Goal: Task Accomplishment & Management: Use online tool/utility

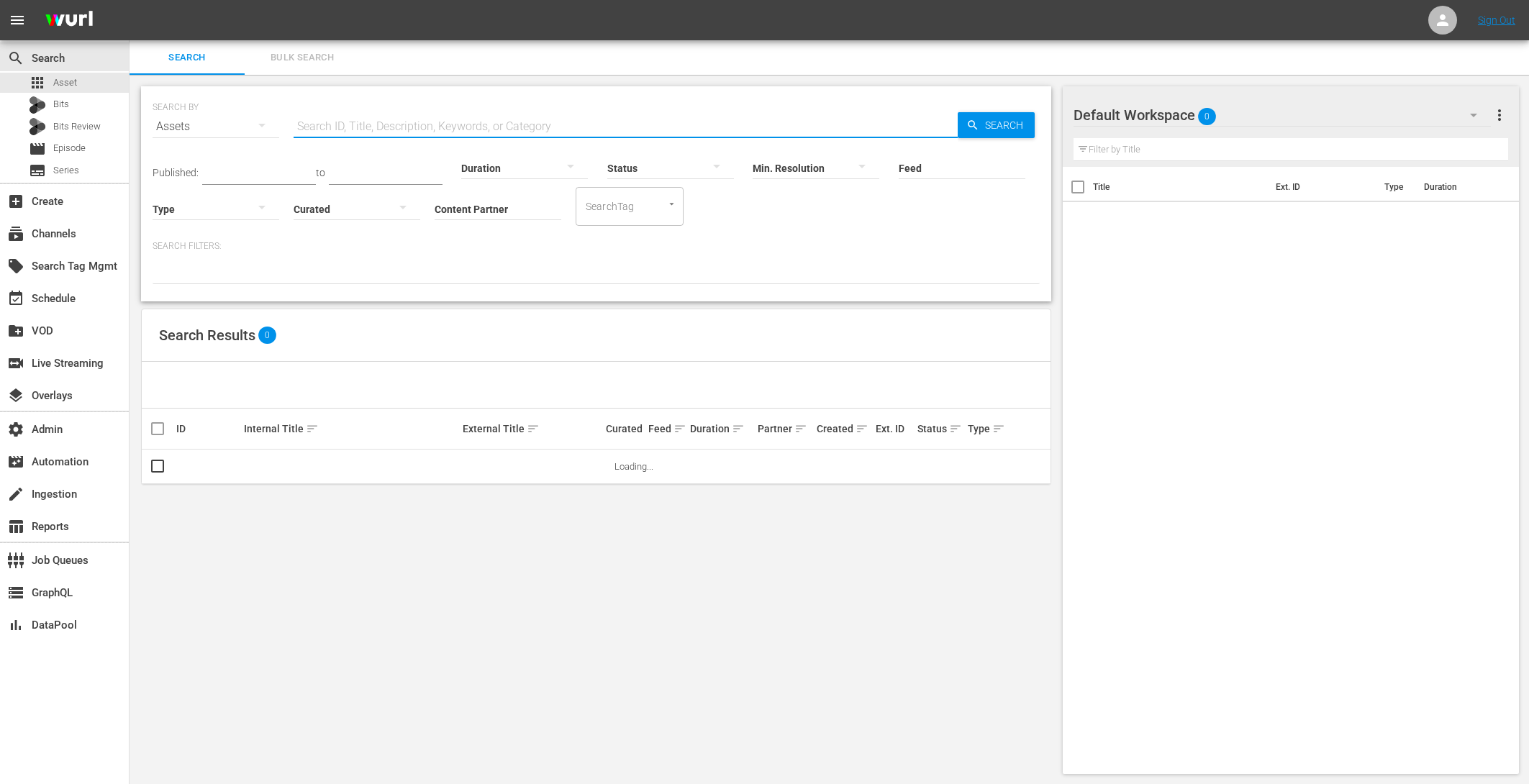
click at [368, 115] on input "text" at bounding box center [626, 126] width 664 height 35
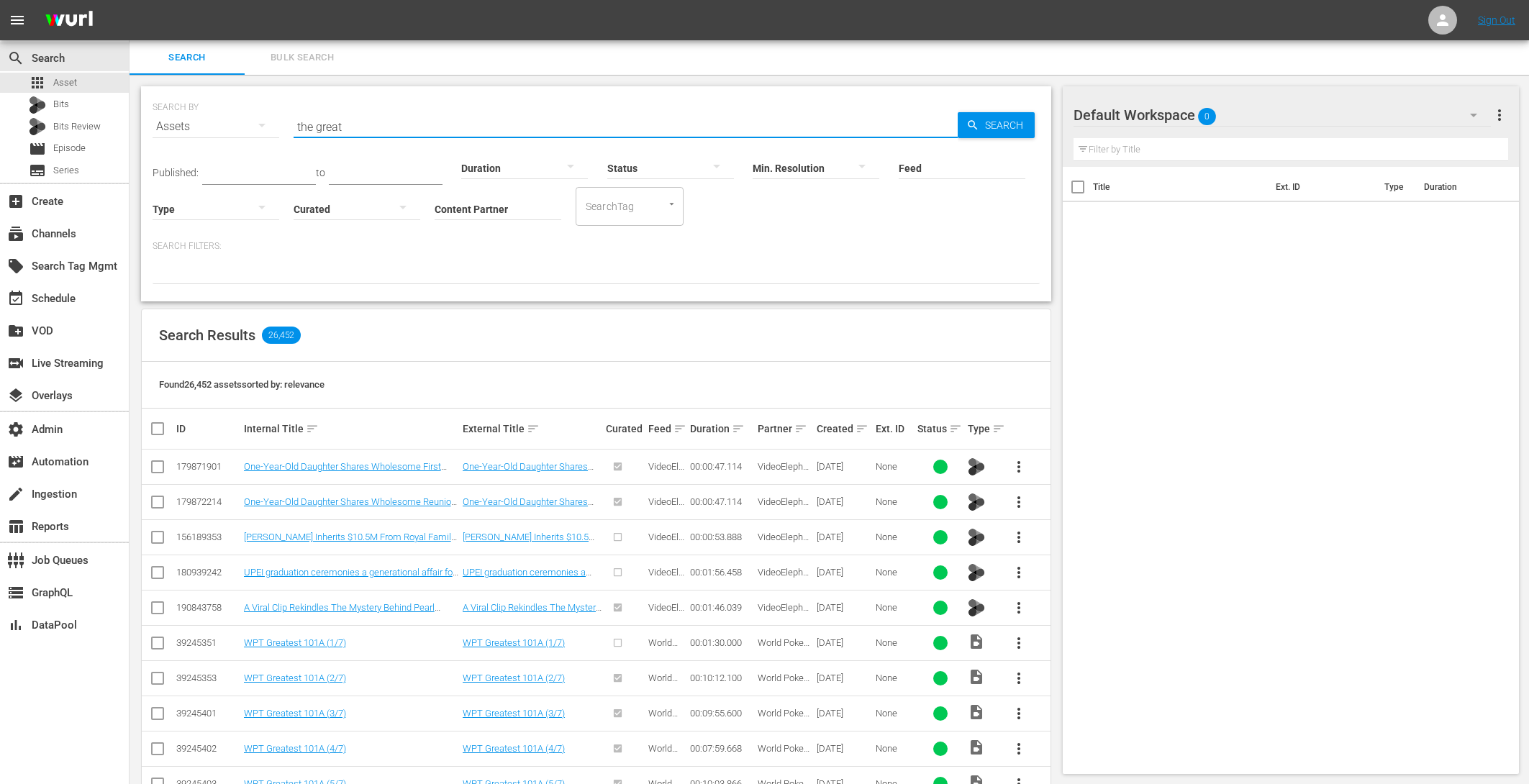
click at [369, 123] on input "the great" at bounding box center [626, 126] width 664 height 35
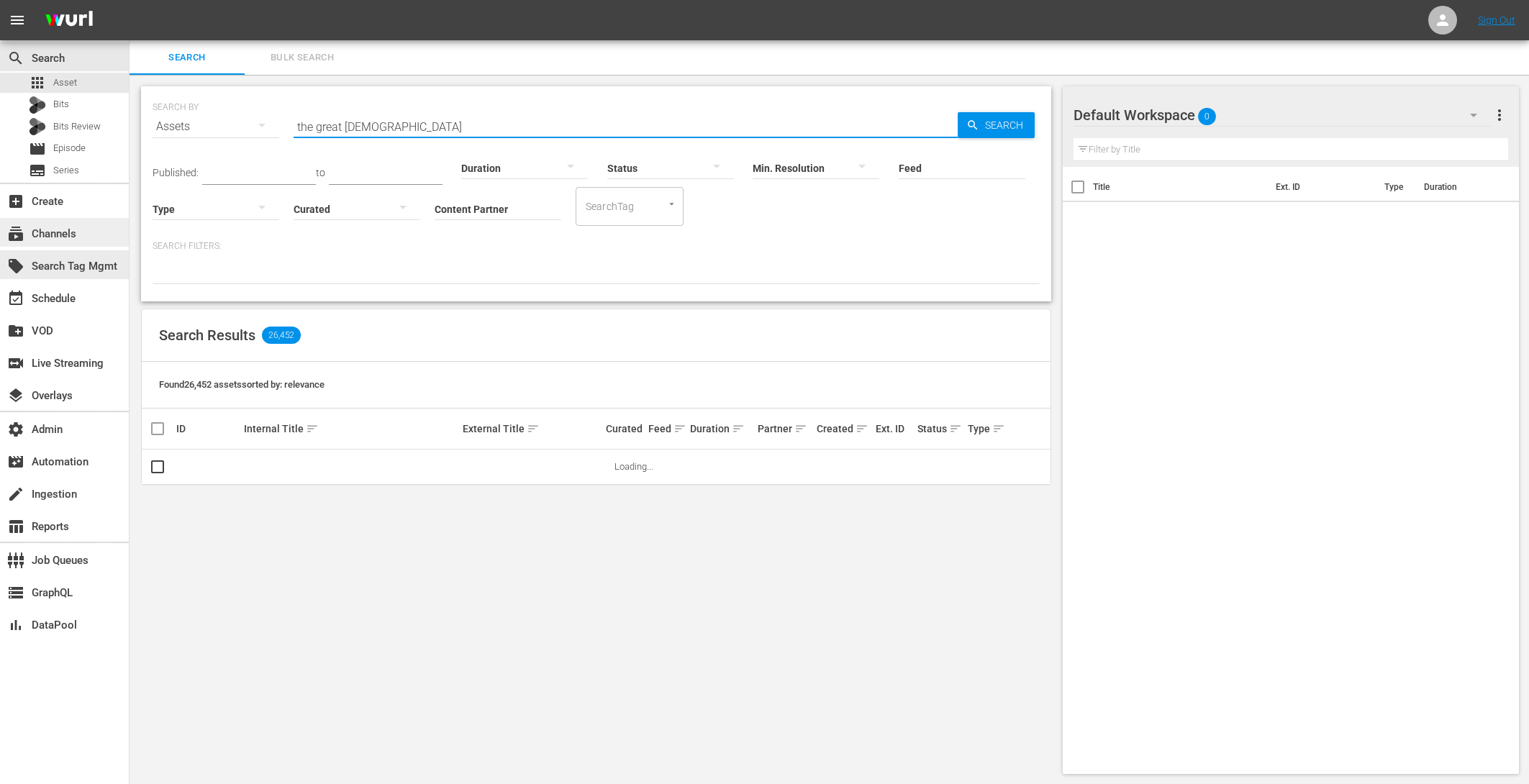
type input "the great [DEMOGRAPHIC_DATA]"
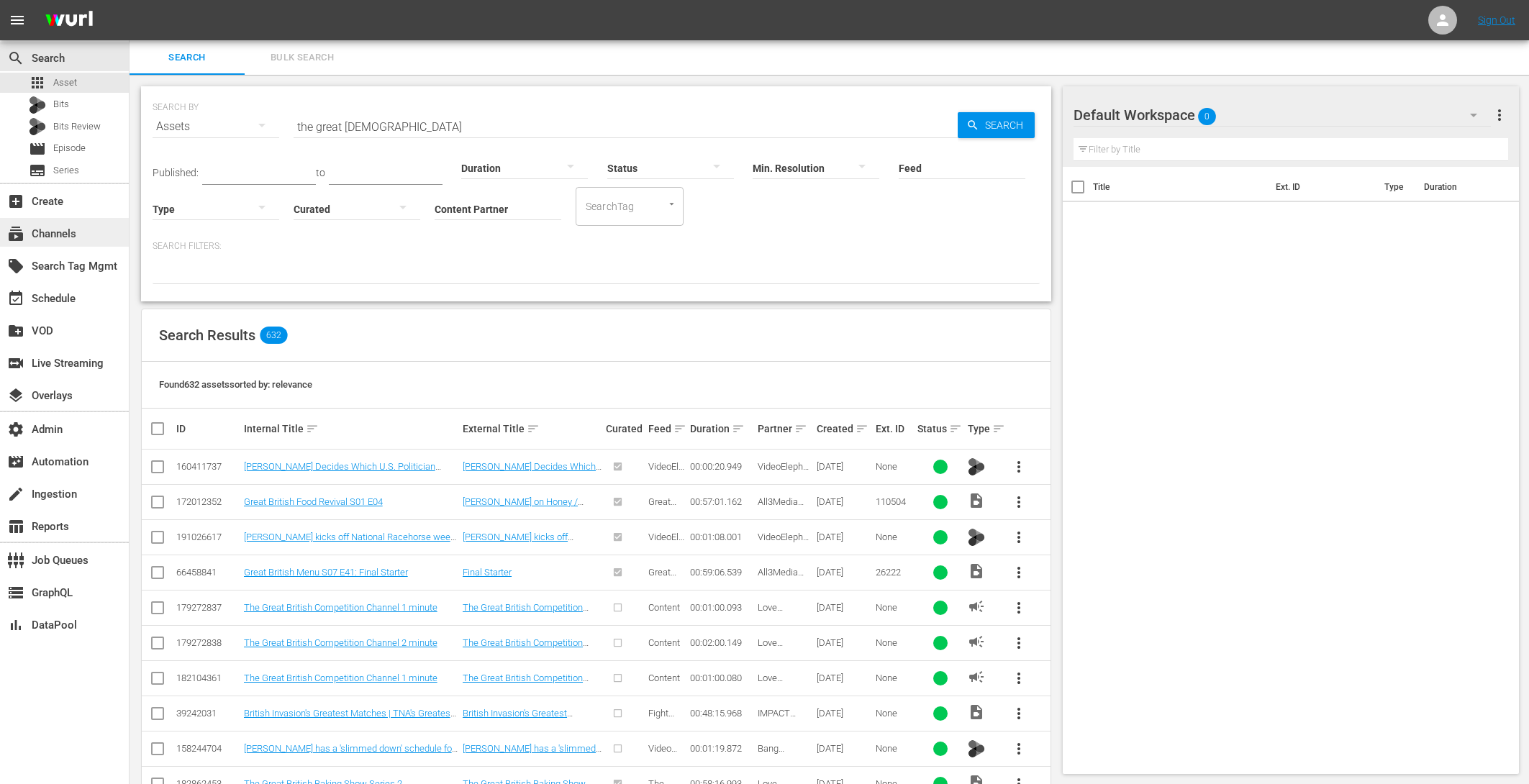
click at [50, 246] on div "subscriptions Channels" at bounding box center [64, 232] width 129 height 29
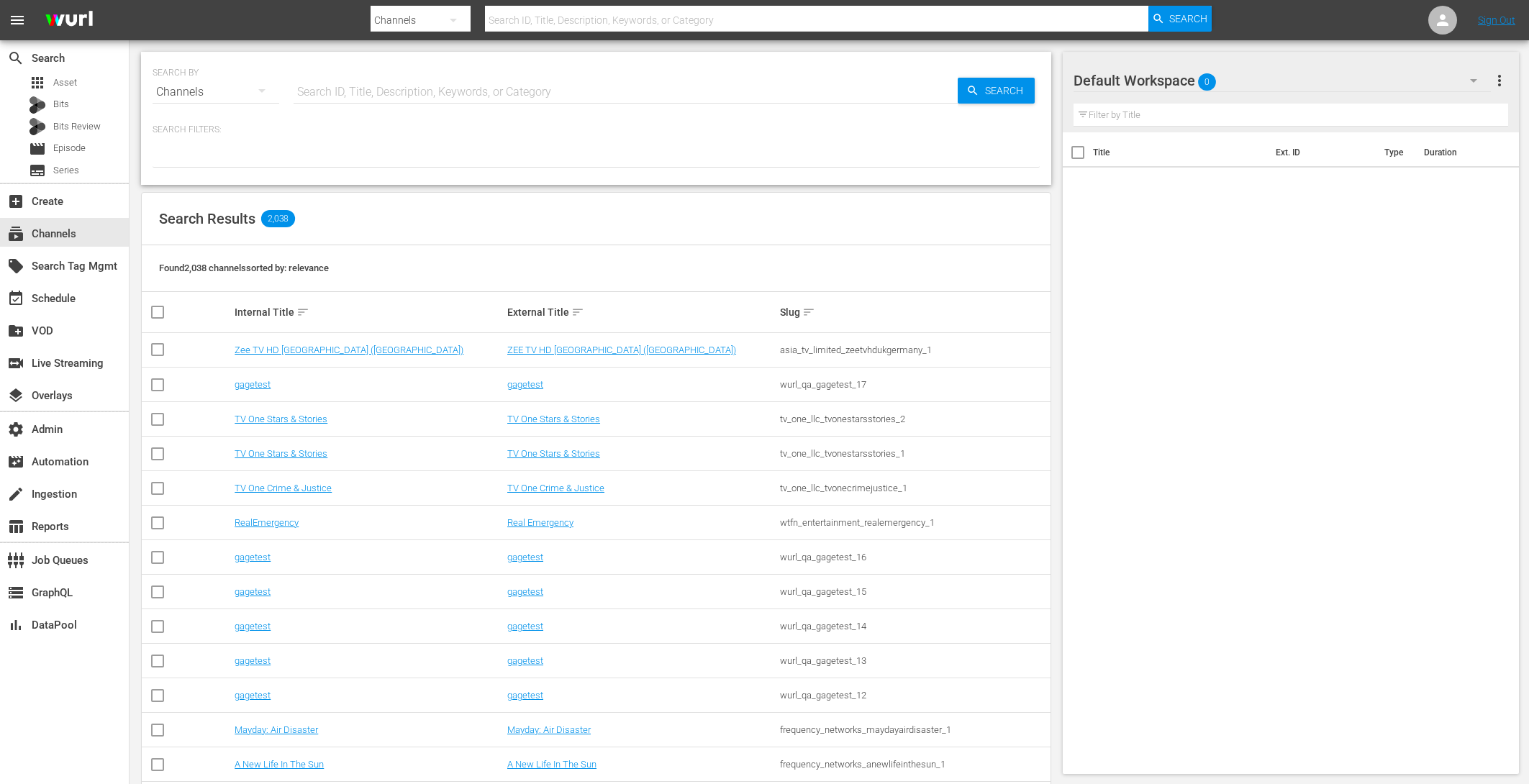
click at [397, 89] on input "text" at bounding box center [626, 92] width 664 height 35
click at [77, 306] on div "event_available Schedule" at bounding box center [64, 296] width 129 height 29
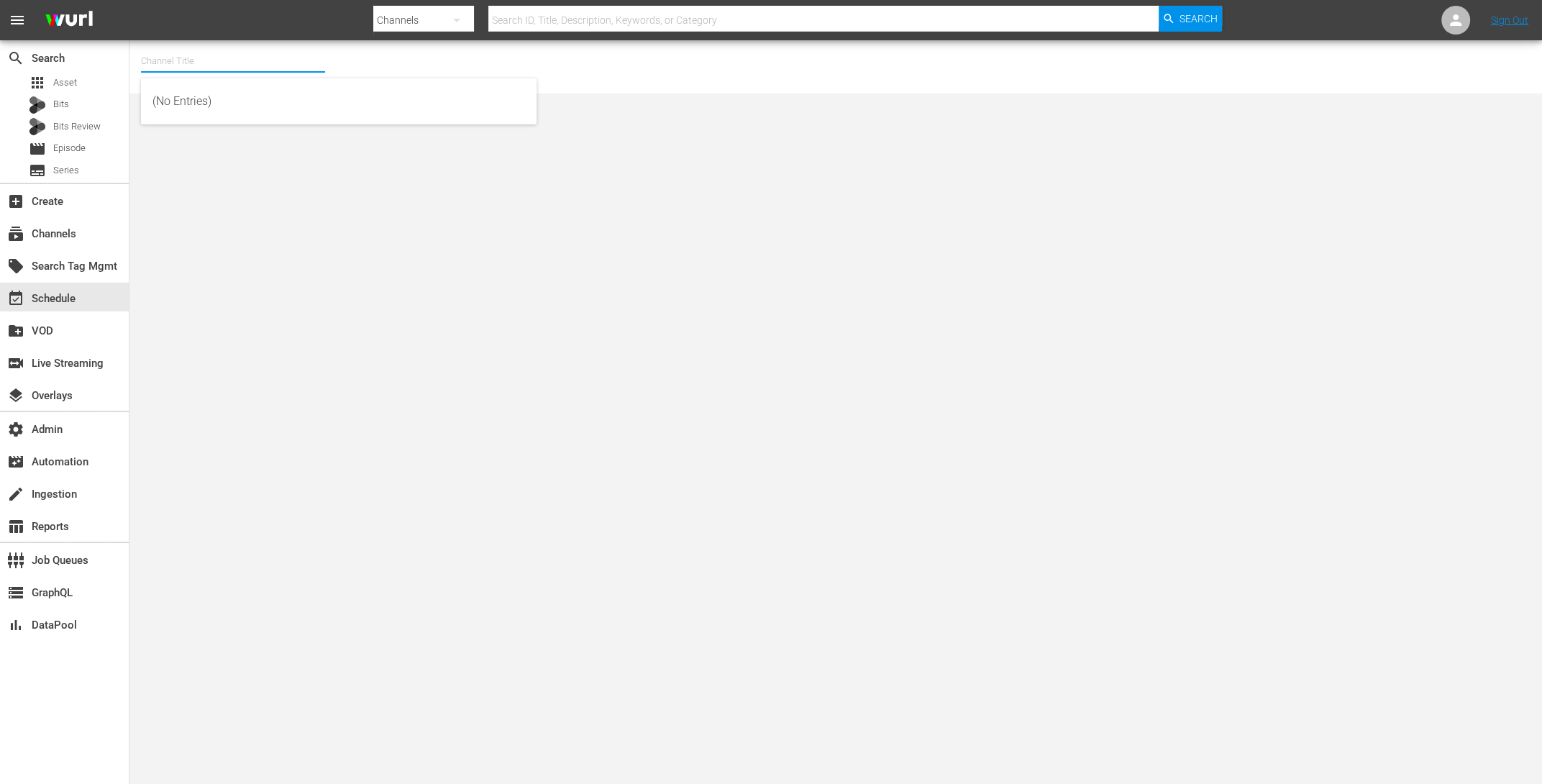
click at [180, 60] on input "text" at bounding box center [233, 61] width 184 height 35
click at [200, 105] on div "TV by Prime (1990 - amazon_de_tvbyprime_1)" at bounding box center [338, 101] width 372 height 35
type input "TV by Prime (1990 - amazon_de_tvbyprime_1)"
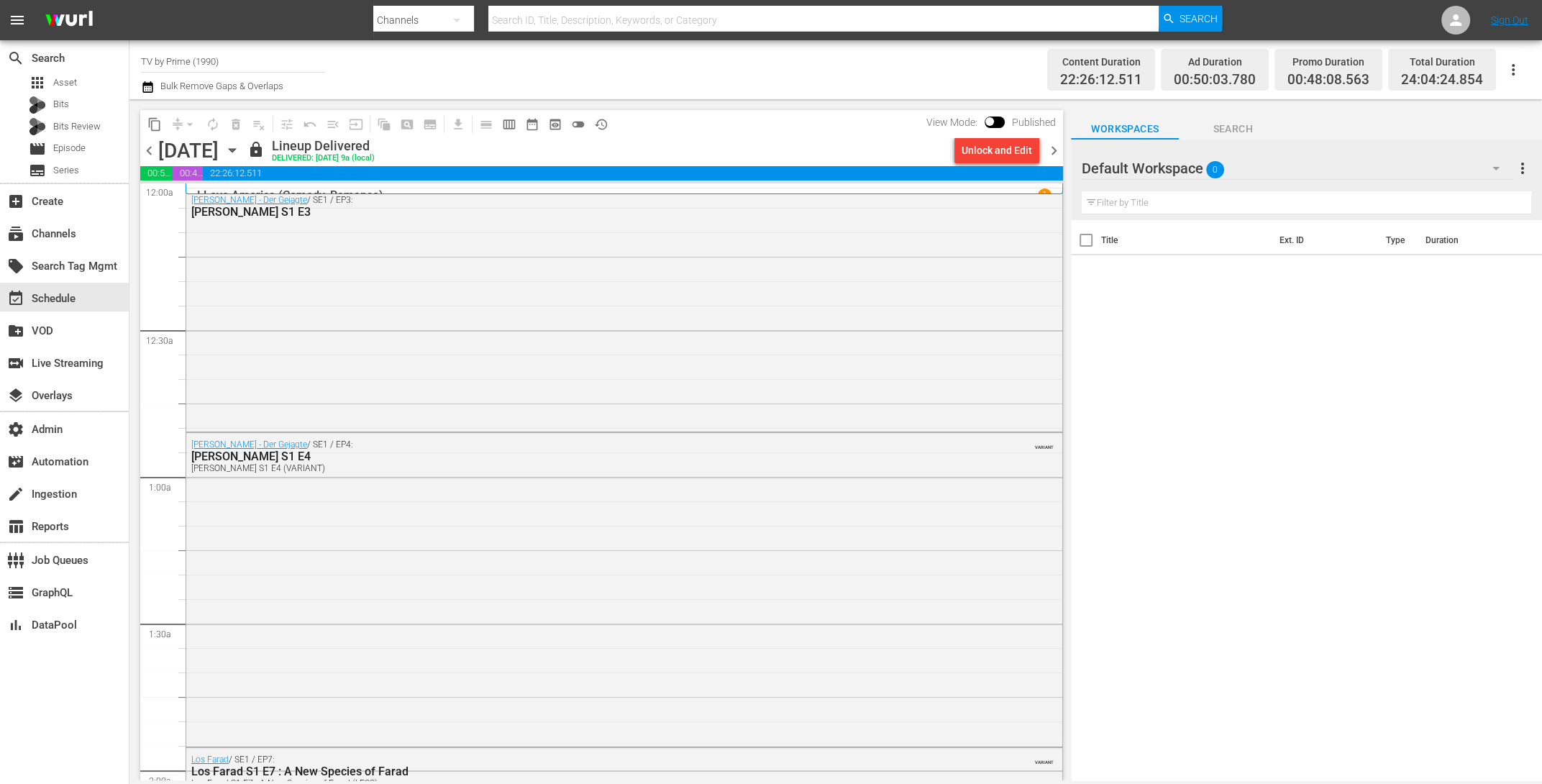
scroll to position [22, 0]
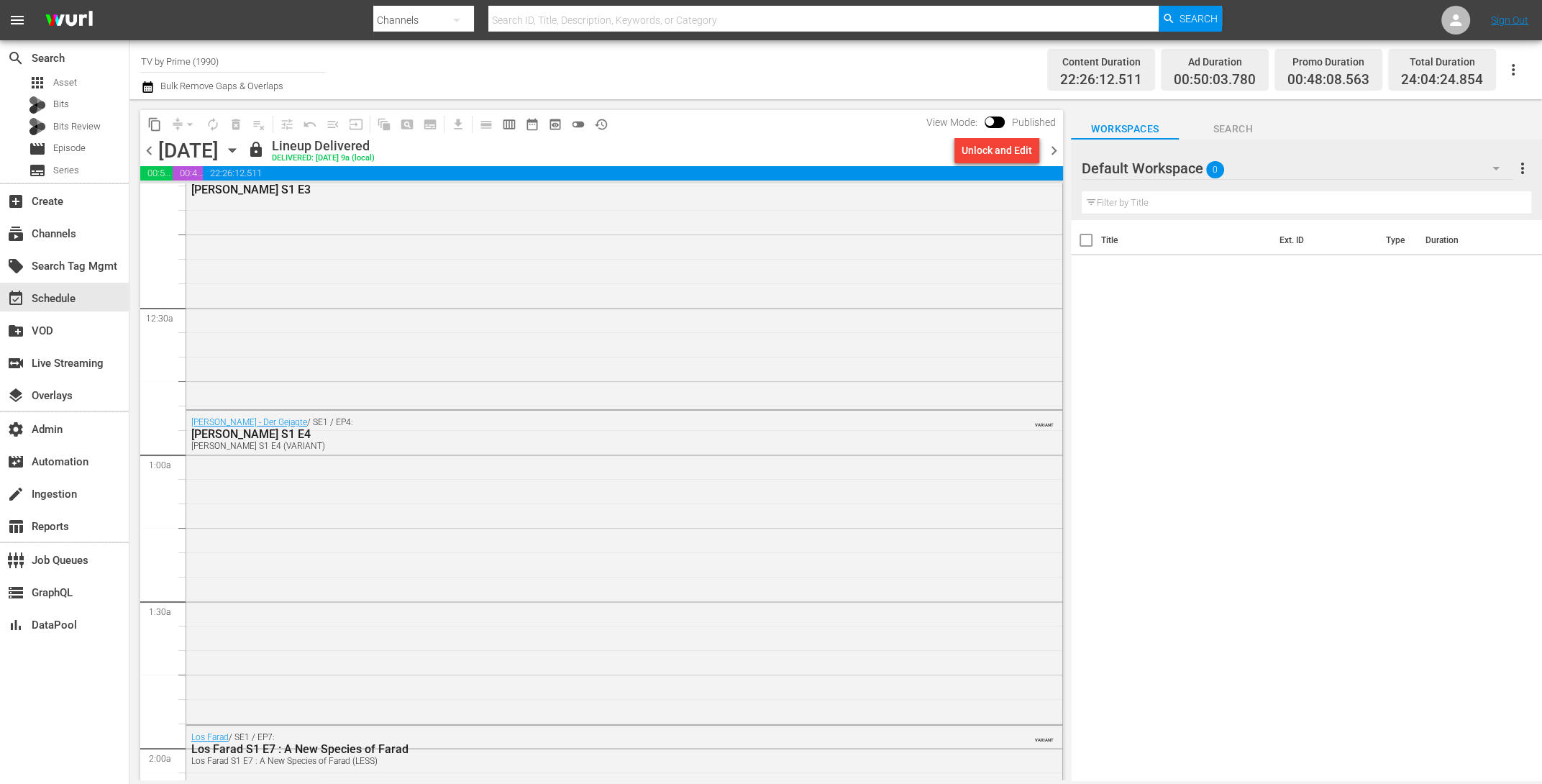
click at [235, 149] on icon "button" at bounding box center [232, 150] width 6 height 4
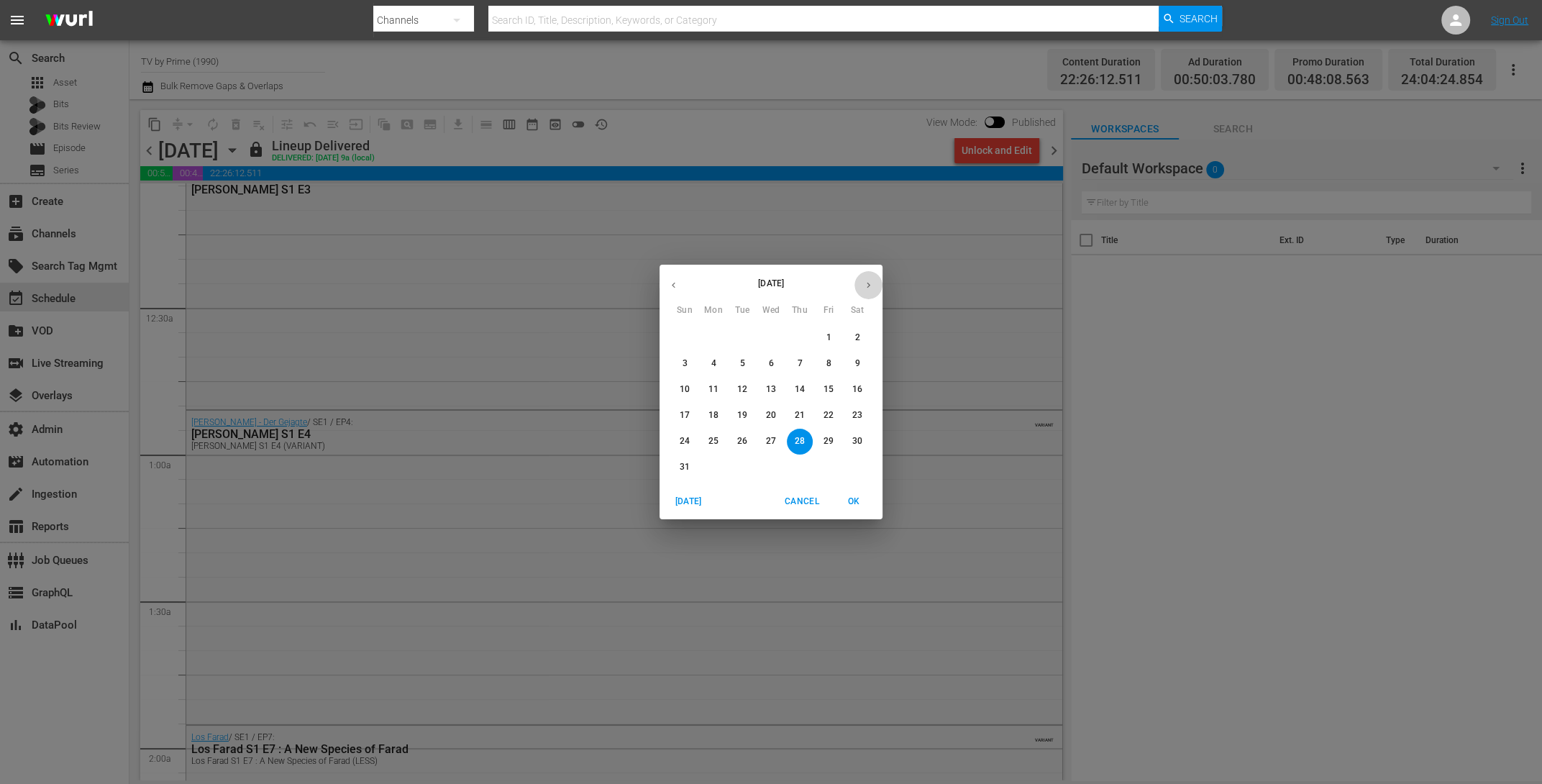
click at [868, 286] on icon "button" at bounding box center [869, 286] width 11 height 11
click at [670, 283] on icon "button" at bounding box center [673, 286] width 11 height 11
click at [859, 439] on p "30" at bounding box center [857, 441] width 10 height 12
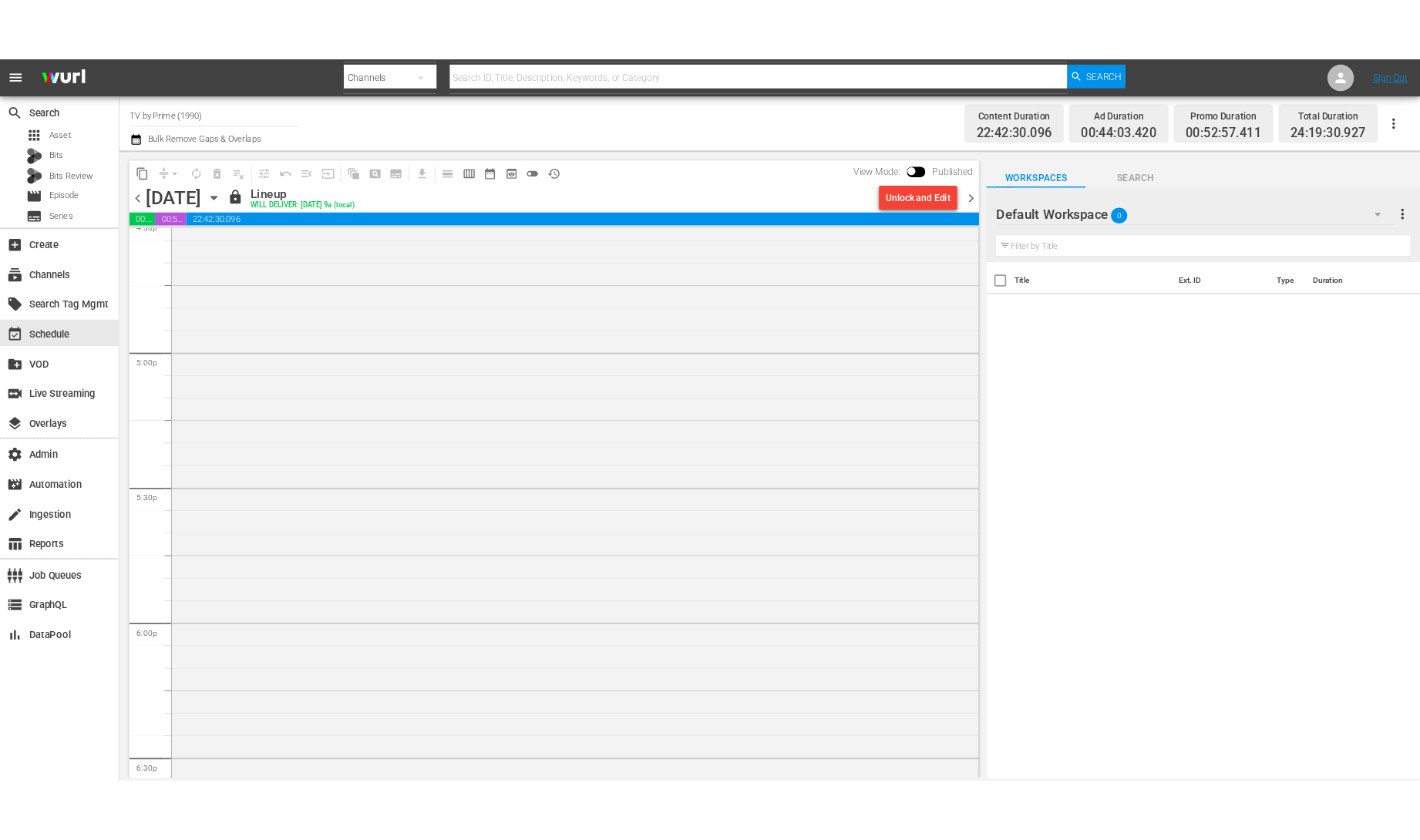
scroll to position [5628, 0]
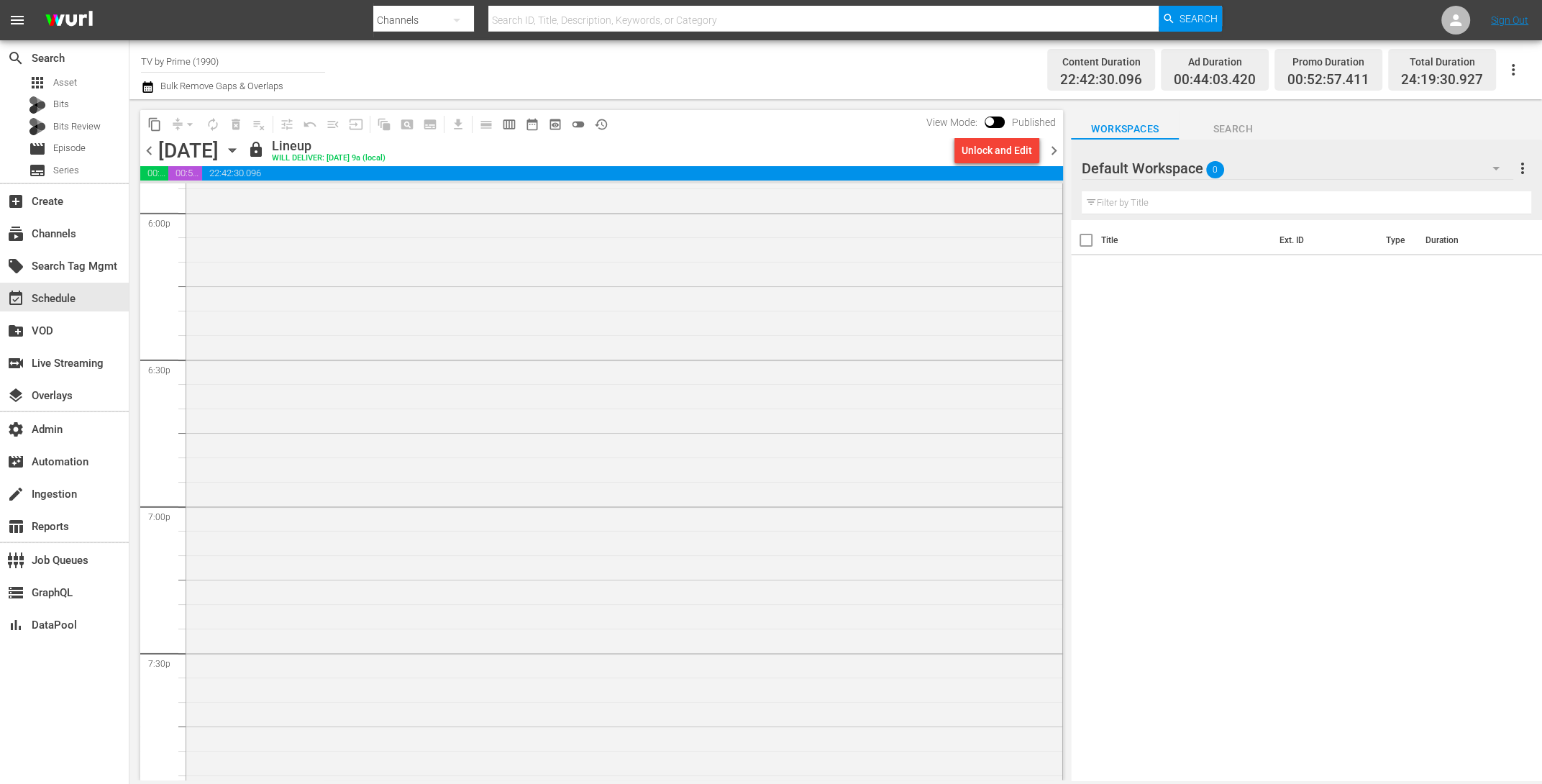
click at [656, 535] on div "Superbloom Festival Live – DAY 1" at bounding box center [625, 468] width 876 height 2270
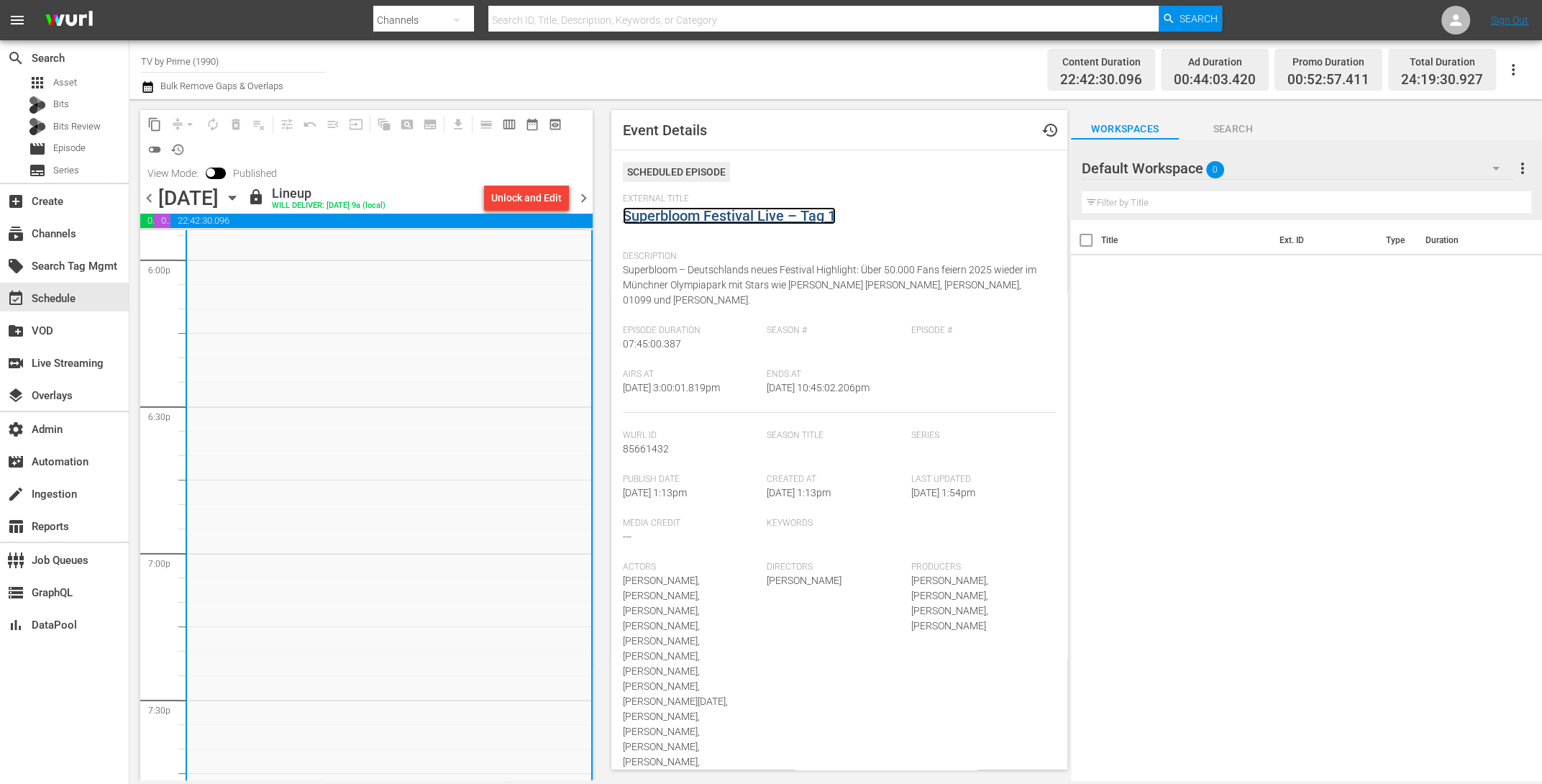
click at [697, 210] on link "Superbloom Festival Live – Tag 1" at bounding box center [729, 216] width 213 height 17
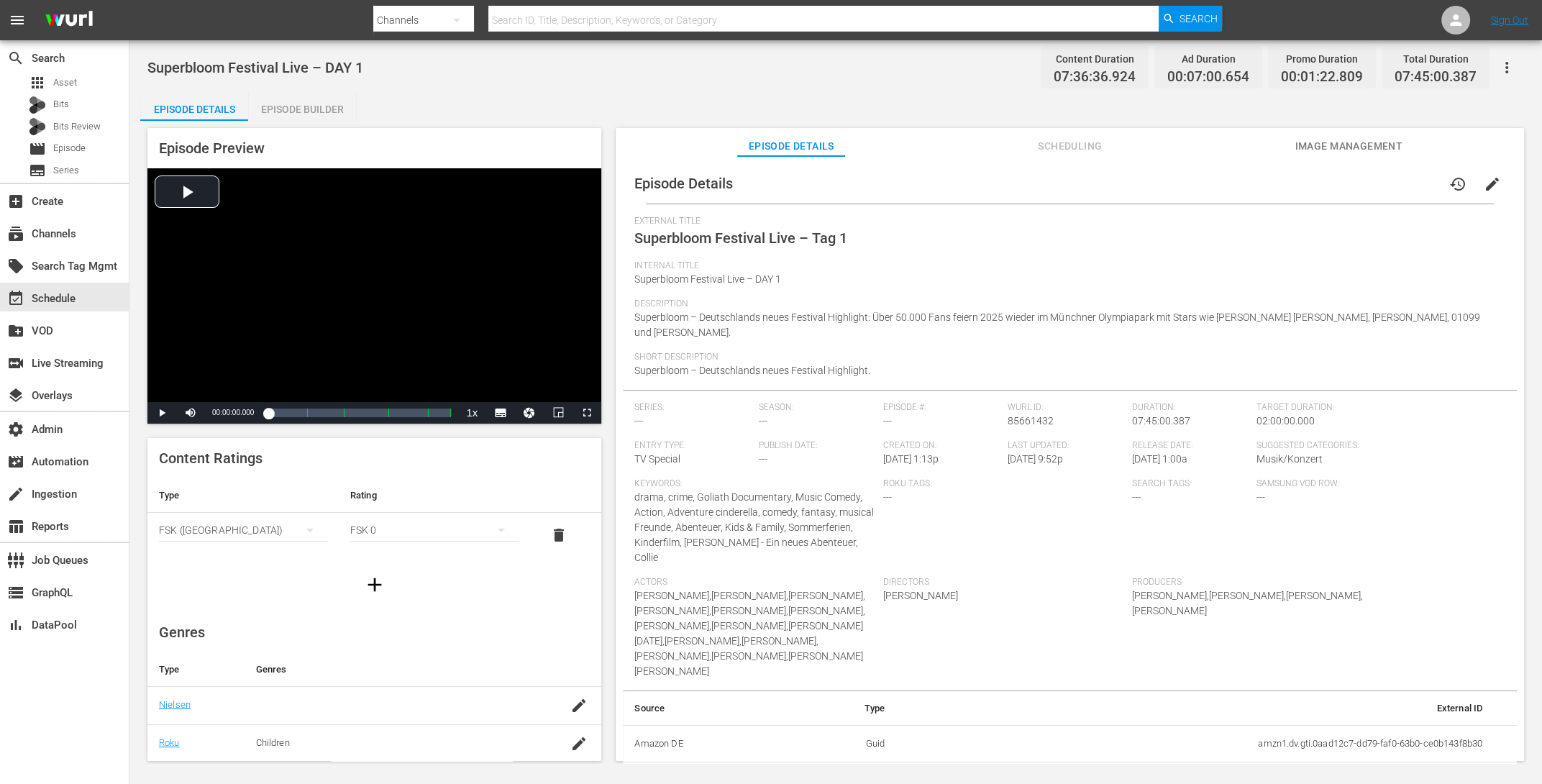
click at [1319, 156] on button "Image Management" at bounding box center [1348, 142] width 108 height 29
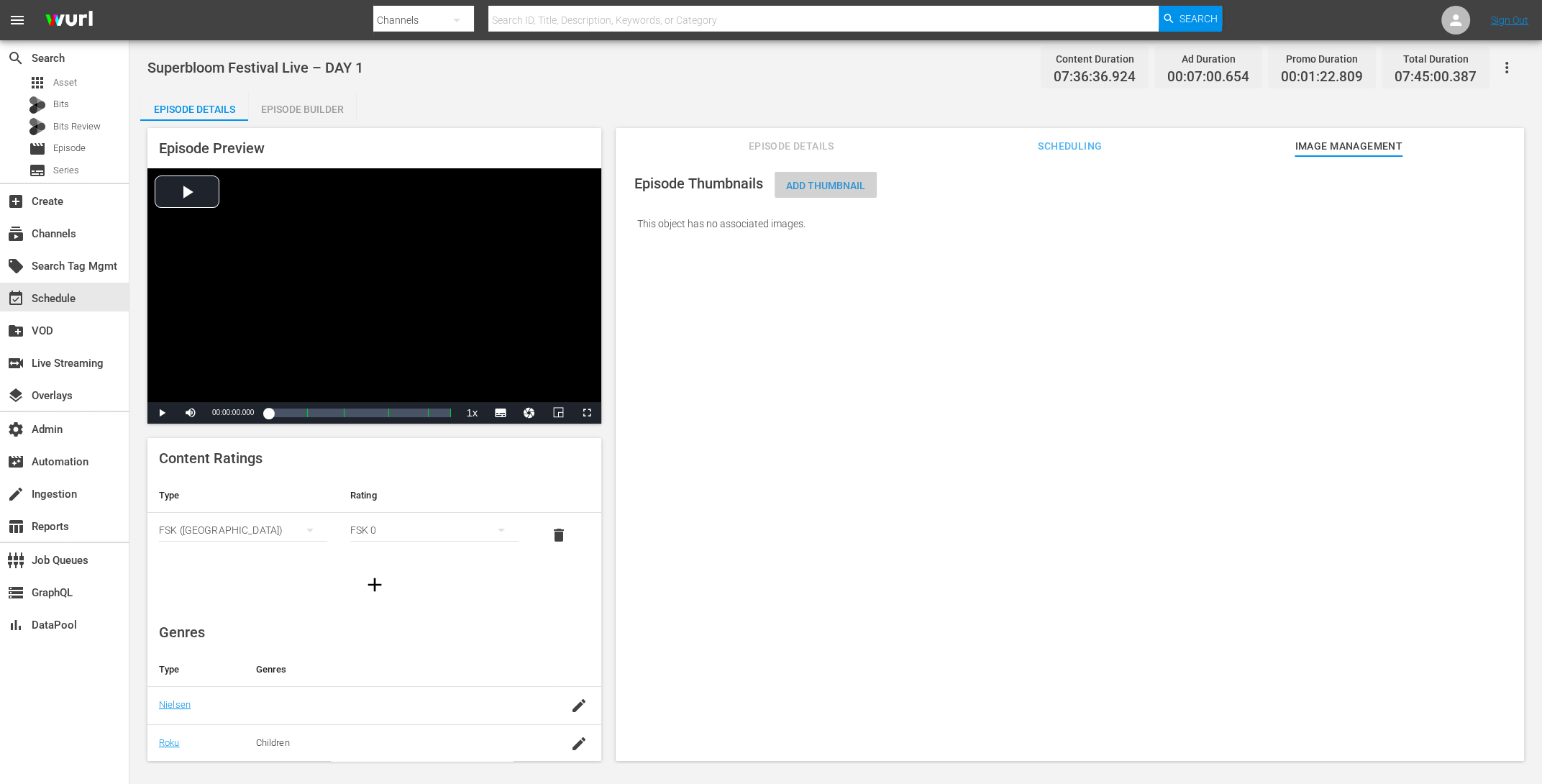
click at [820, 176] on div "Add Thumbnail" at bounding box center [826, 185] width 102 height 26
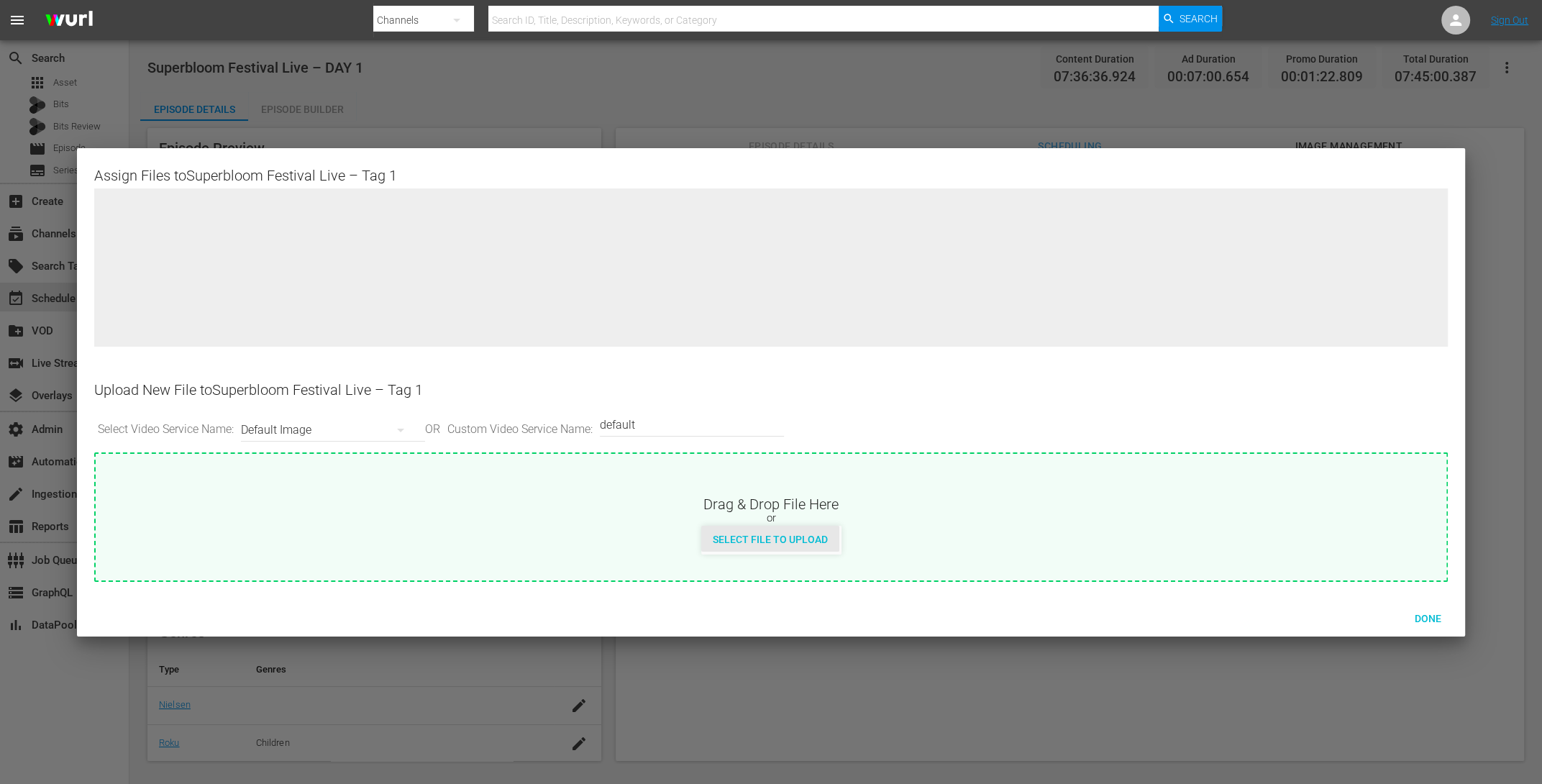
click at [793, 537] on span "Select File to Upload" at bounding box center [770, 539] width 138 height 12
type input "C:\fakepath\image001.jpg _ DocHub.html"
click at [402, 429] on icon "button" at bounding box center [400, 430] width 7 height 4
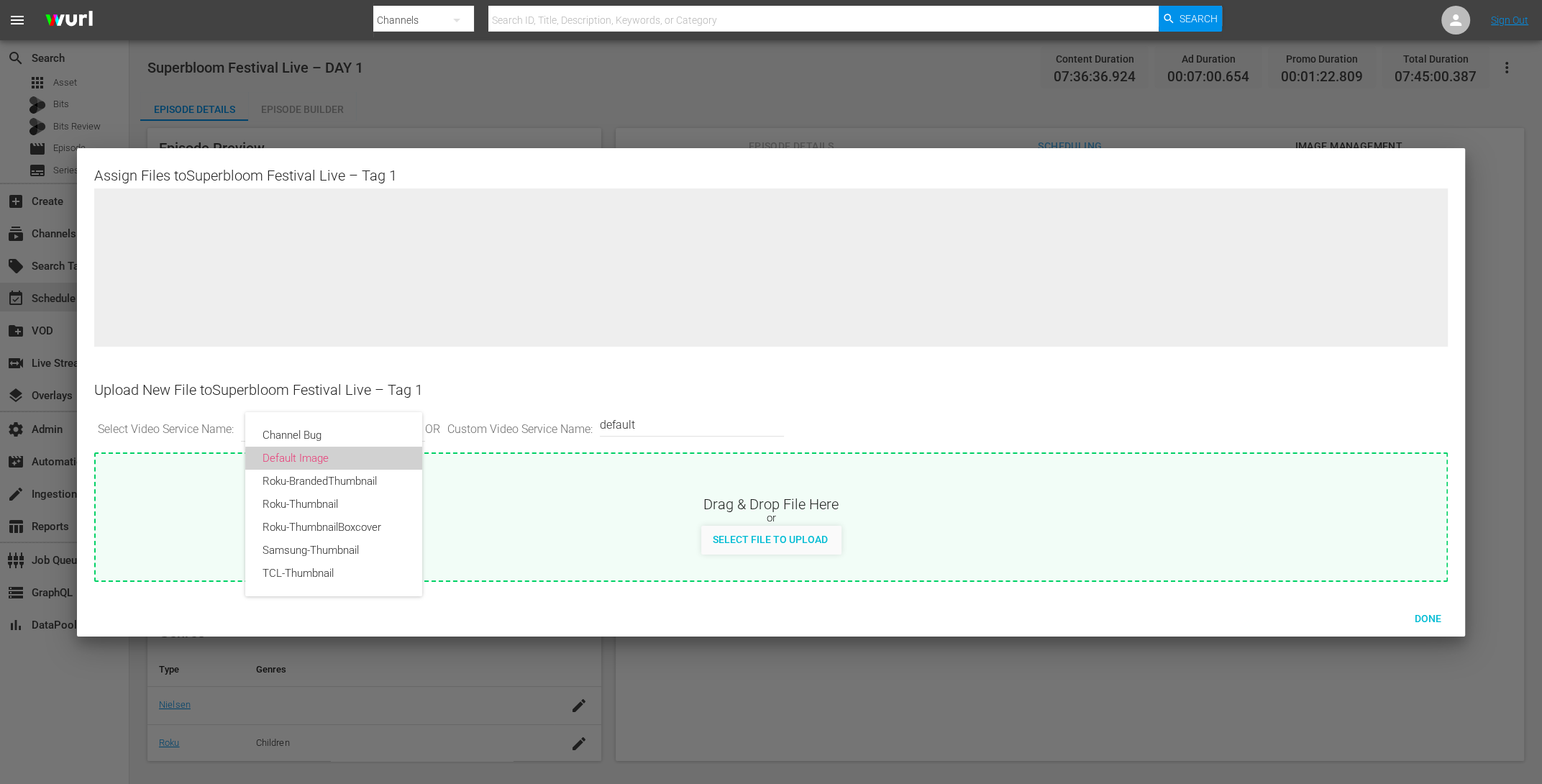
click at [365, 463] on div "Default Image" at bounding box center [334, 458] width 142 height 23
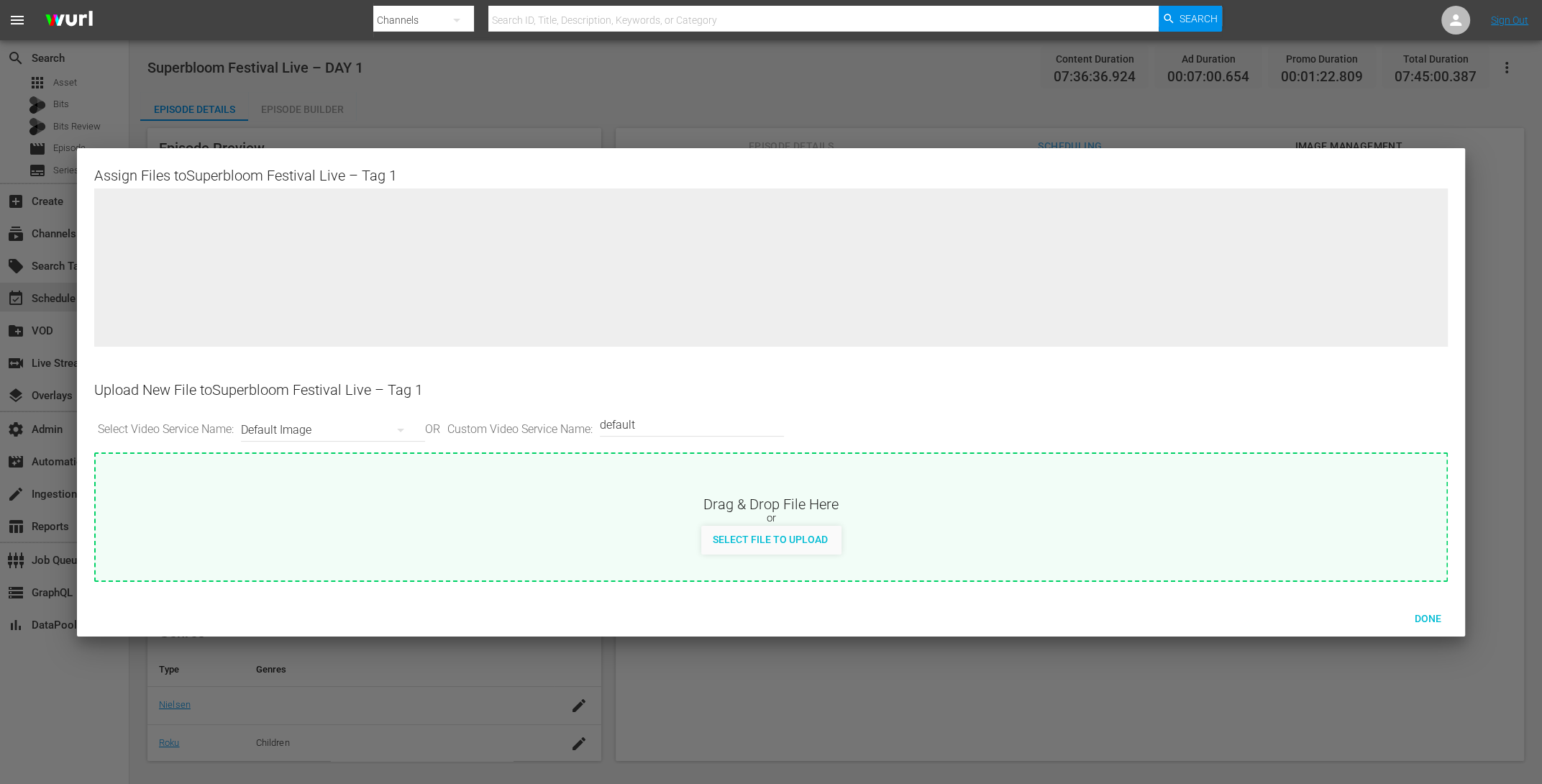
click at [636, 424] on input "default" at bounding box center [688, 425] width 177 height 35
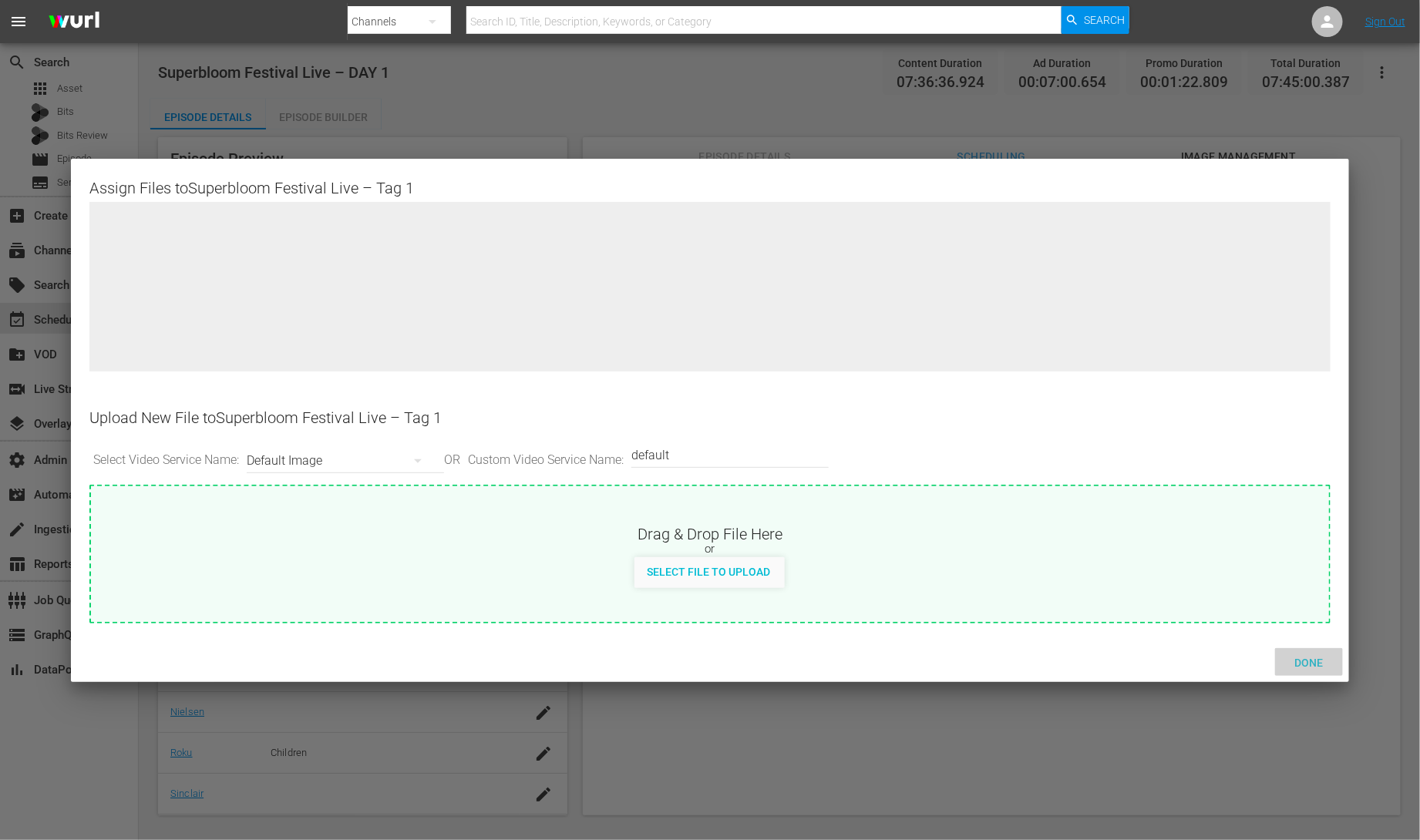
click at [1313, 661] on span "Done" at bounding box center [1308, 663] width 53 height 12
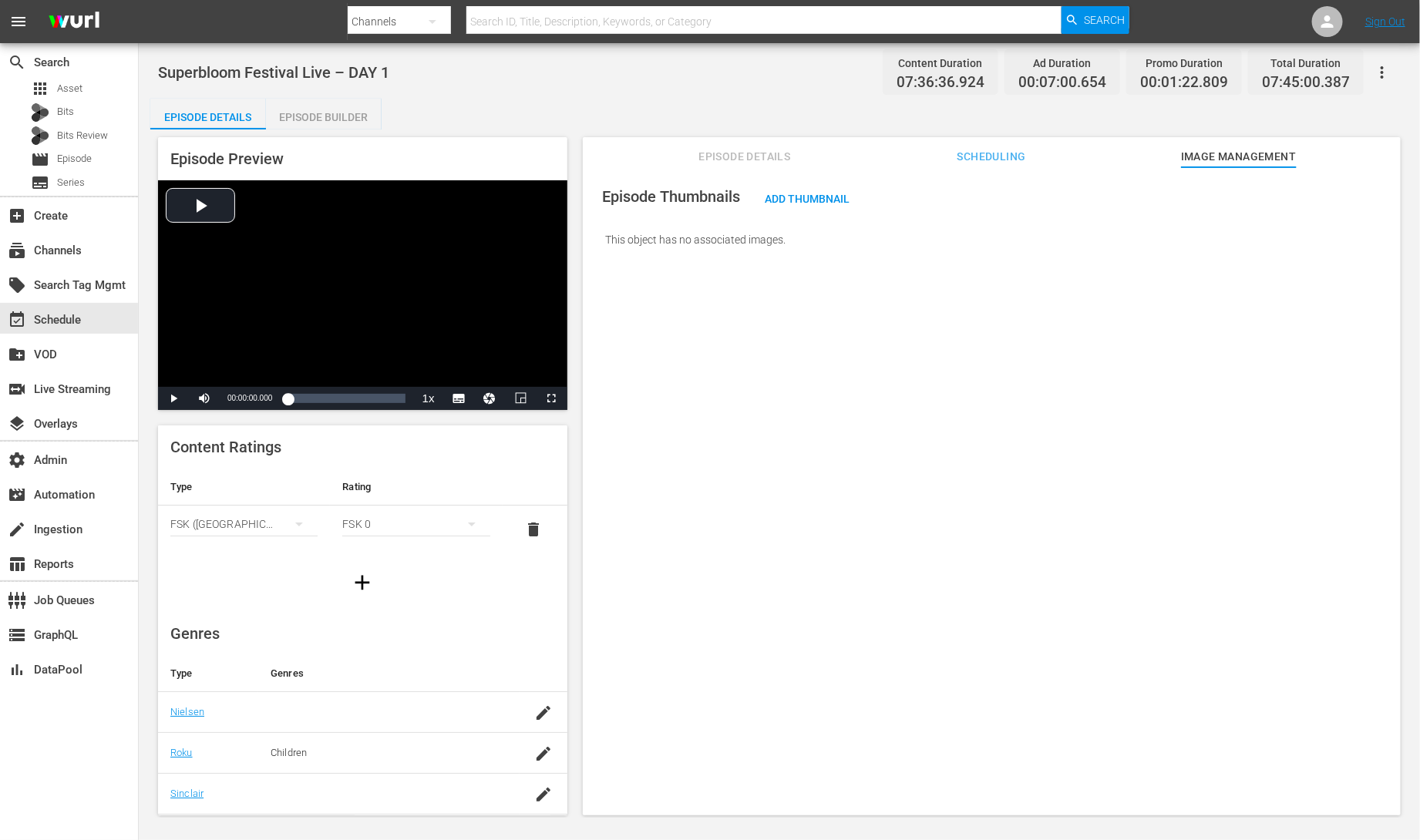
click at [703, 150] on span "Episode Details" at bounding box center [744, 157] width 115 height 19
click at [1216, 149] on span "Image Management" at bounding box center [1238, 157] width 115 height 19
click at [826, 192] on span "Add Thumbnail" at bounding box center [808, 198] width 109 height 12
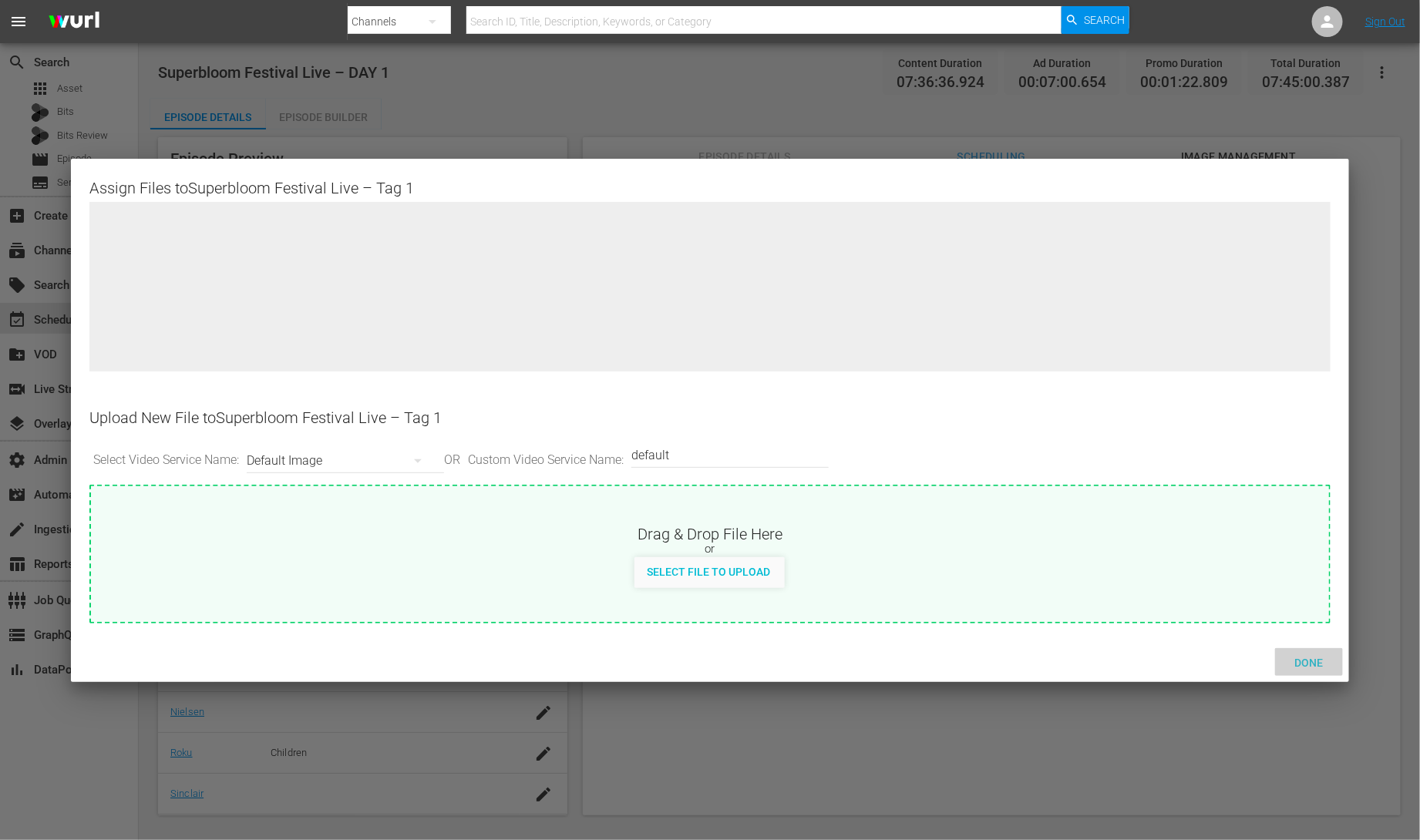
click at [1319, 668] on div "Done" at bounding box center [1309, 663] width 68 height 28
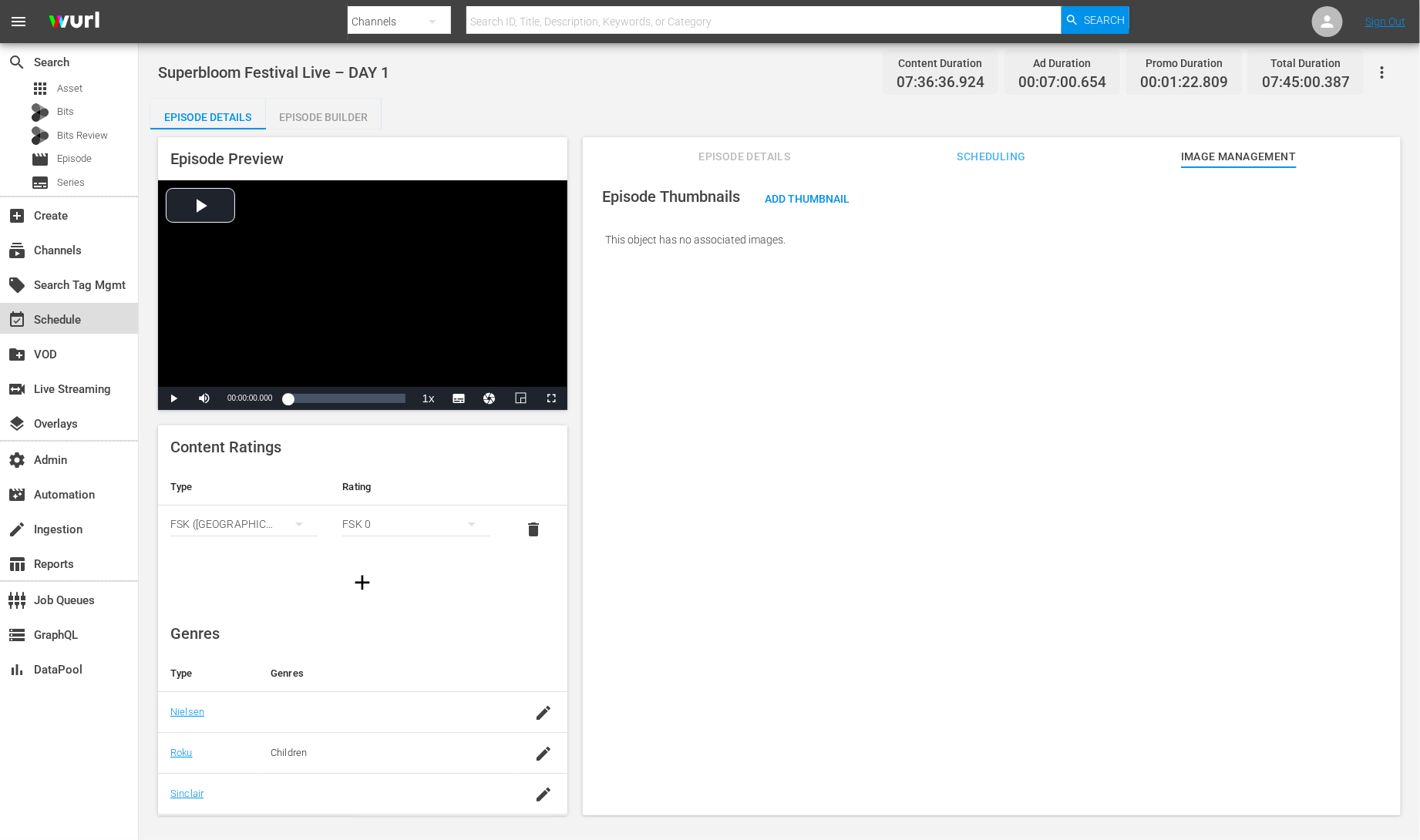
click at [41, 311] on div "event_available Schedule" at bounding box center [43, 318] width 86 height 14
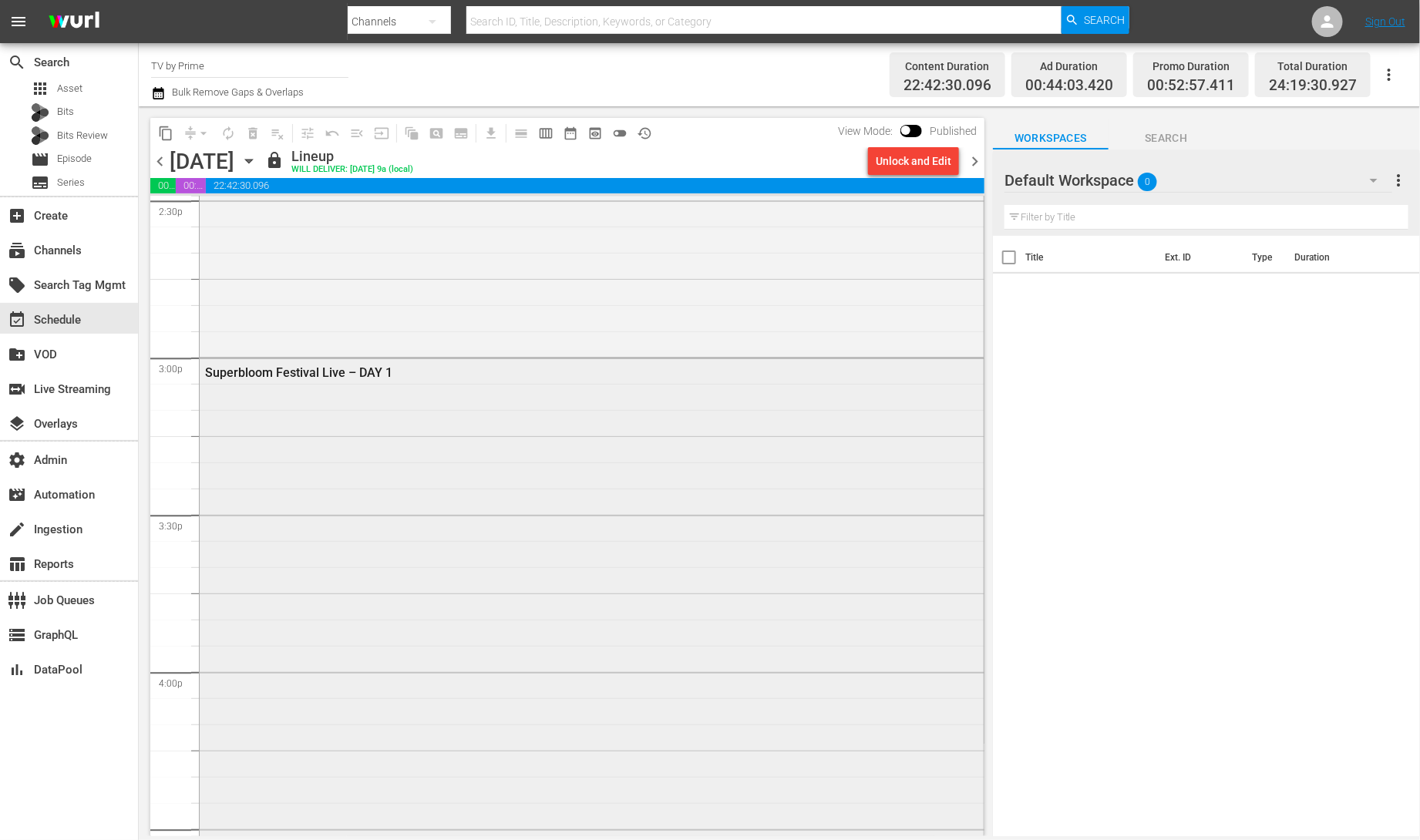
scroll to position [4514, 0]
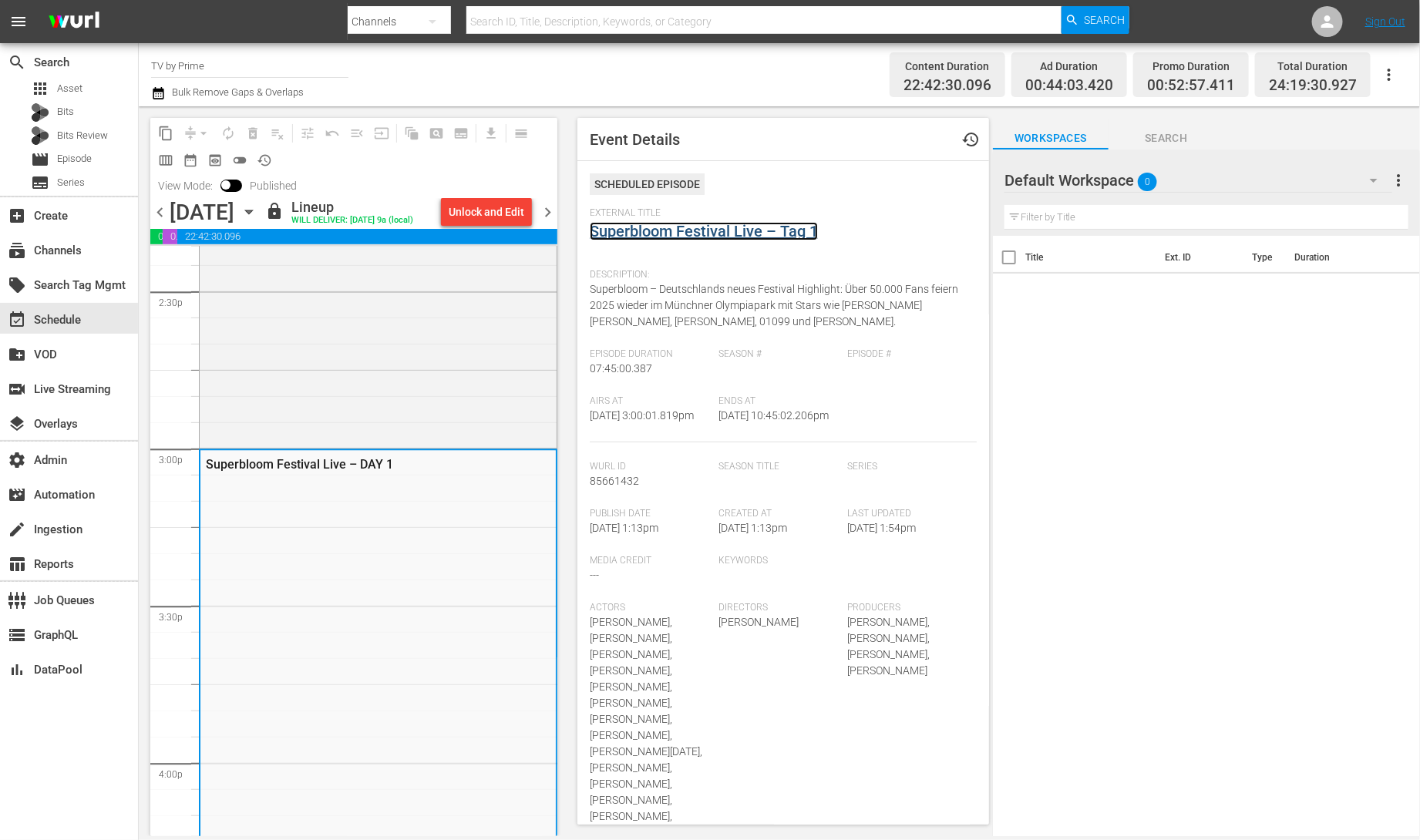
click at [693, 231] on link "Superbloom Festival Live – Tag 1" at bounding box center [703, 231] width 228 height 18
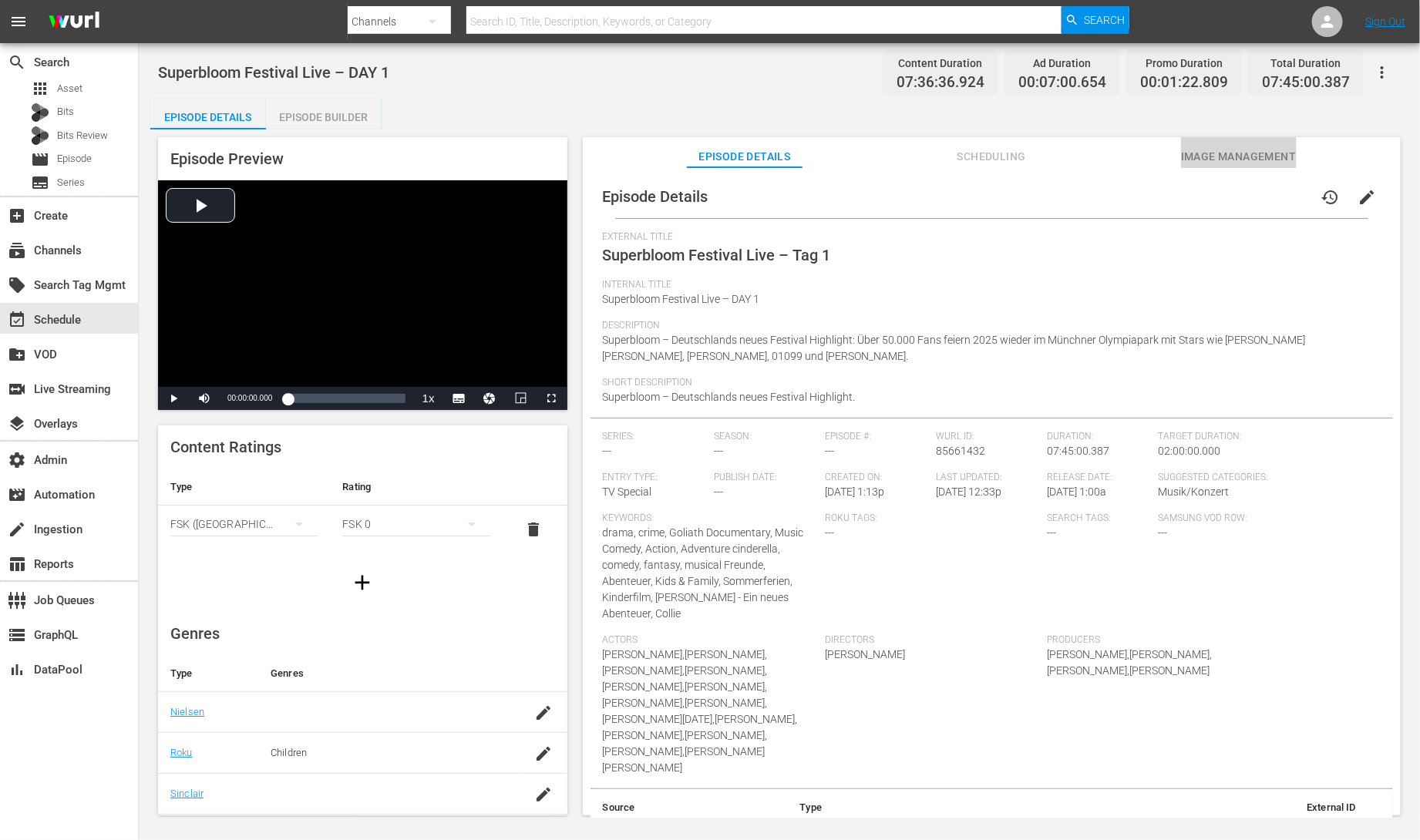
click at [1256, 156] on span "Image Management" at bounding box center [1238, 157] width 115 height 19
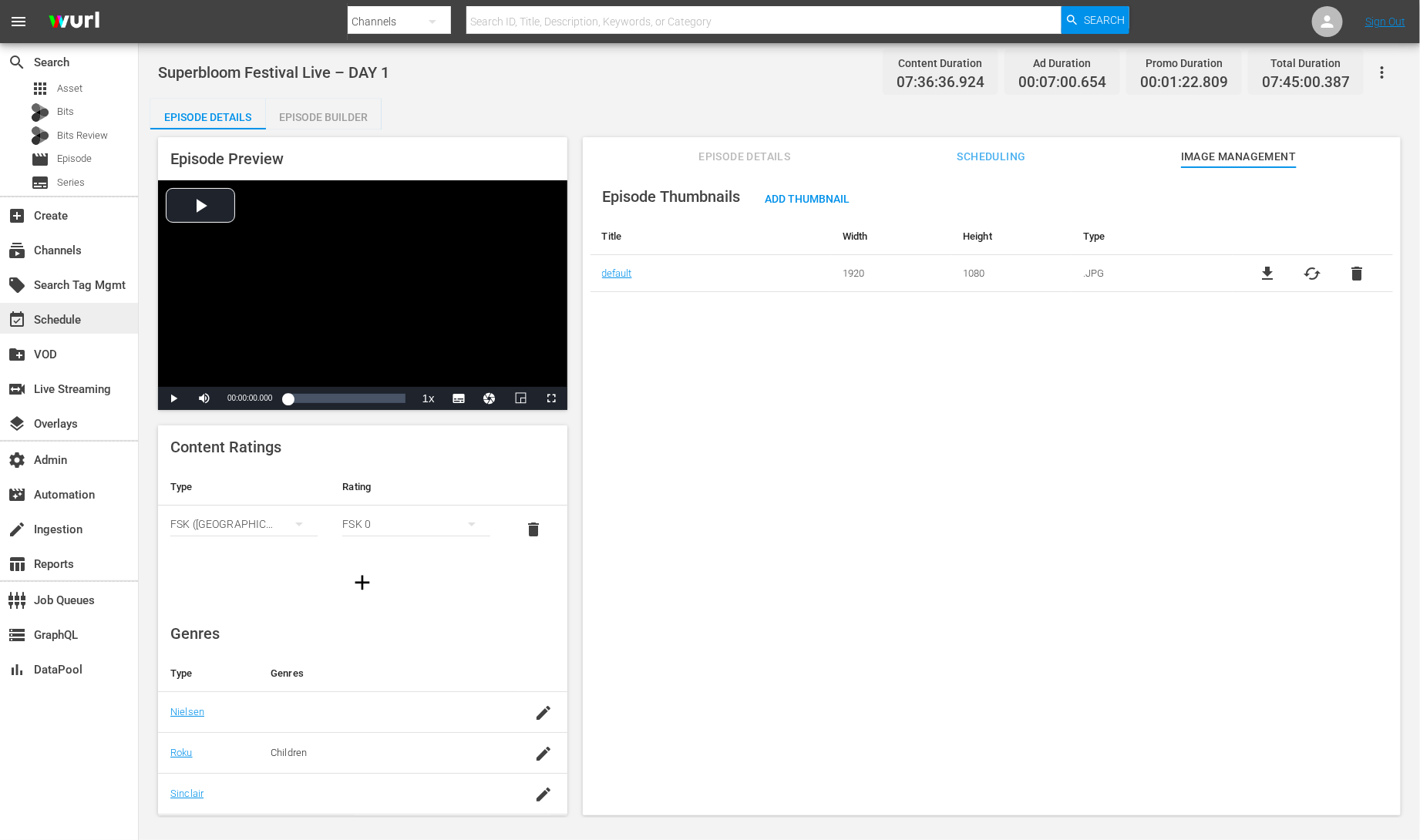
click at [47, 320] on div "event_available Schedule" at bounding box center [43, 318] width 86 height 14
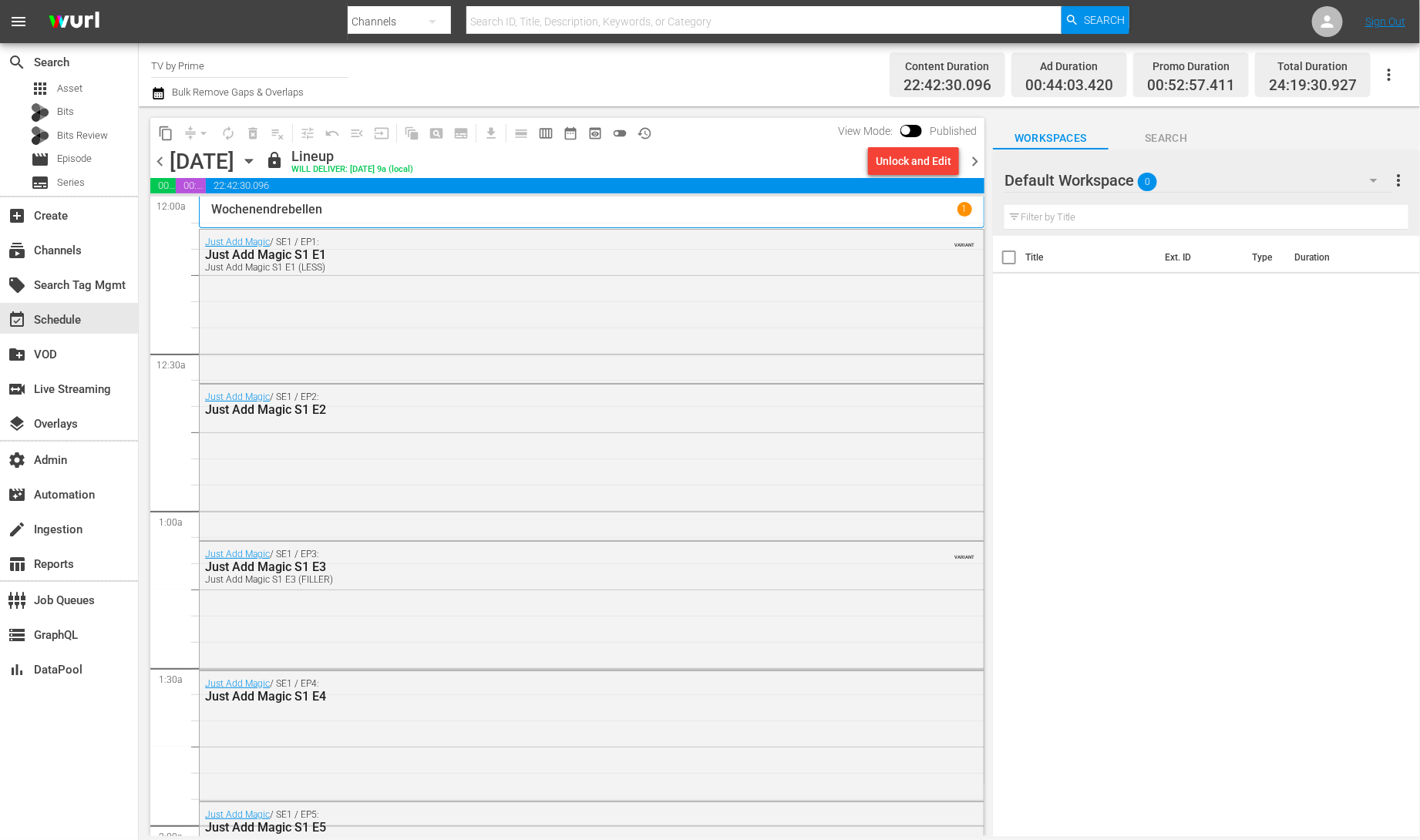
click at [917, 162] on div "Unlock and Edit" at bounding box center [913, 161] width 75 height 27
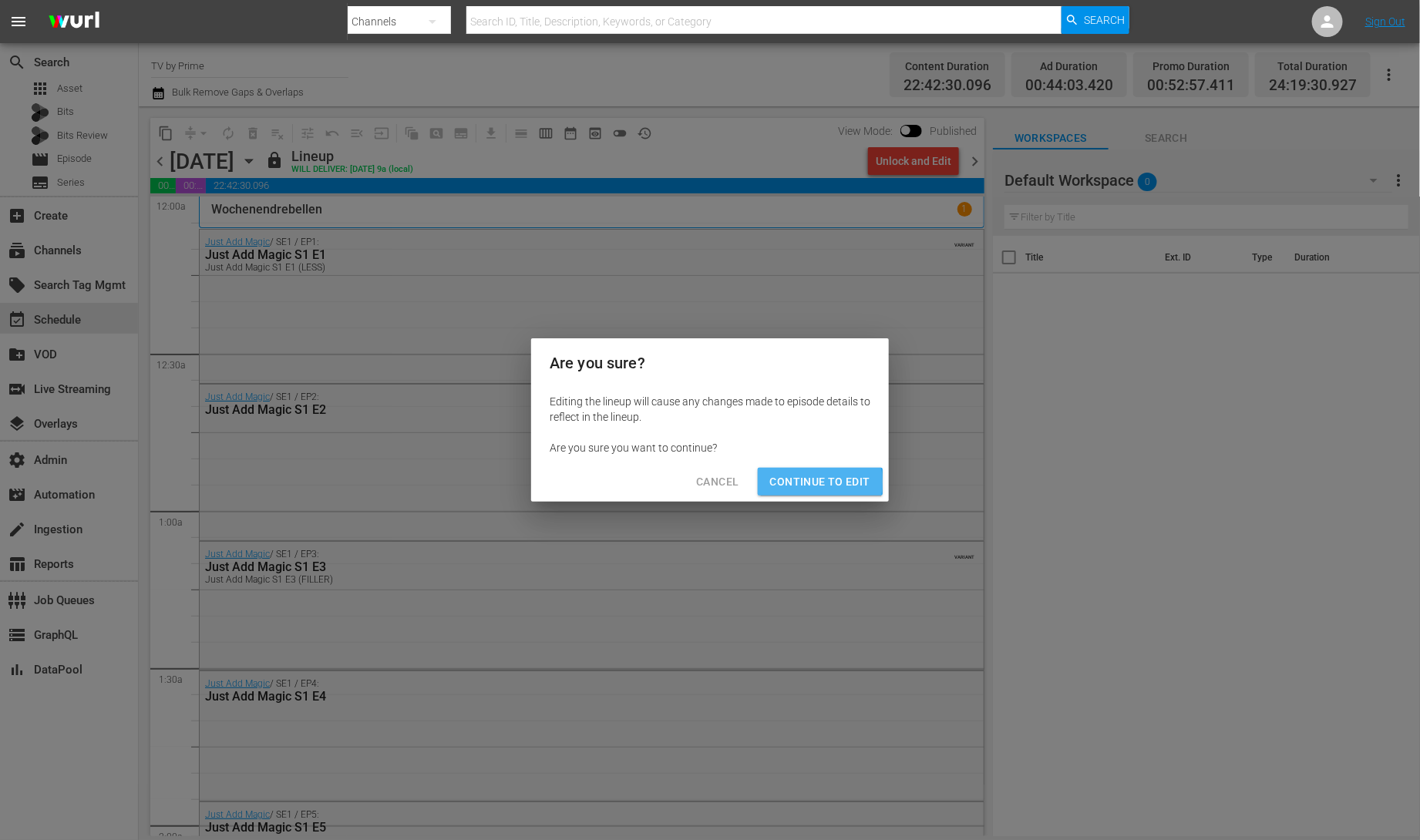
click at [785, 483] on span "Continue to Edit" at bounding box center [819, 482] width 100 height 19
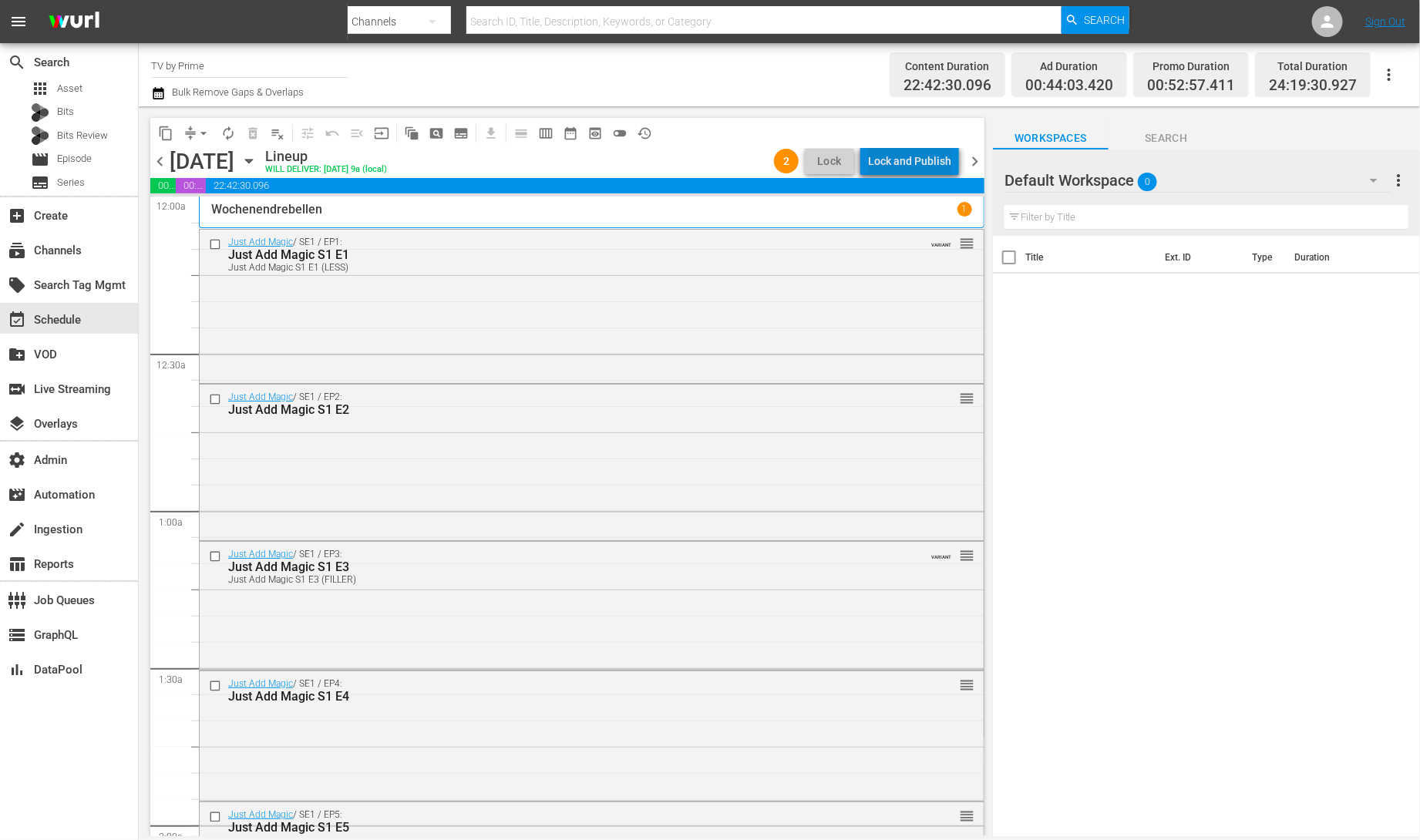
click at [922, 158] on div "Lock and Publish" at bounding box center [909, 161] width 83 height 27
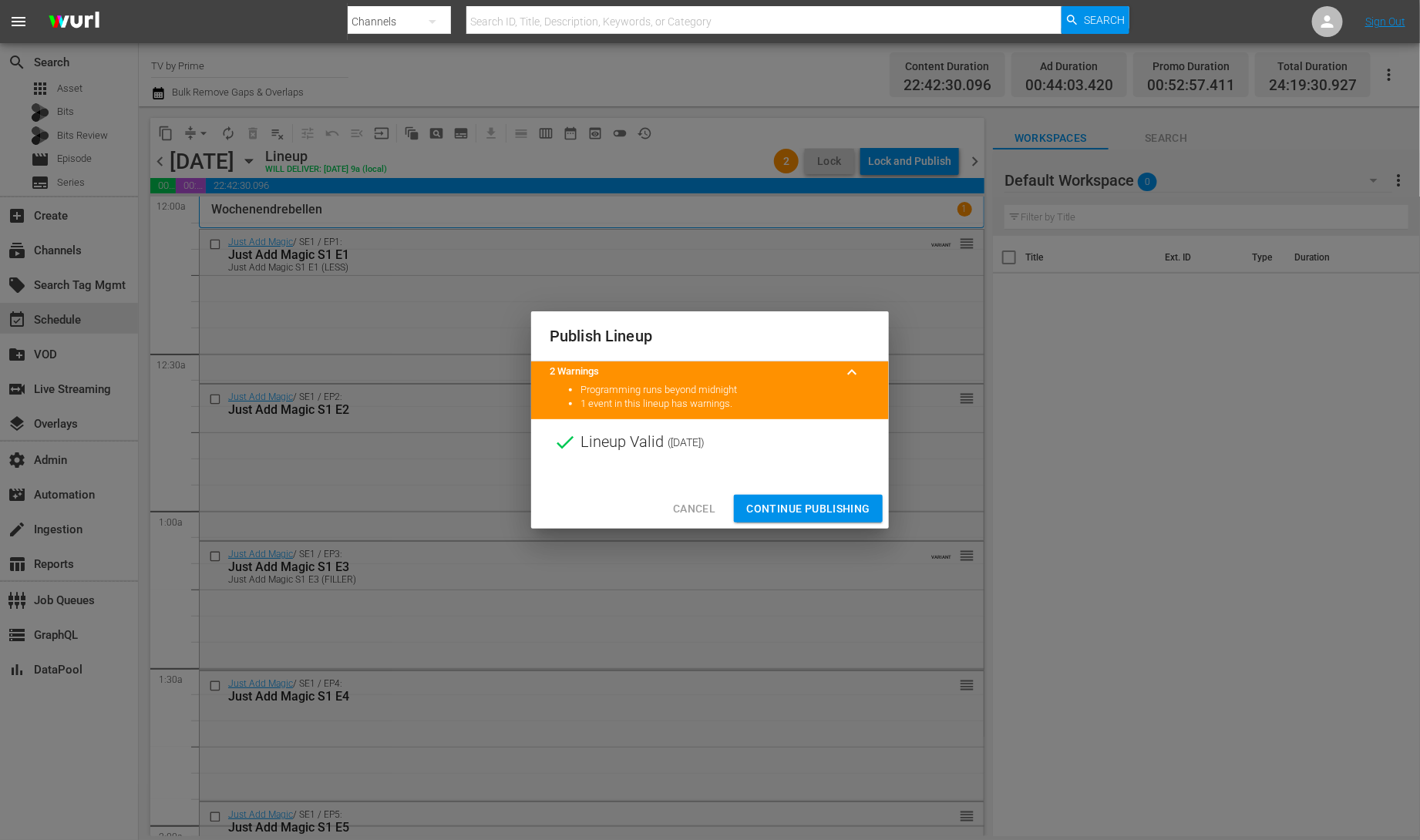
click at [810, 501] on span "Continue Publishing" at bounding box center [809, 508] width 124 height 19
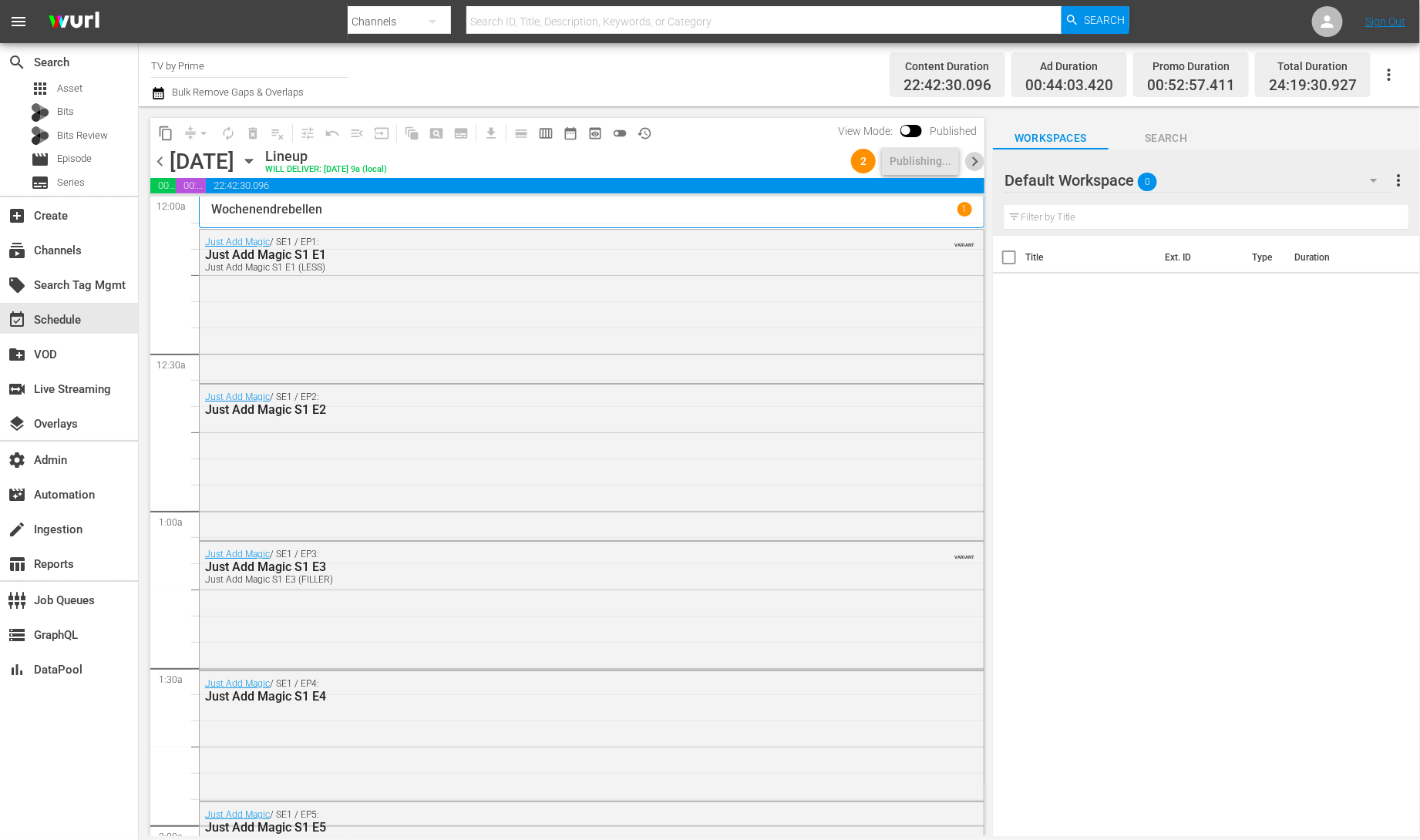
click at [971, 163] on span "chevron_right" at bounding box center [975, 161] width 19 height 19
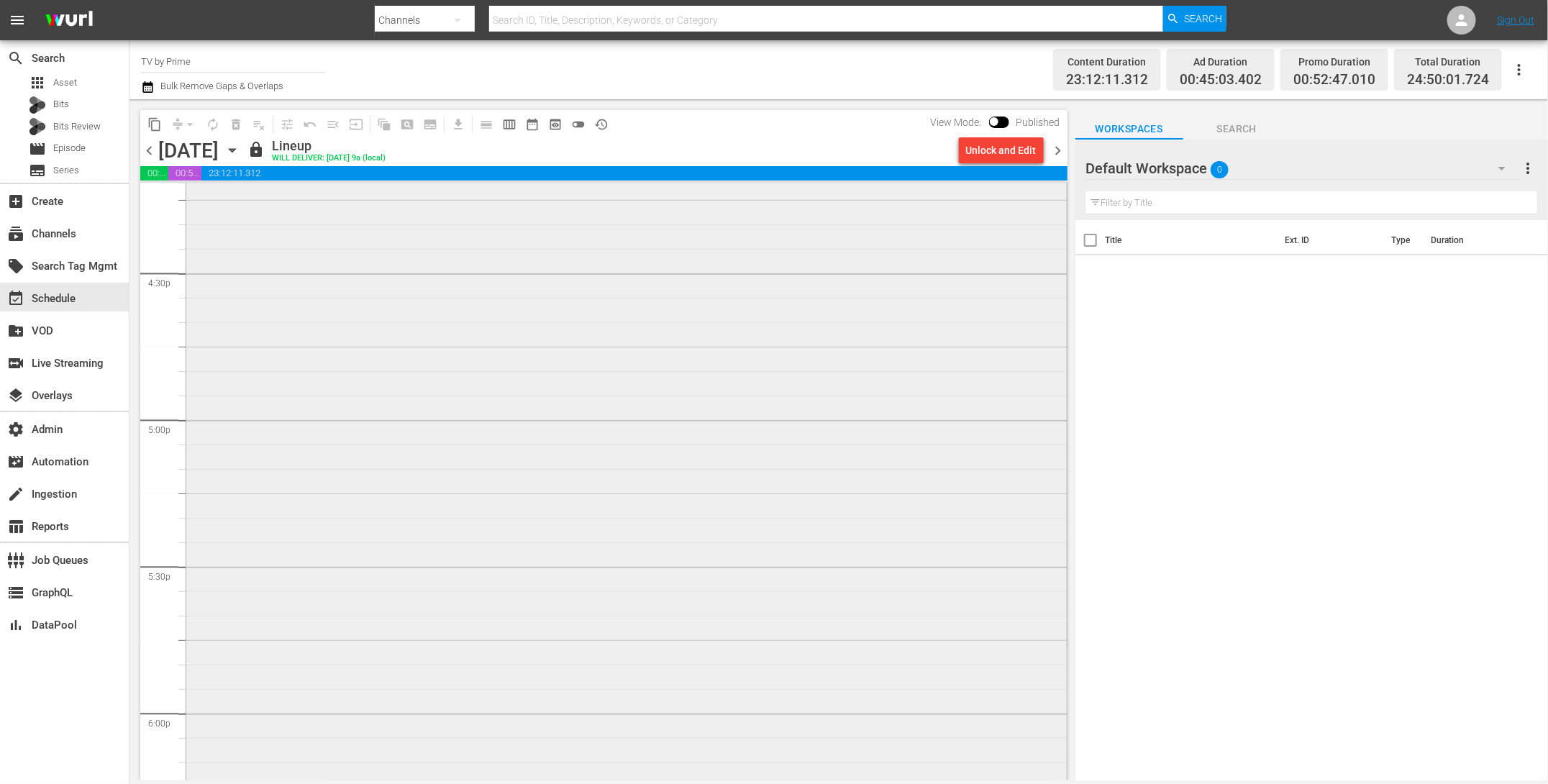
scroll to position [4172, 0]
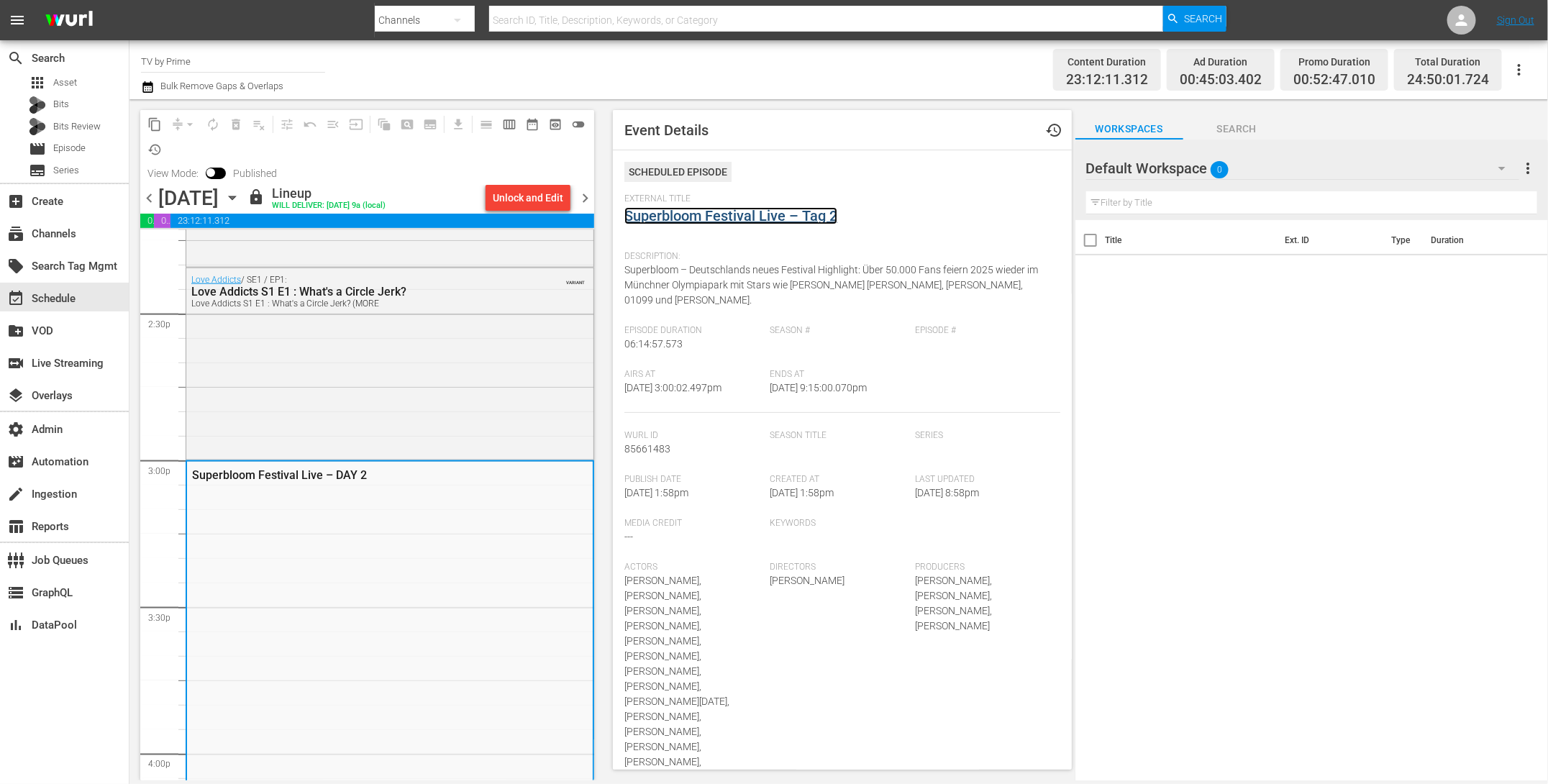
click at [696, 211] on link "Superbloom Festival Live – Tag 2" at bounding box center [731, 216] width 213 height 17
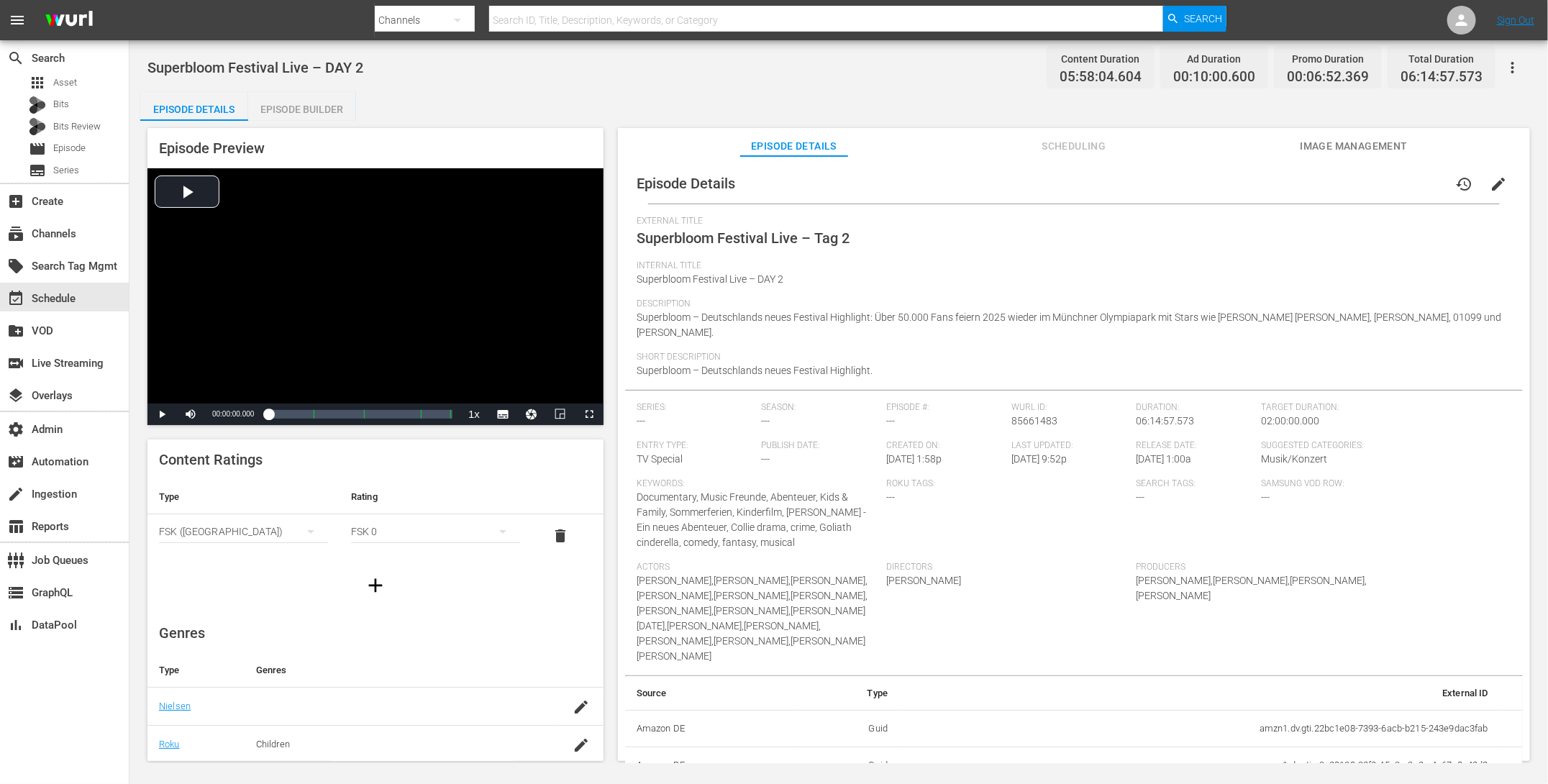
click at [1357, 148] on span "Image Management" at bounding box center [1353, 146] width 108 height 18
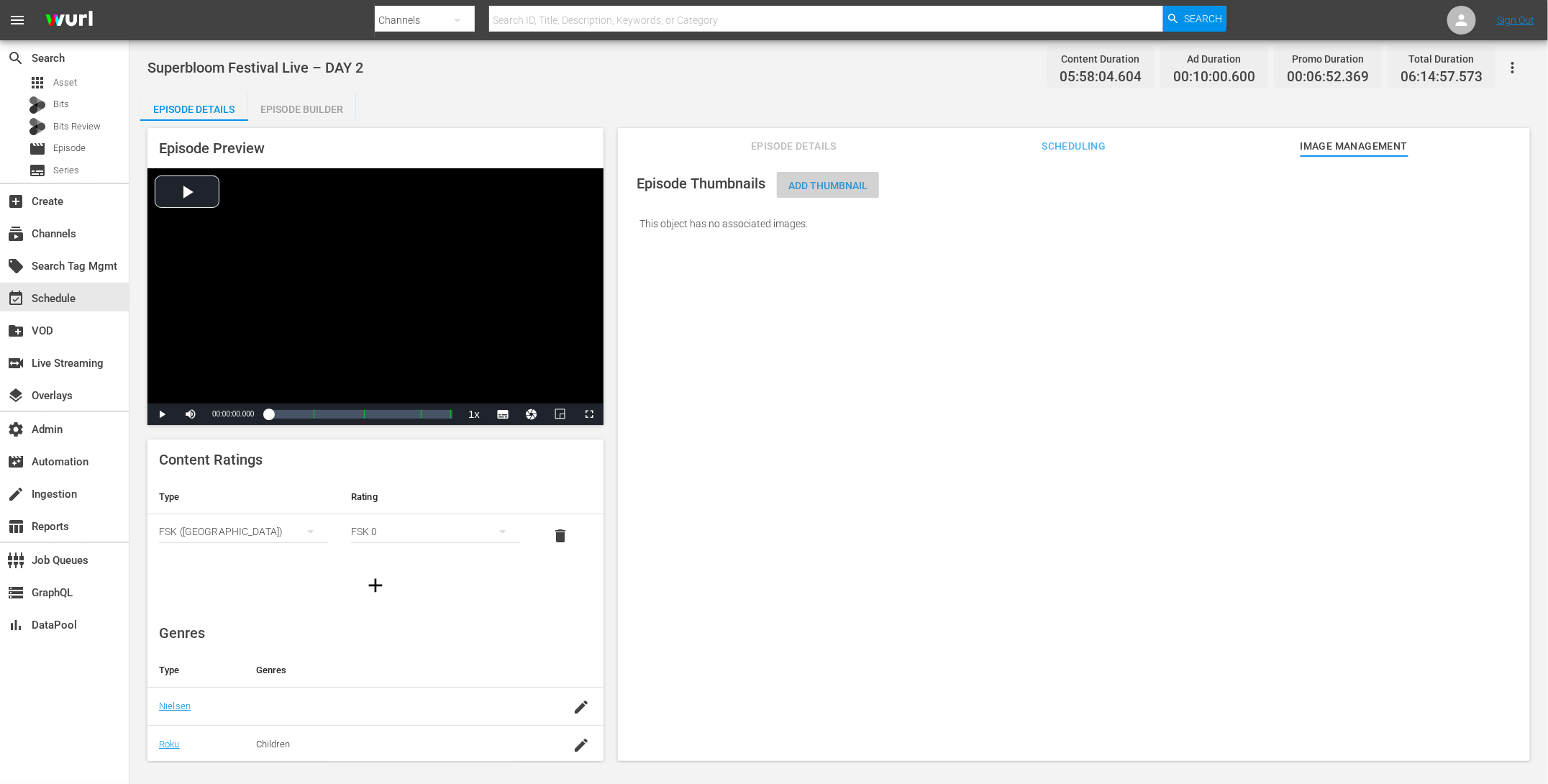
click at [828, 187] on span "Add Thumbnail" at bounding box center [828, 185] width 102 height 12
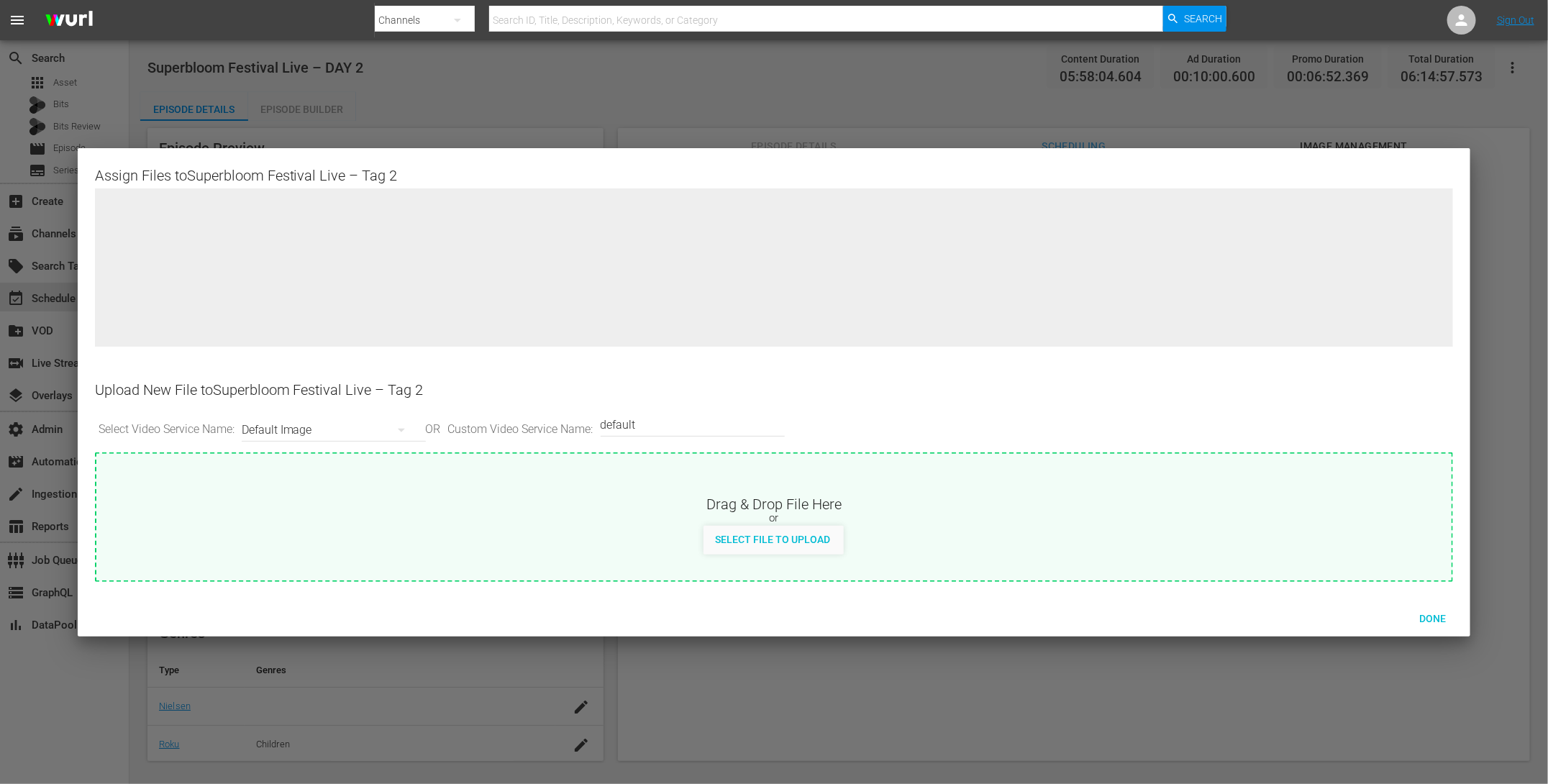
click at [769, 543] on span "Select File to Upload" at bounding box center [772, 539] width 138 height 12
type input "C:\fakepath\unnamed.jpg"
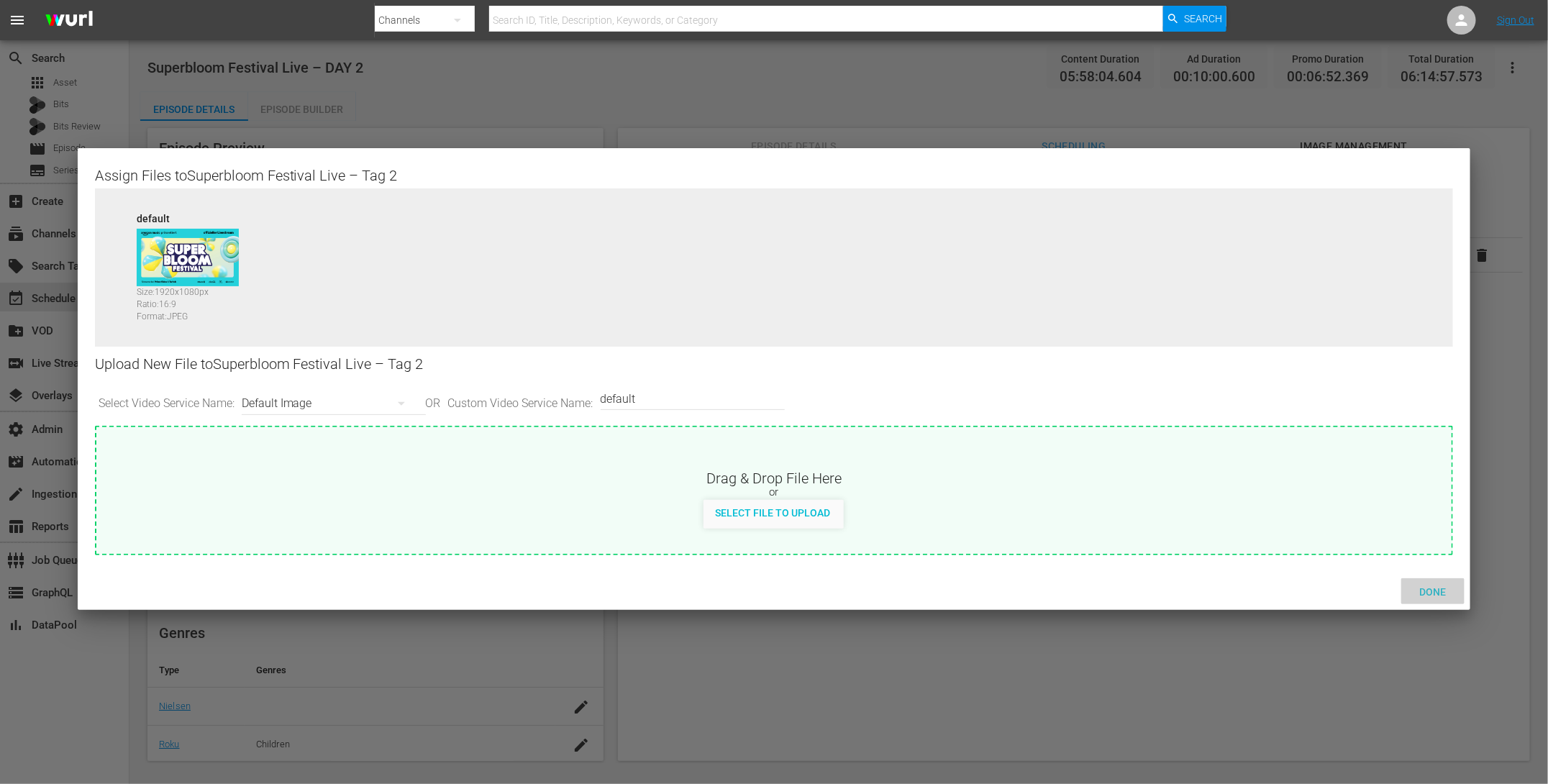
click at [1420, 589] on span "Done" at bounding box center [1433, 591] width 50 height 12
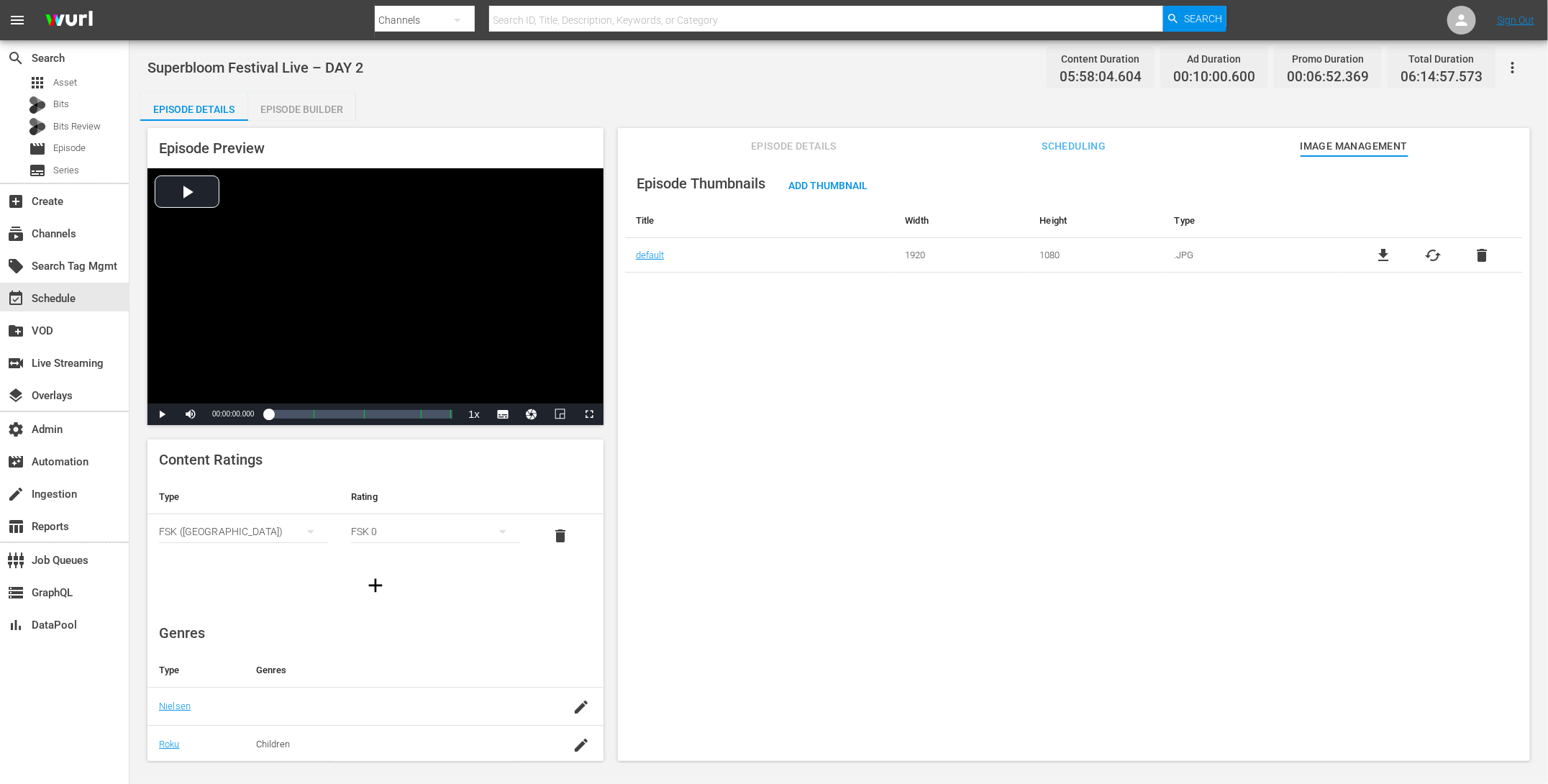
click at [658, 175] on span "Episode Thumbnails" at bounding box center [700, 183] width 128 height 17
click at [1025, 153] on span "Scheduling" at bounding box center [1074, 146] width 108 height 18
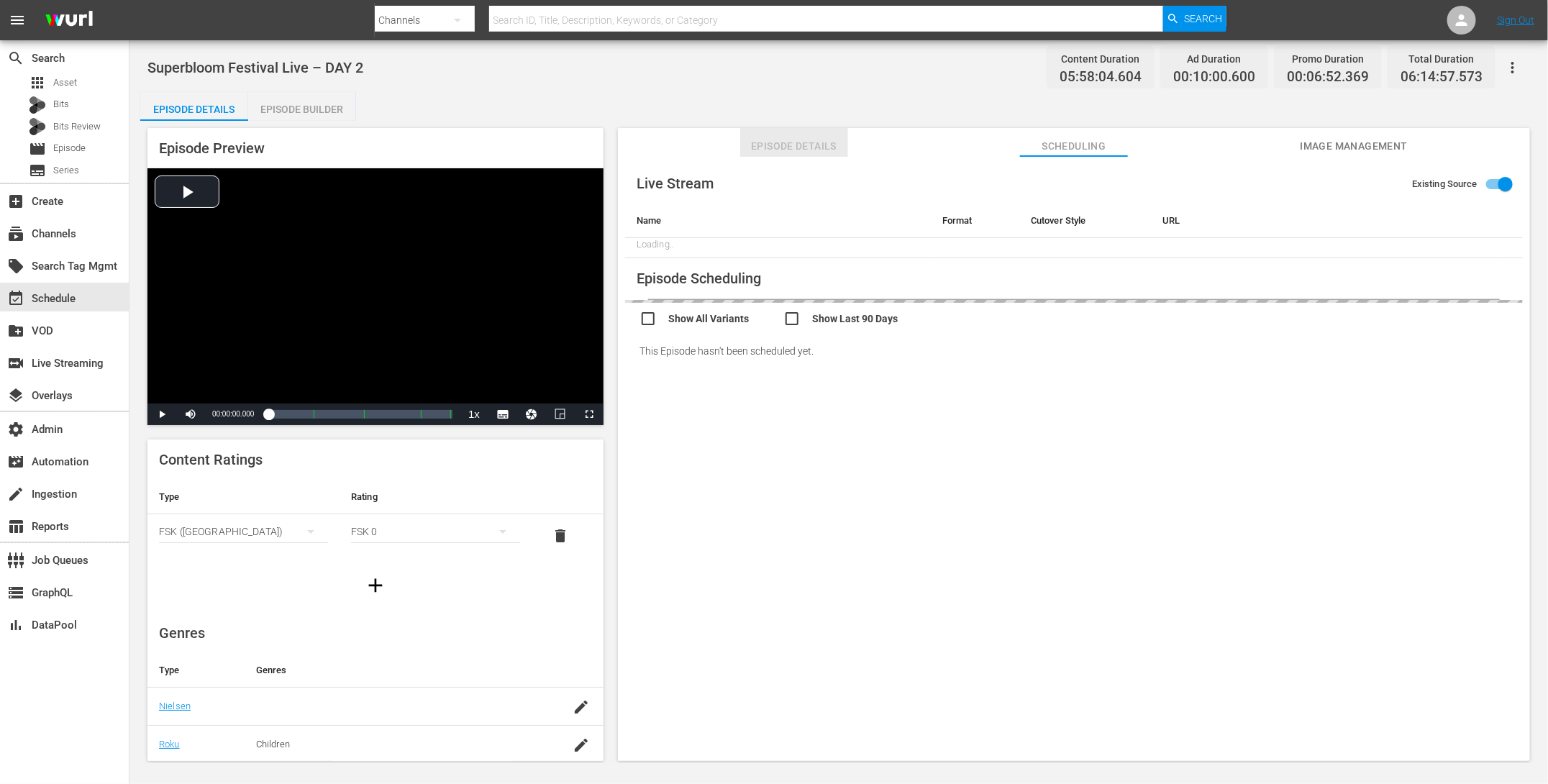
click at [789, 142] on span "Episode Details" at bounding box center [793, 146] width 108 height 18
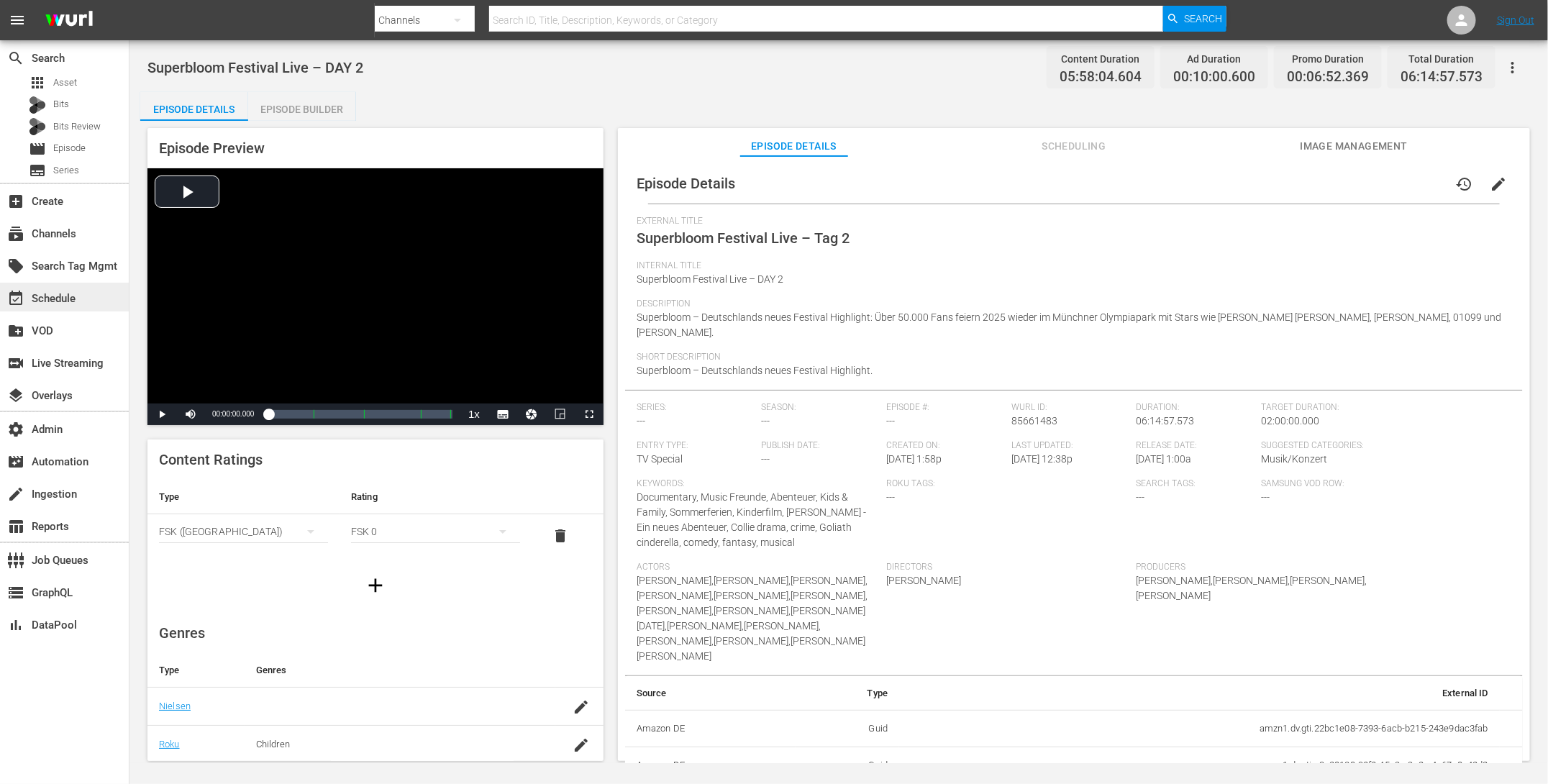
click at [94, 300] on div "event_available Schedule" at bounding box center [64, 296] width 128 height 29
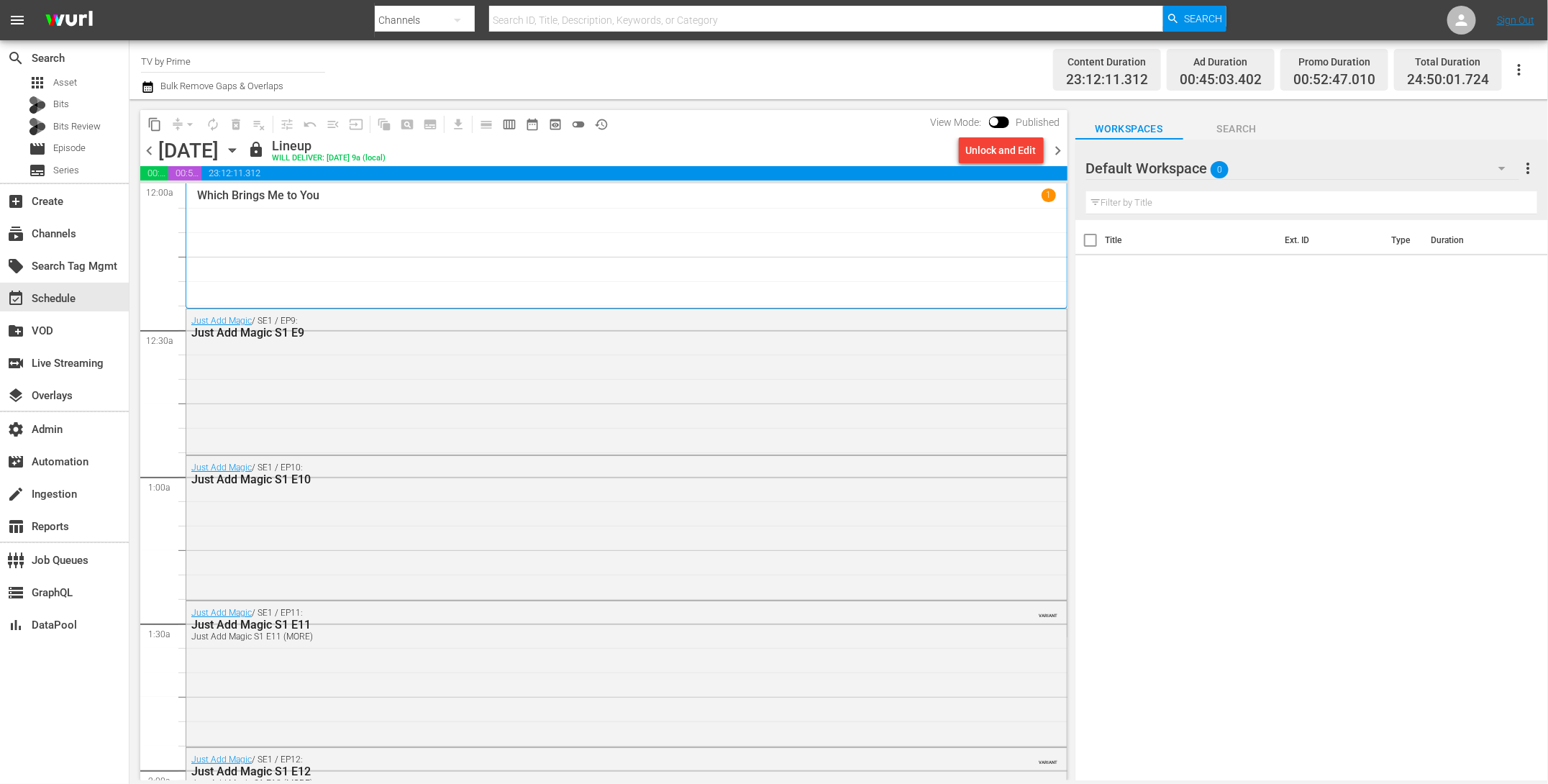
click at [998, 152] on div "Unlock and Edit" at bounding box center [1001, 150] width 70 height 26
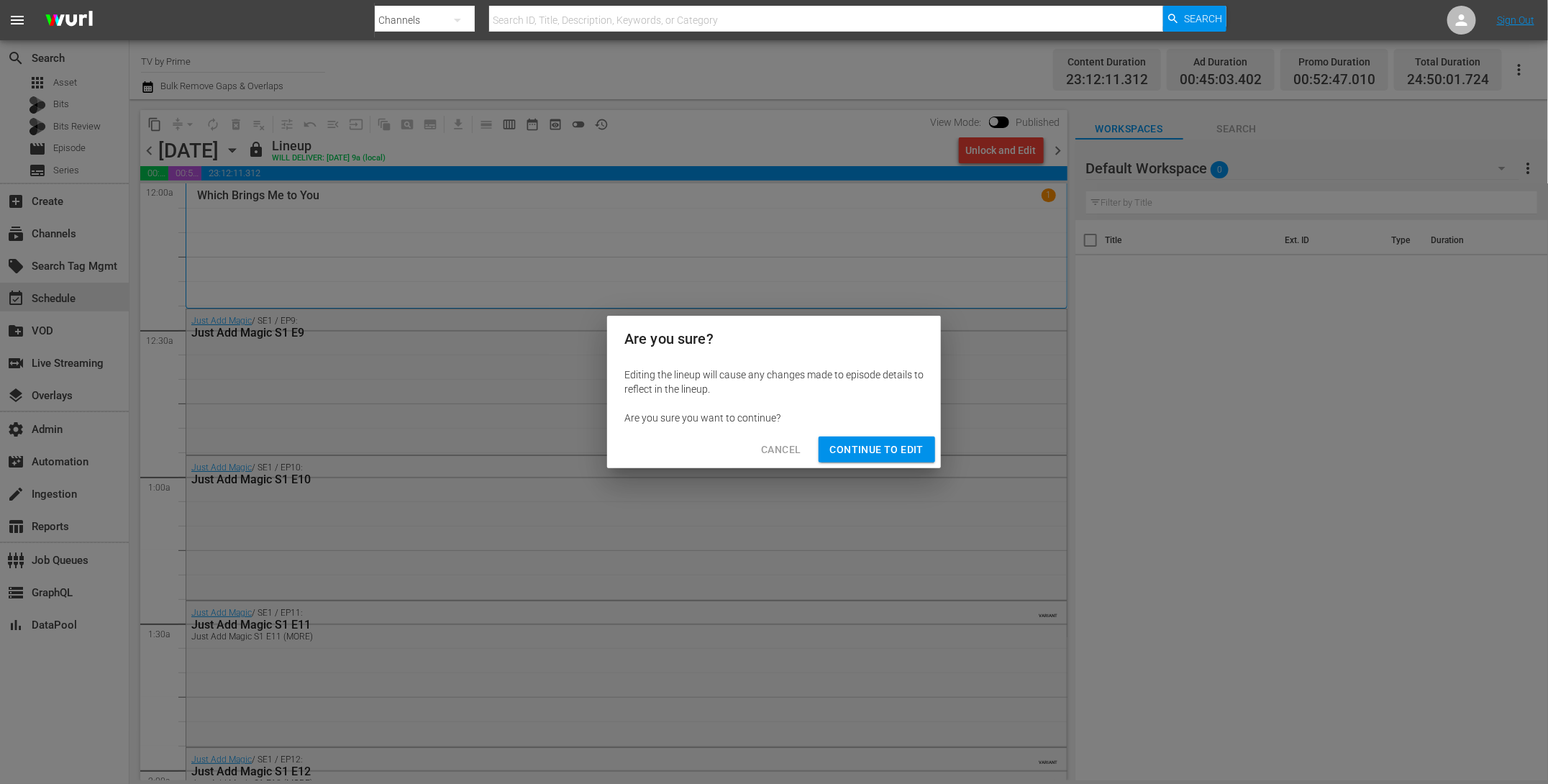
click at [886, 452] on span "Continue to Edit" at bounding box center [876, 450] width 94 height 18
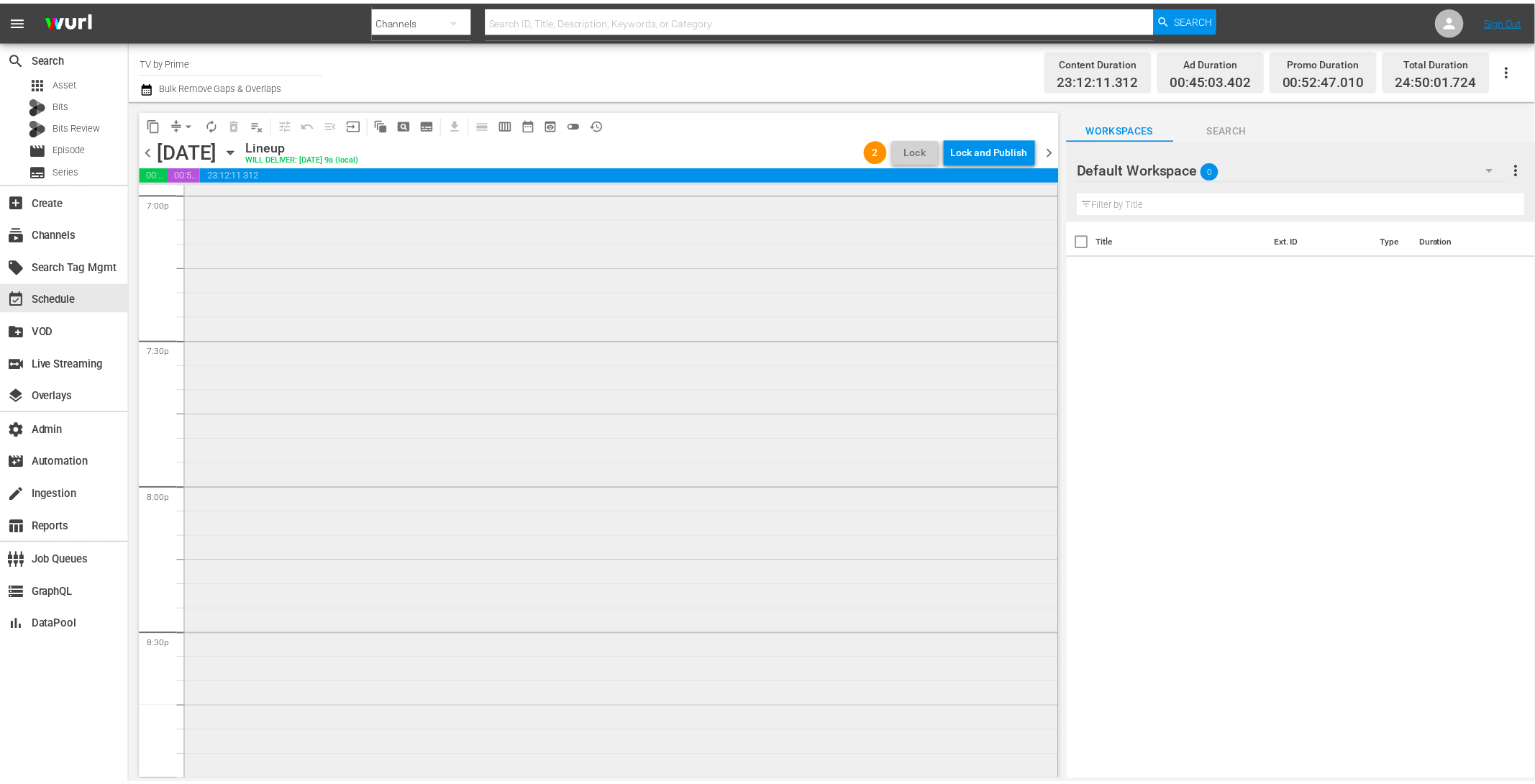
scroll to position [5466, 0]
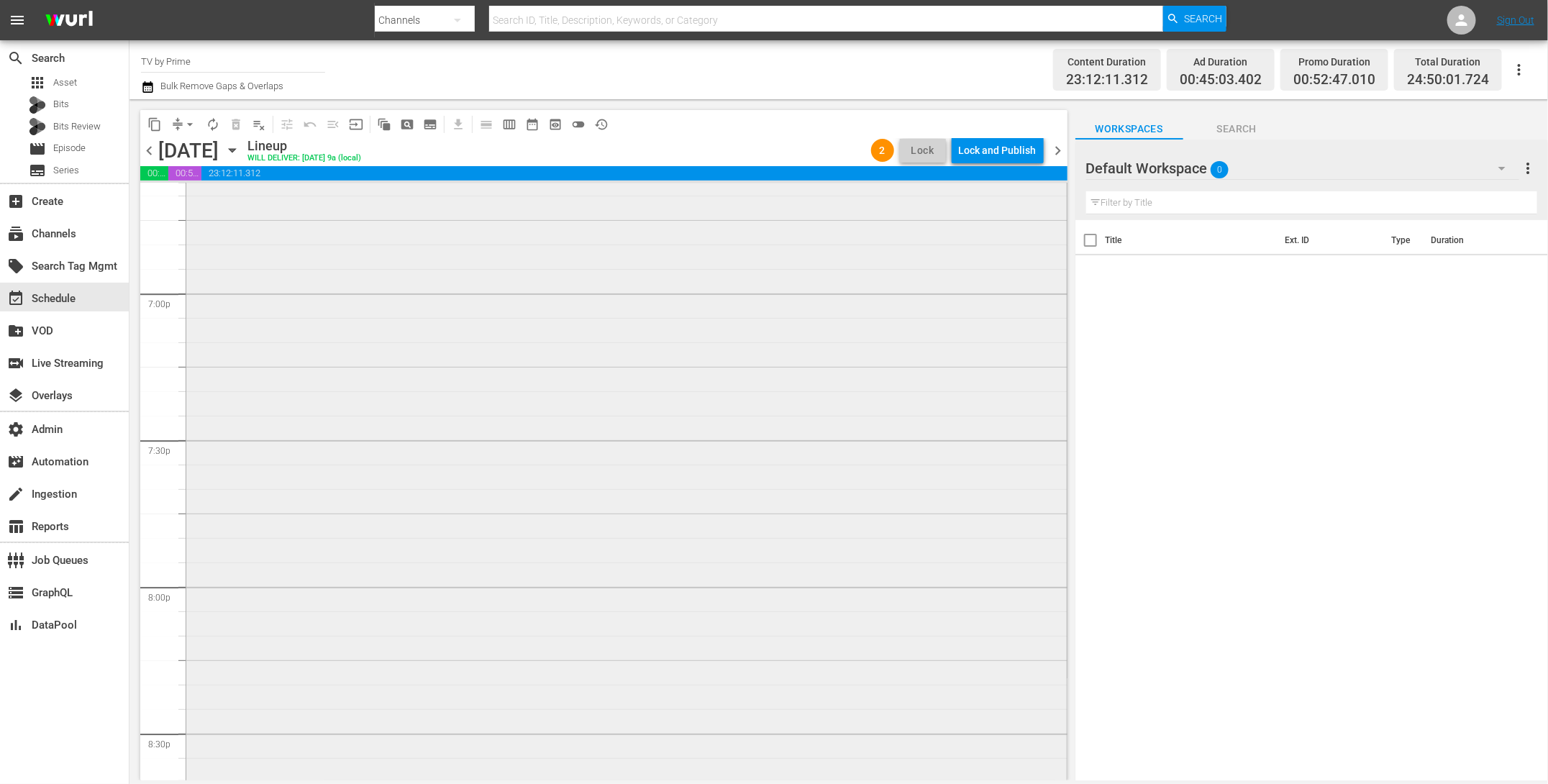
click at [560, 503] on div "Superbloom Festival Live – DAY 2 reorder" at bounding box center [626, 35] width 880 height 1830
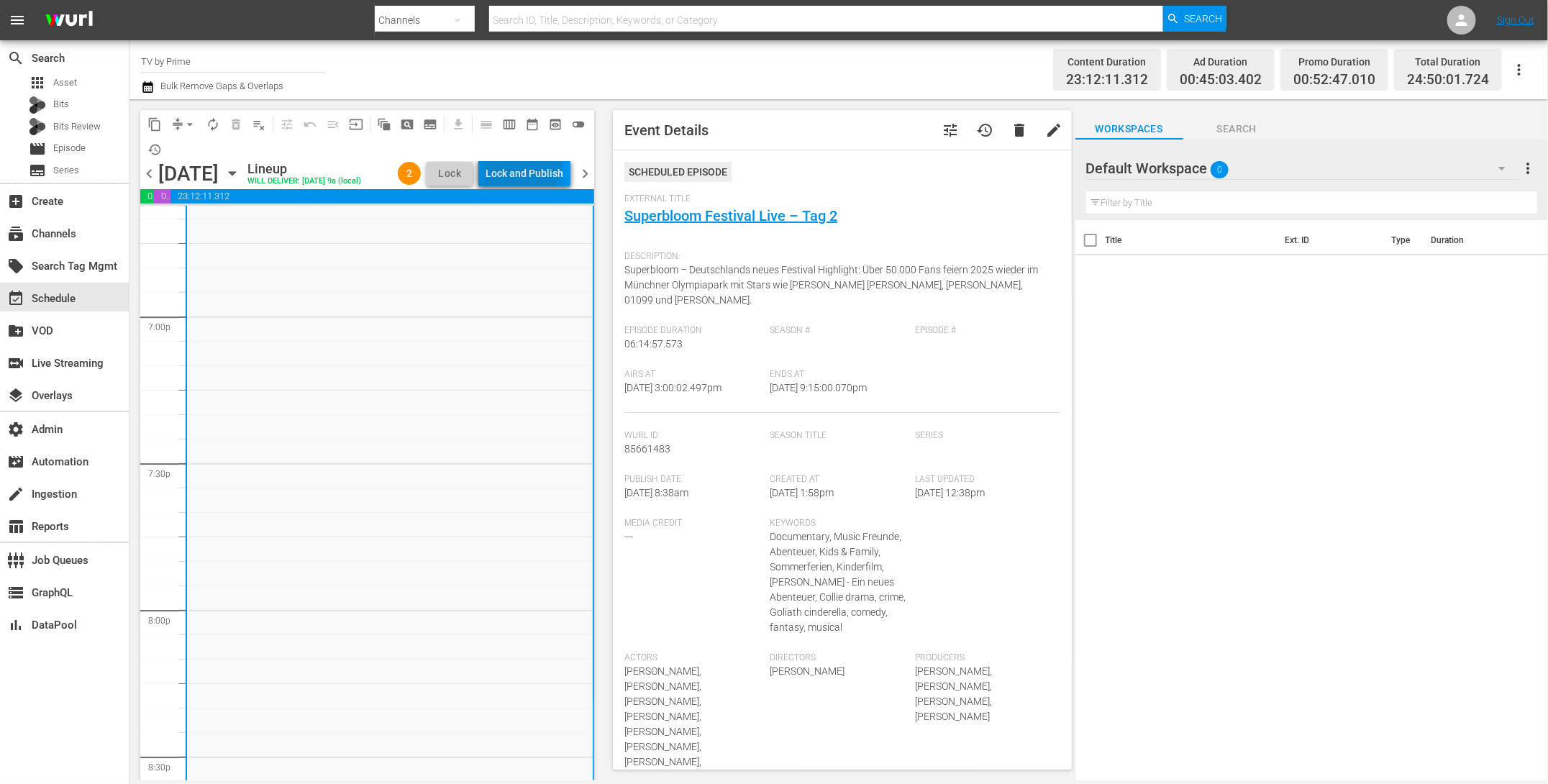
click at [518, 161] on div "Lock and Publish" at bounding box center [524, 173] width 77 height 26
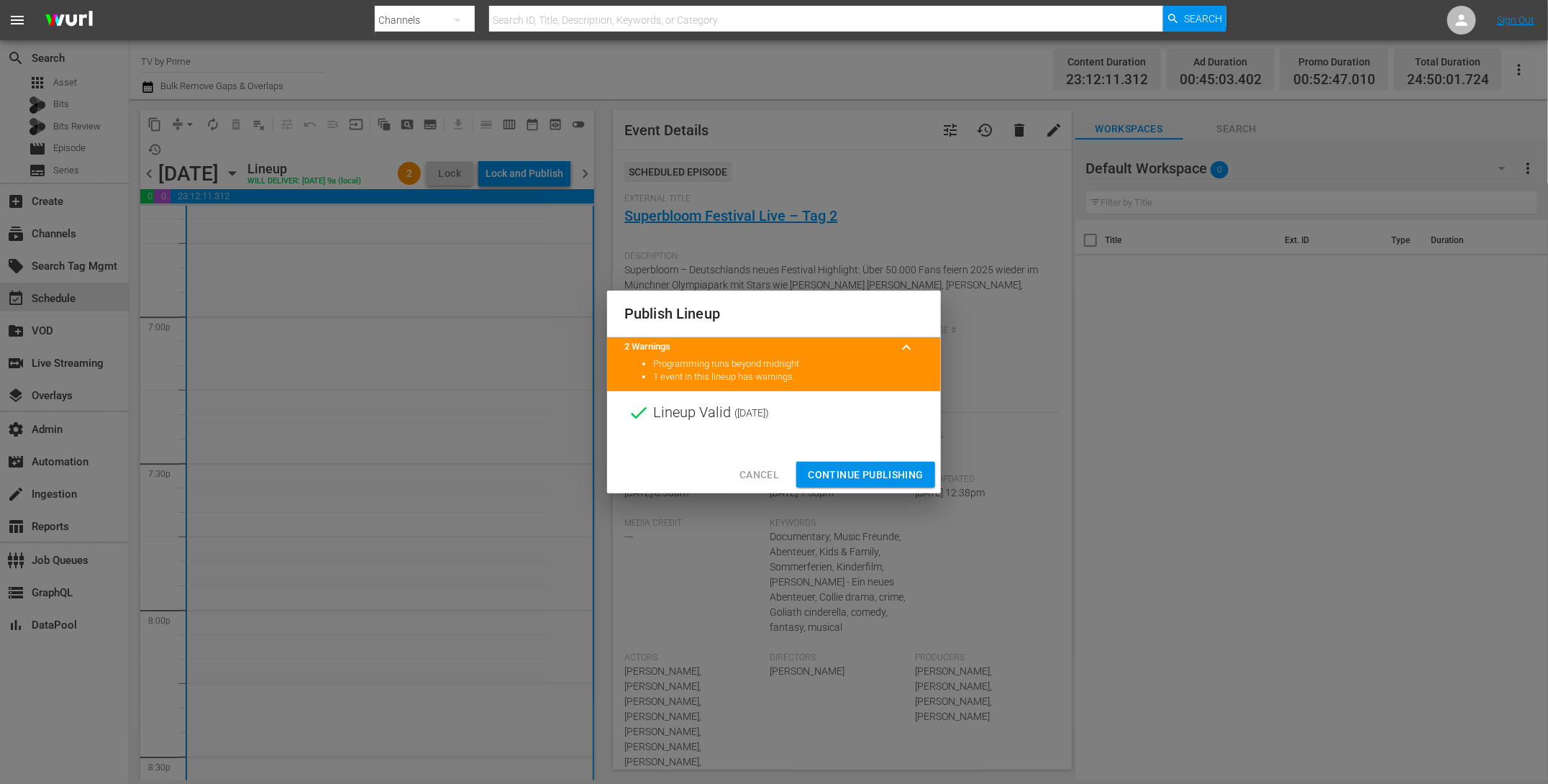
click at [865, 464] on button "Continue Publishing" at bounding box center [865, 475] width 139 height 26
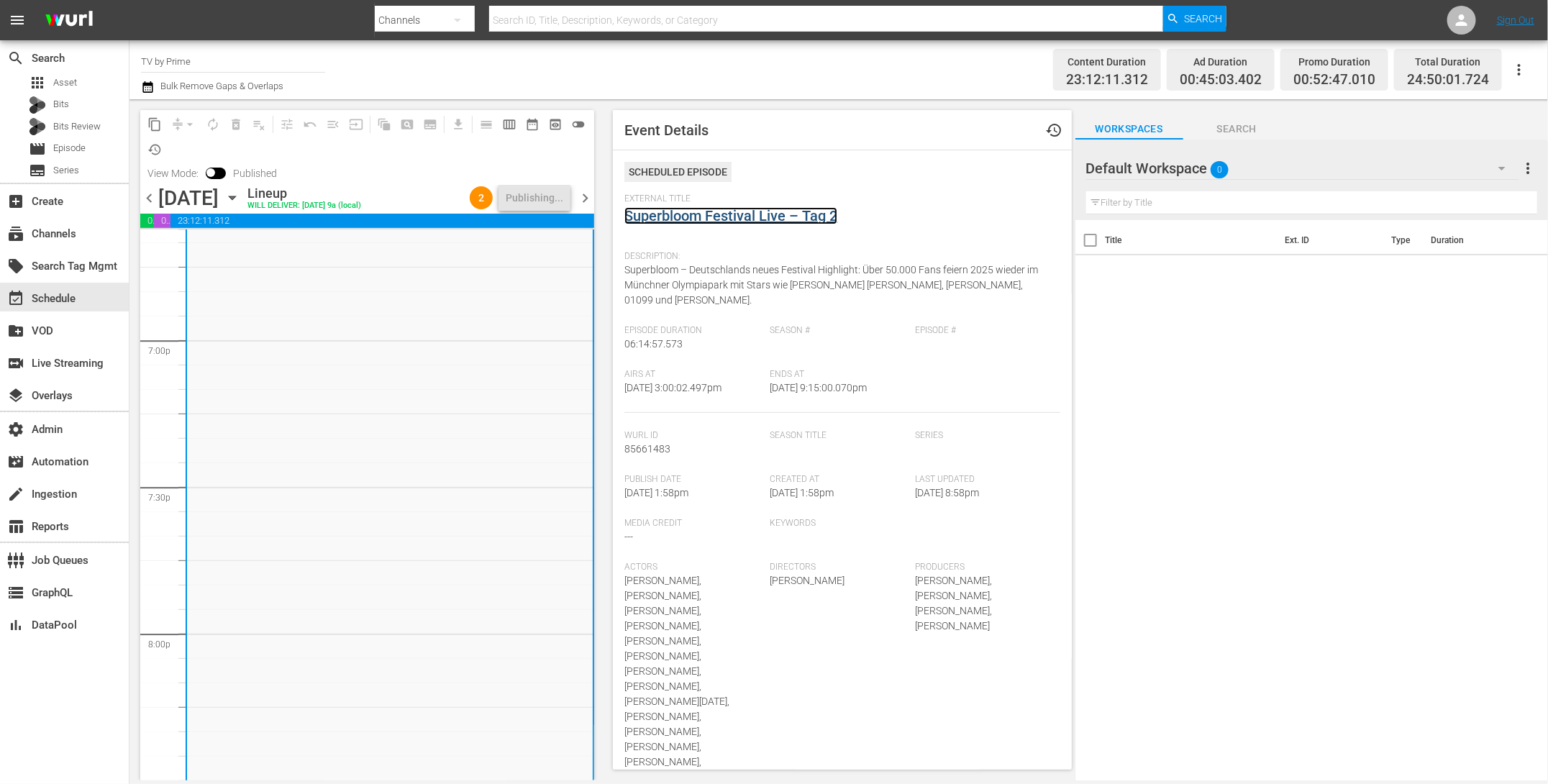
click at [677, 217] on link "Superbloom Festival Live – Tag 2" at bounding box center [731, 216] width 213 height 17
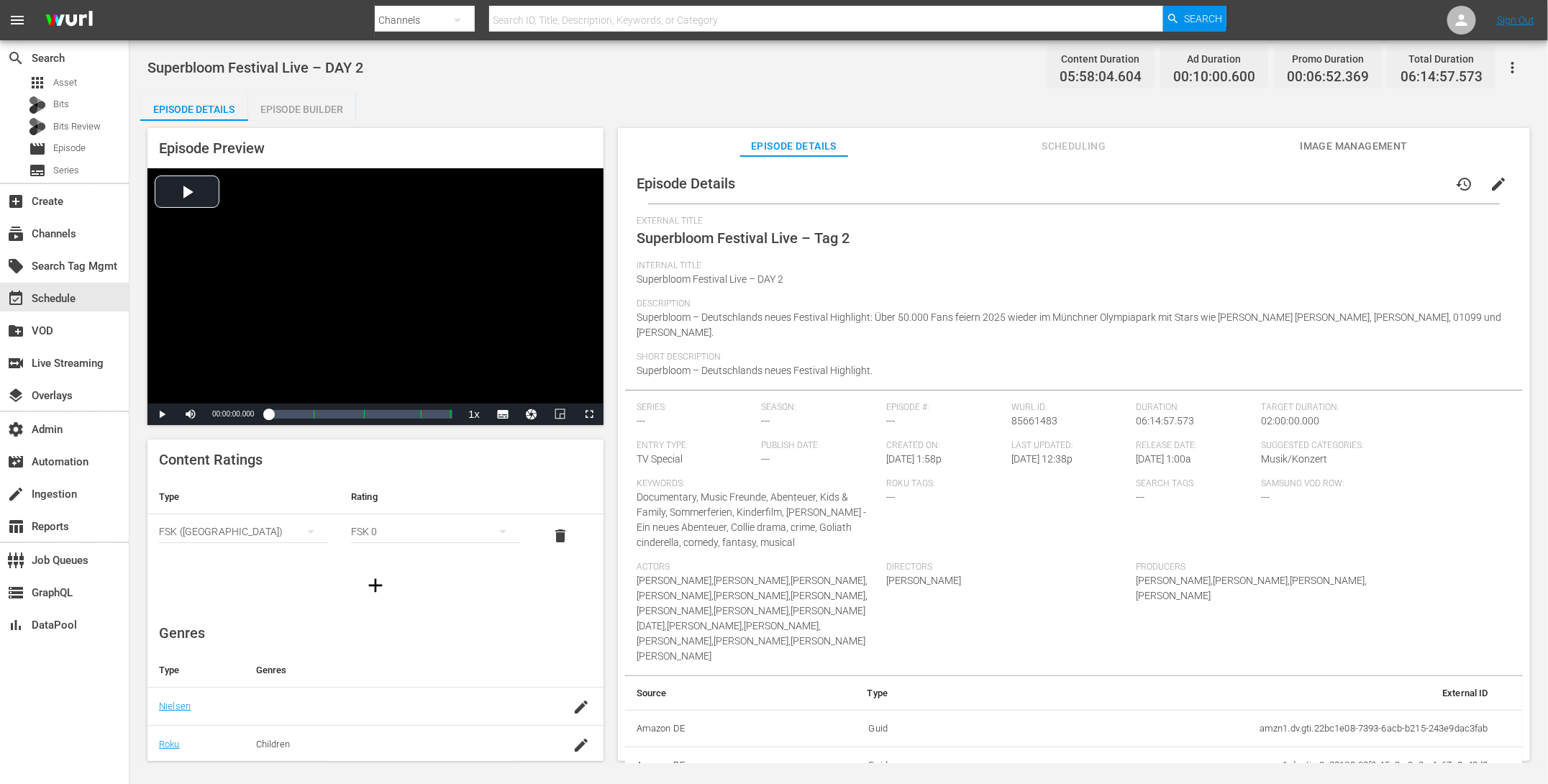
click at [1364, 145] on span "Image Management" at bounding box center [1353, 146] width 108 height 18
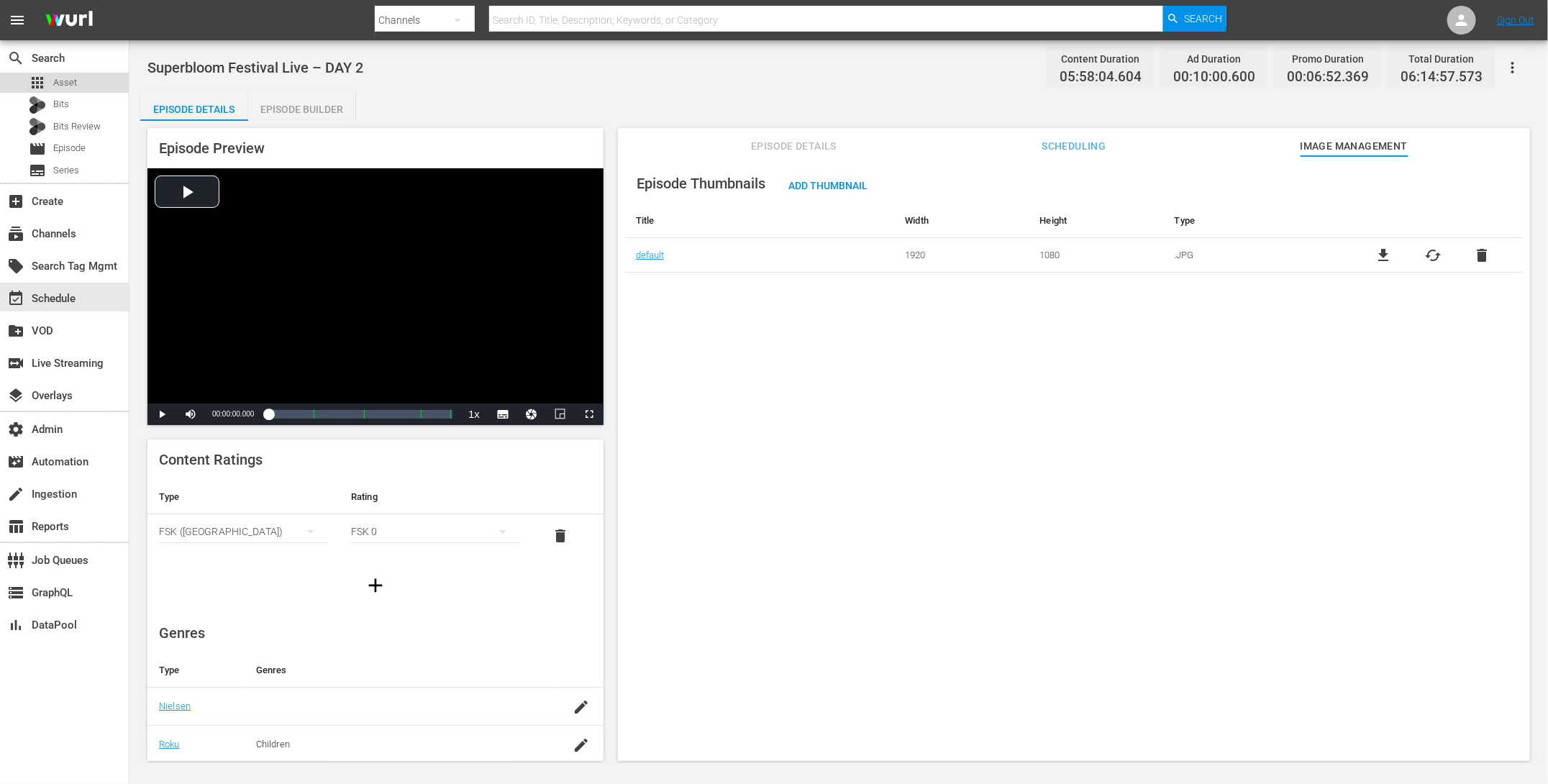
click at [79, 84] on div "apps Asset" at bounding box center [64, 83] width 128 height 20
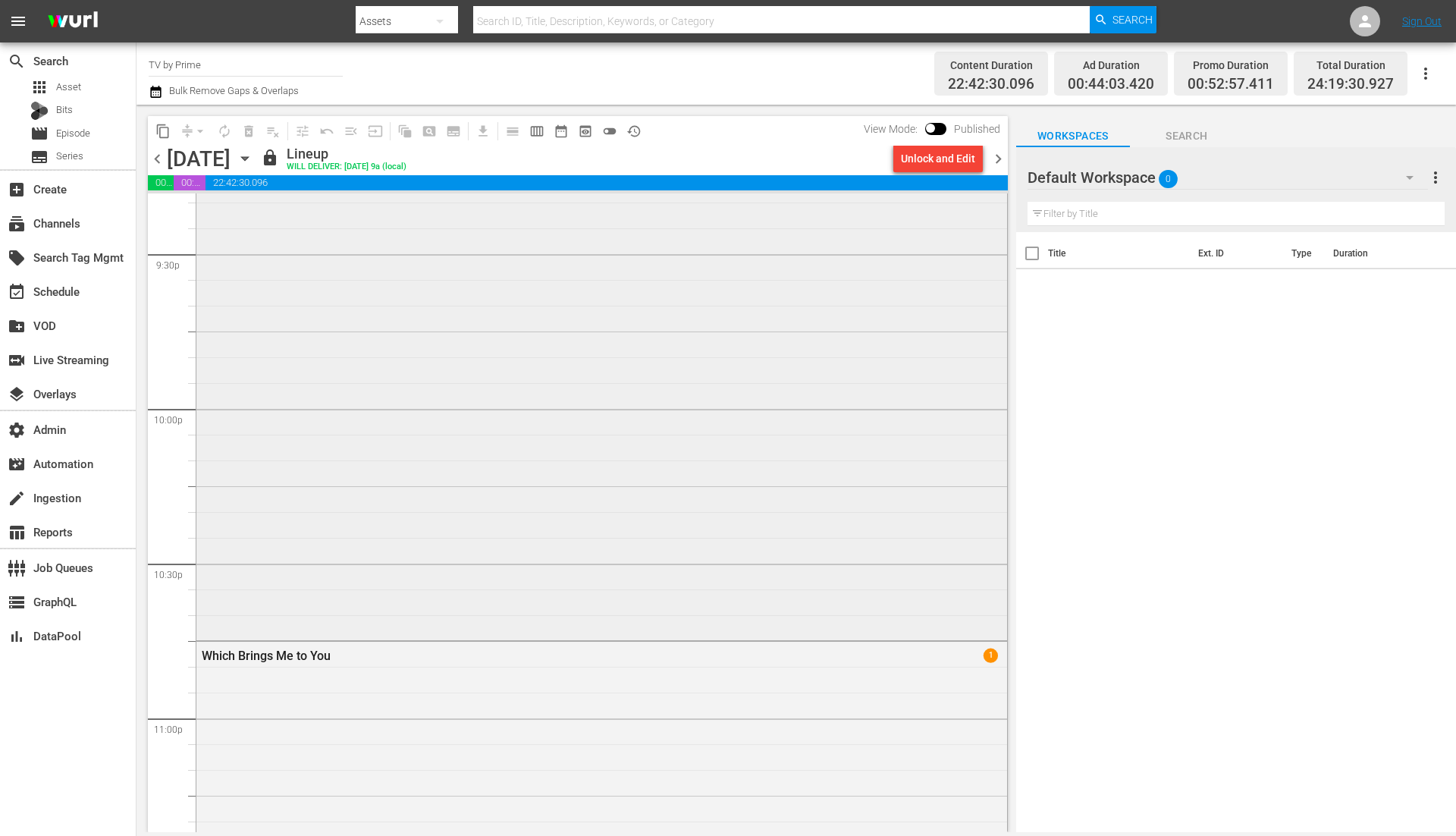
scroll to position [6044, 0]
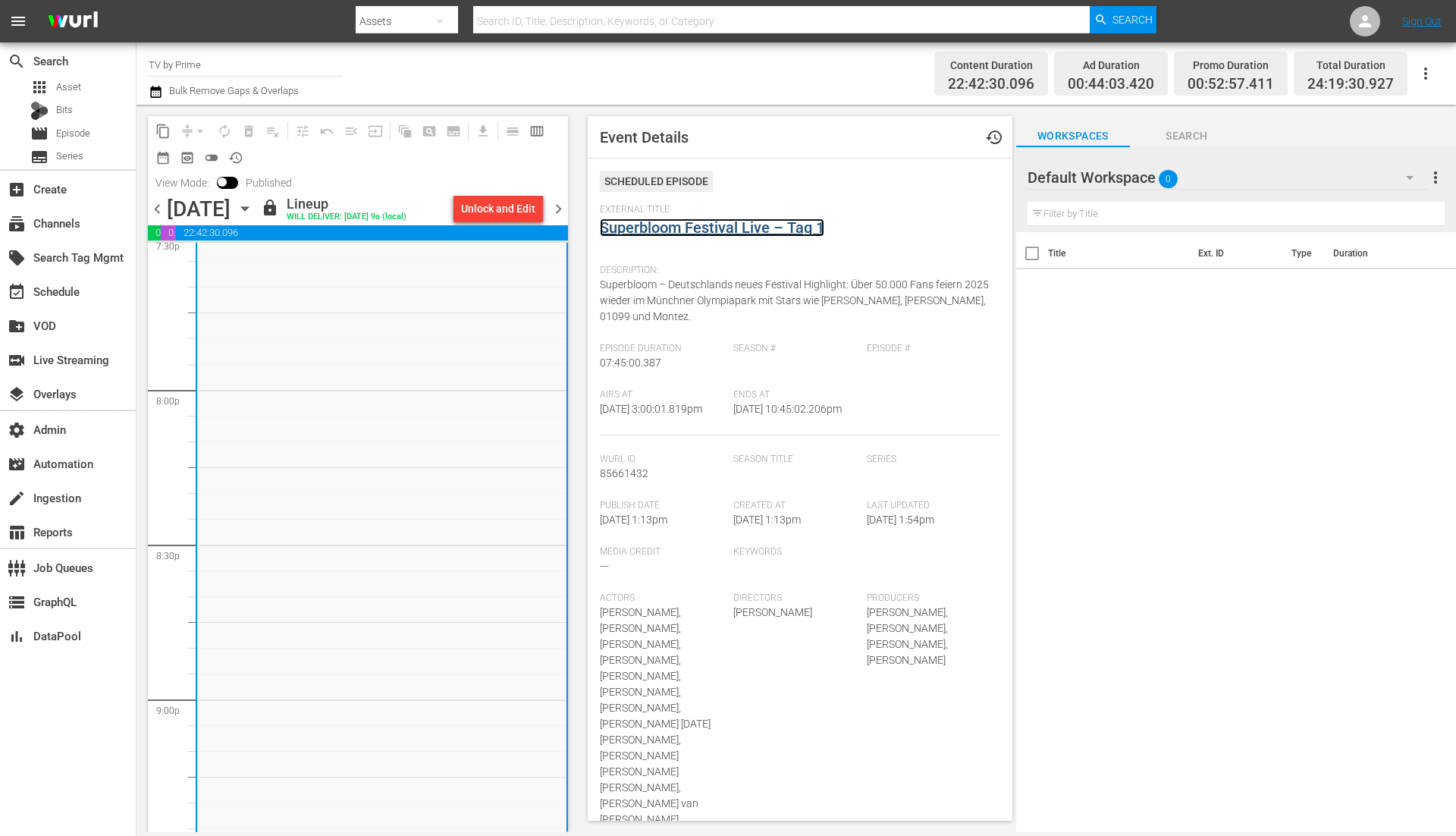
click at [757, 225] on link "Superbloom Festival Live – Tag 1" at bounding box center [712, 228] width 224 height 18
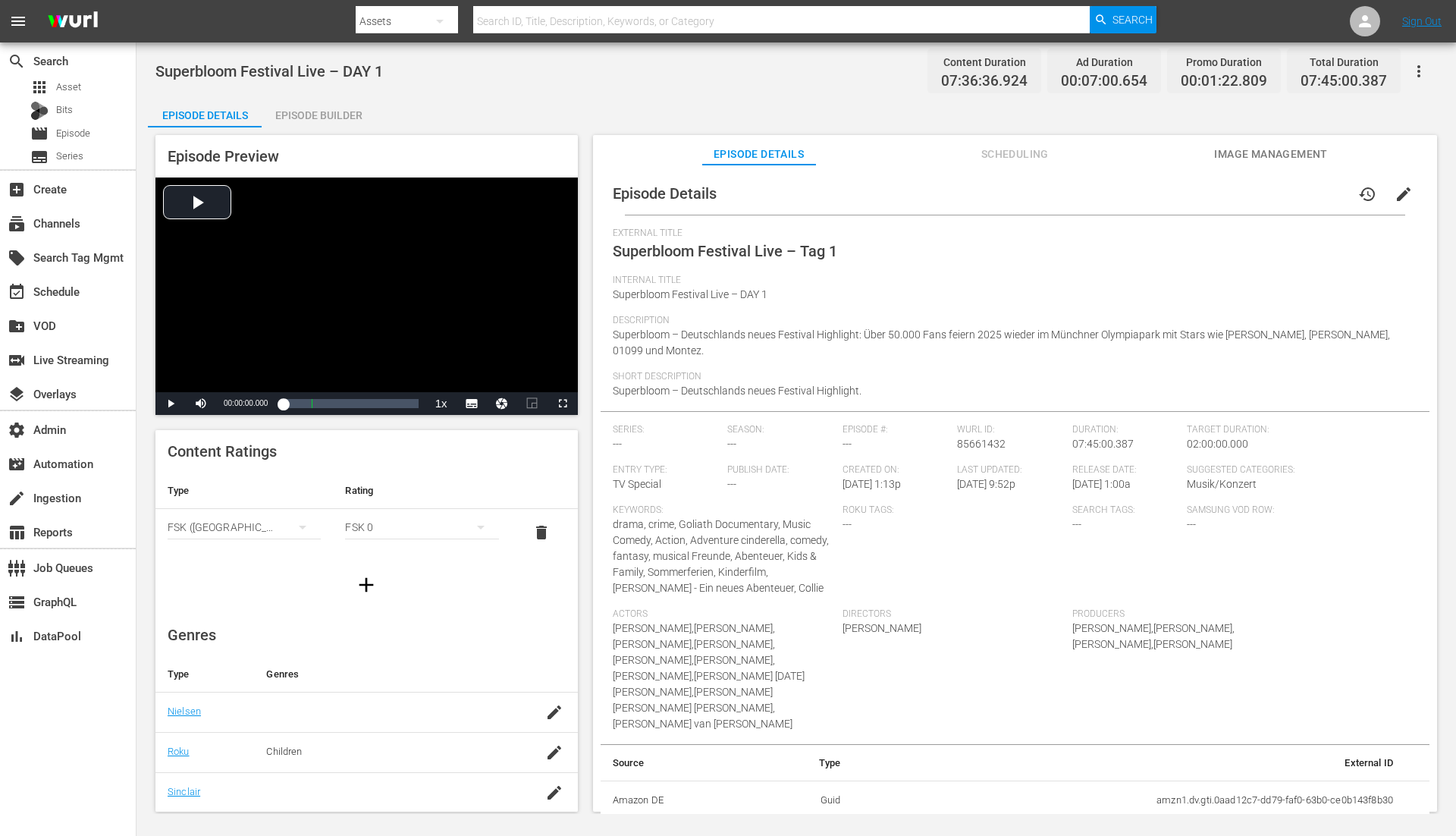
click at [1227, 149] on span "Image Management" at bounding box center [1271, 154] width 113 height 19
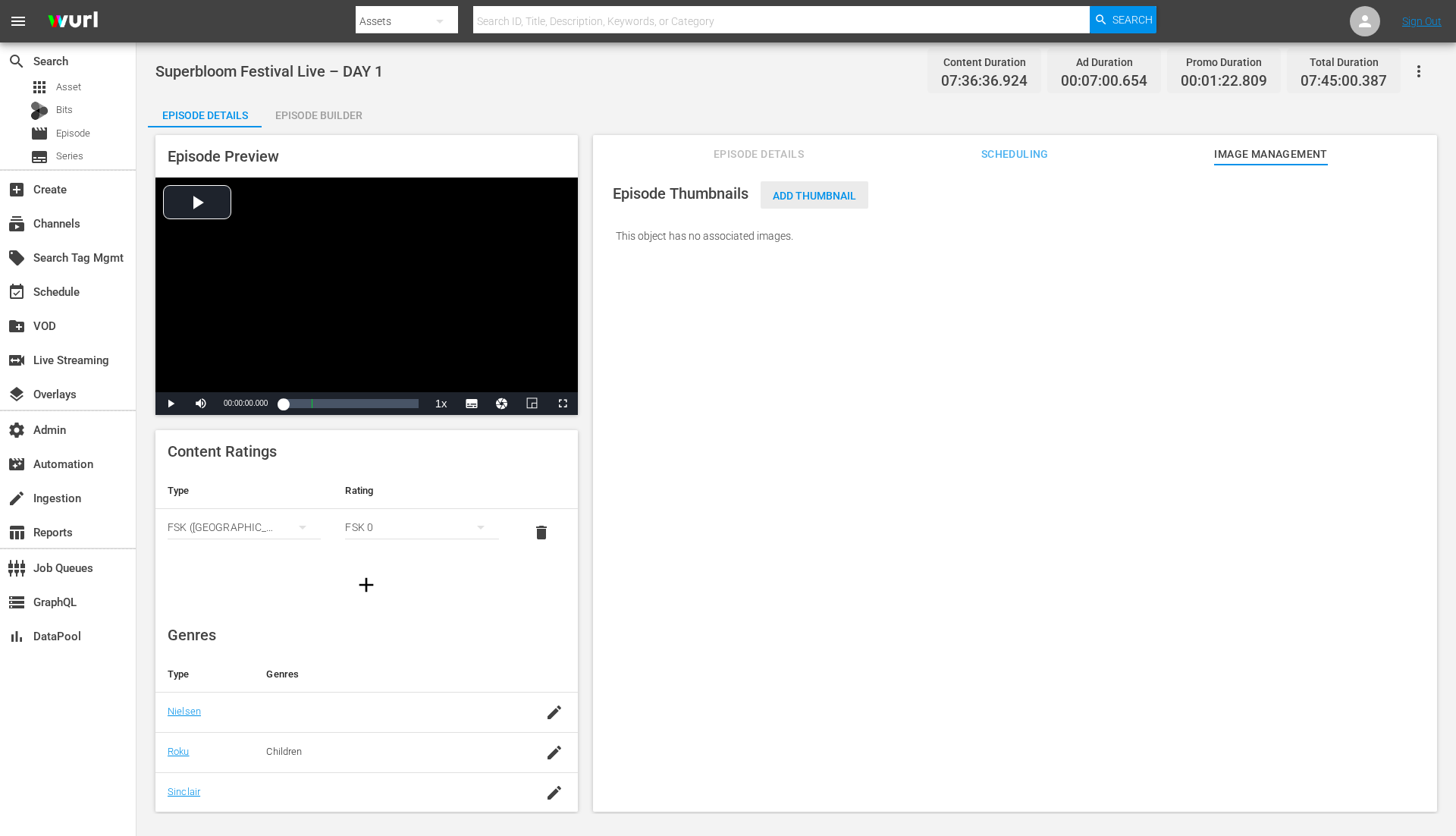
click at [825, 198] on span "Add Thumbnail" at bounding box center [815, 195] width 108 height 12
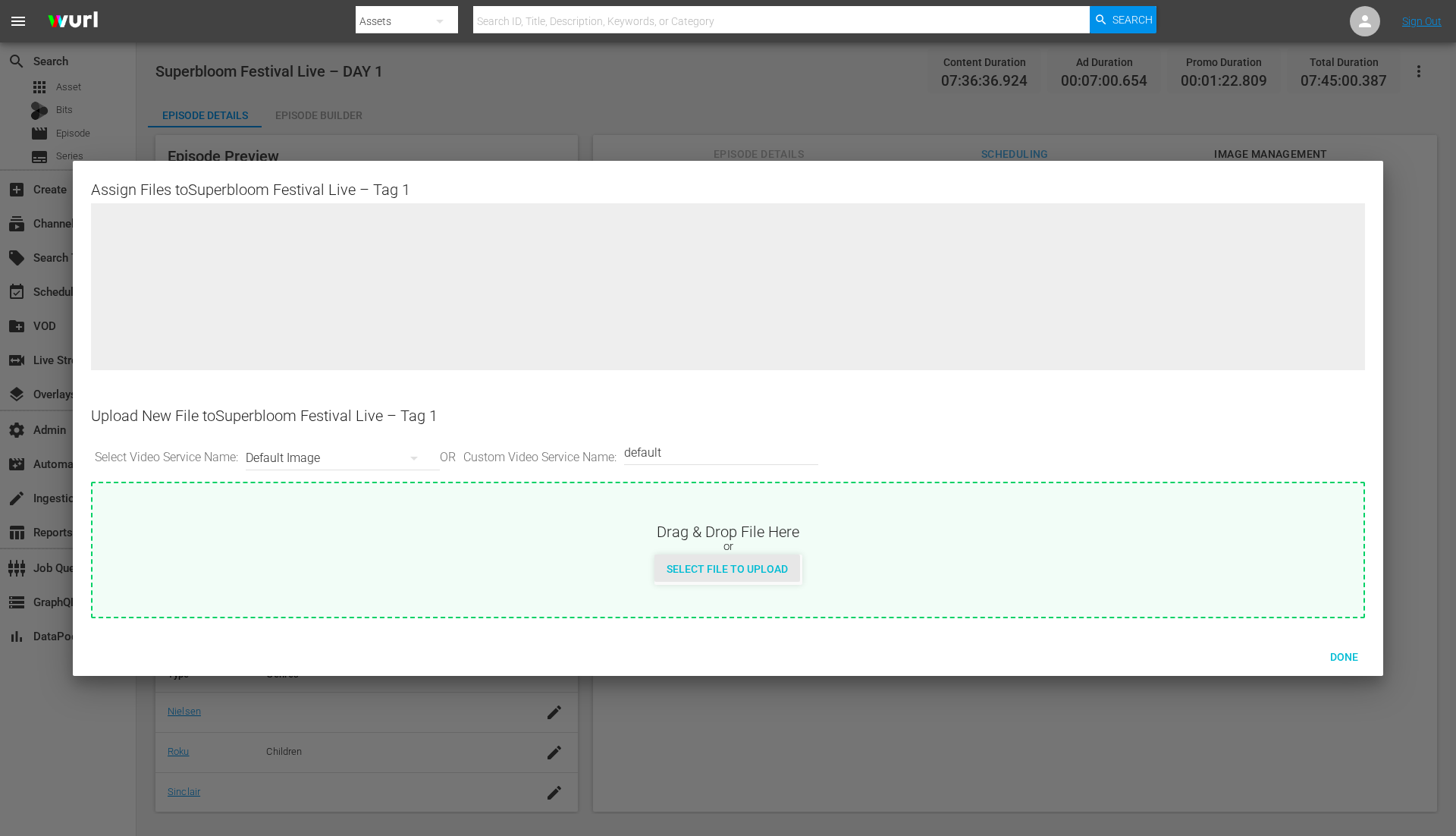
click at [737, 580] on div "Select File to Upload" at bounding box center [727, 568] width 145 height 28
type input "C:\fakepath\unnamed.jpg"
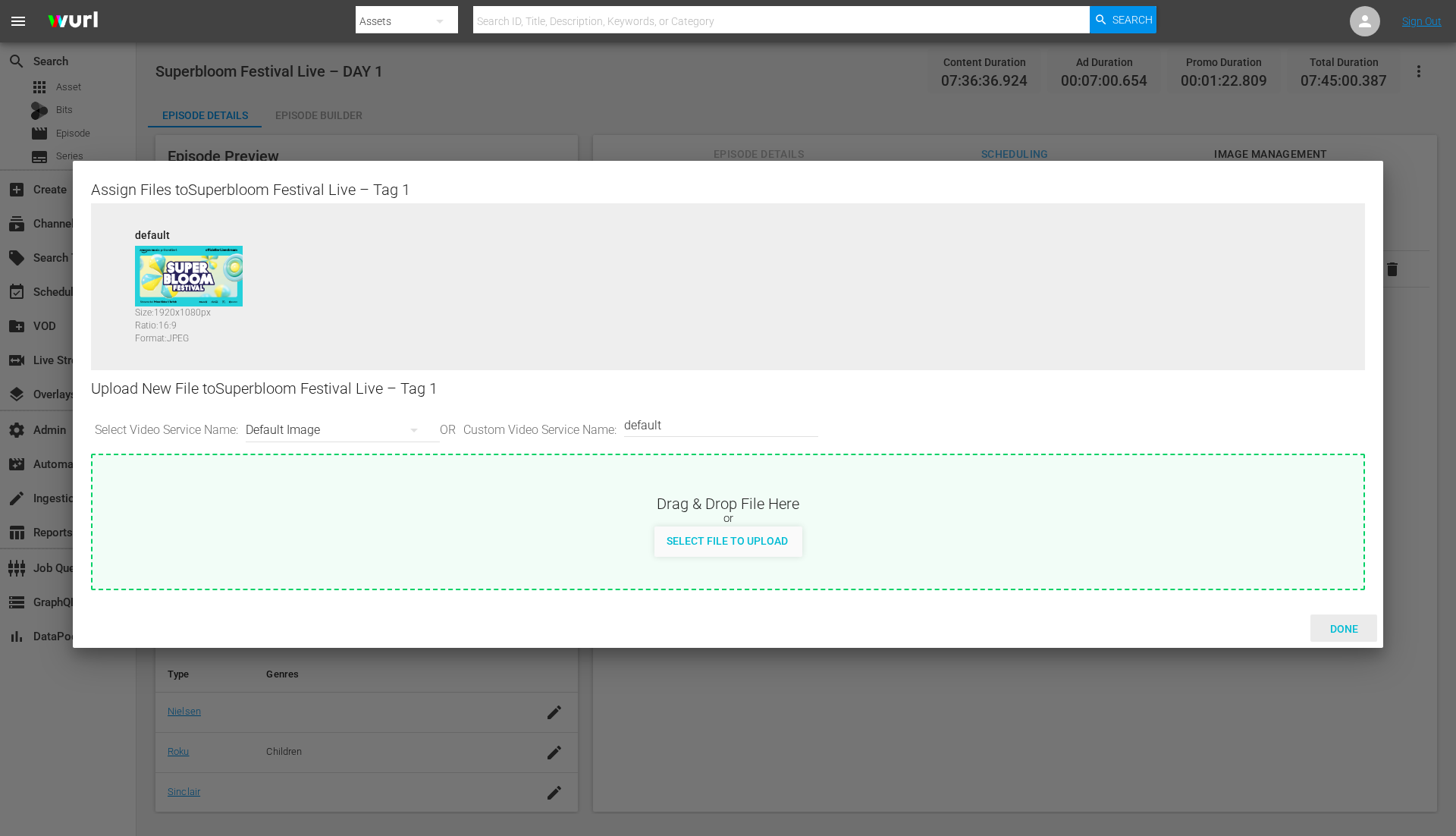
click at [1357, 625] on span "Done" at bounding box center [1344, 629] width 52 height 12
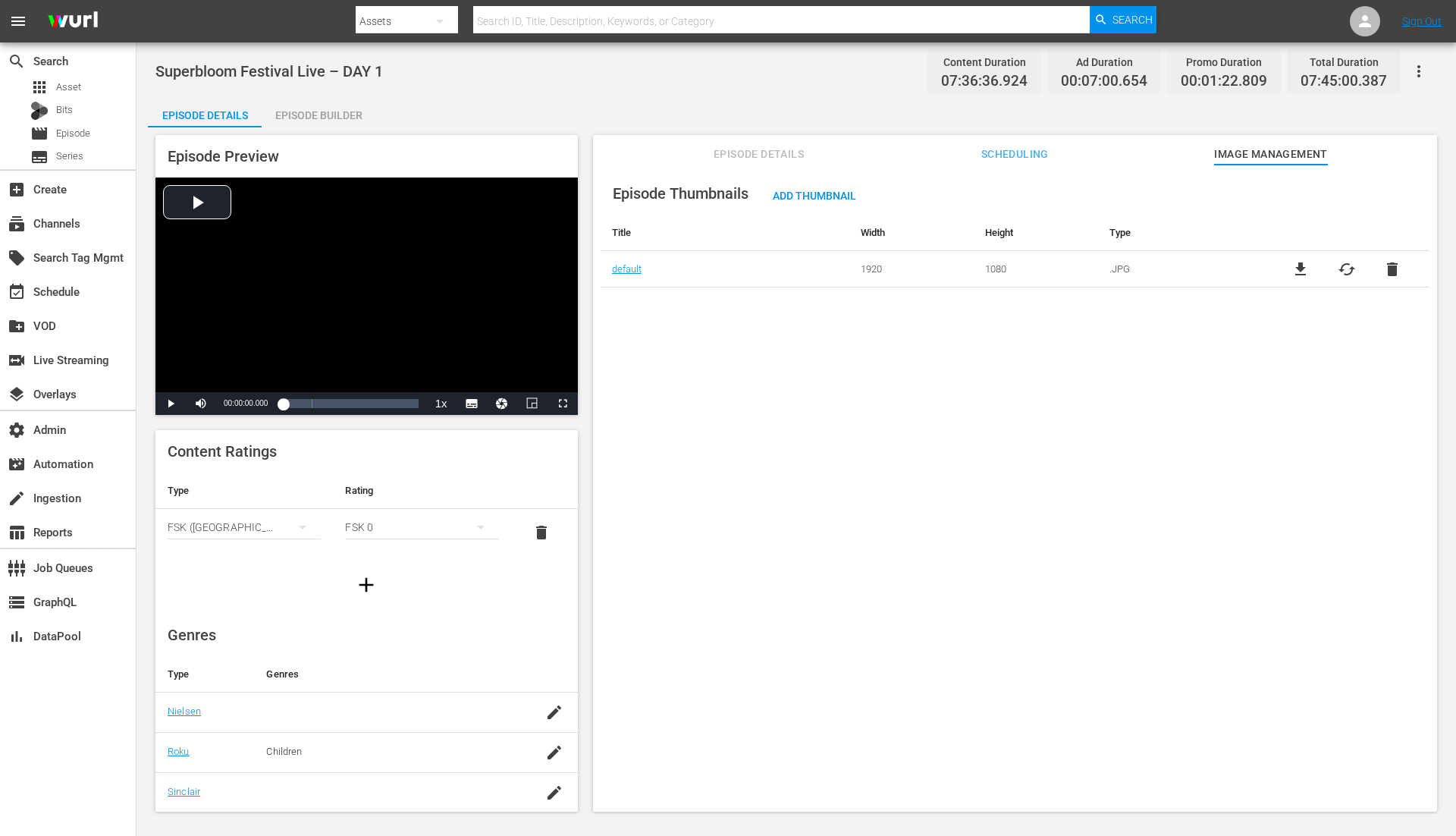
click at [749, 145] on span "Episode Details" at bounding box center [759, 154] width 113 height 19
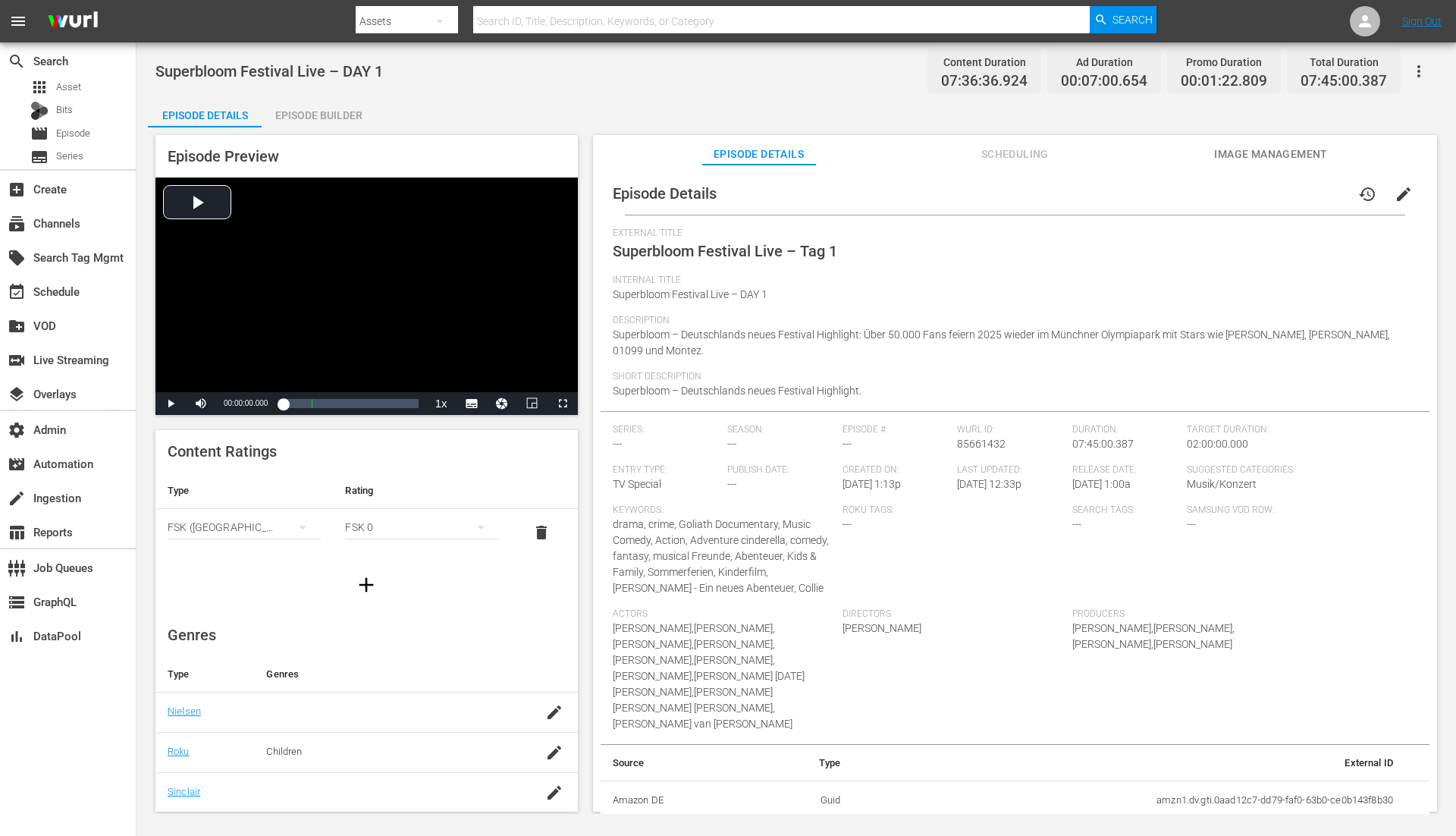
click at [1240, 158] on span "Image Management" at bounding box center [1271, 154] width 113 height 19
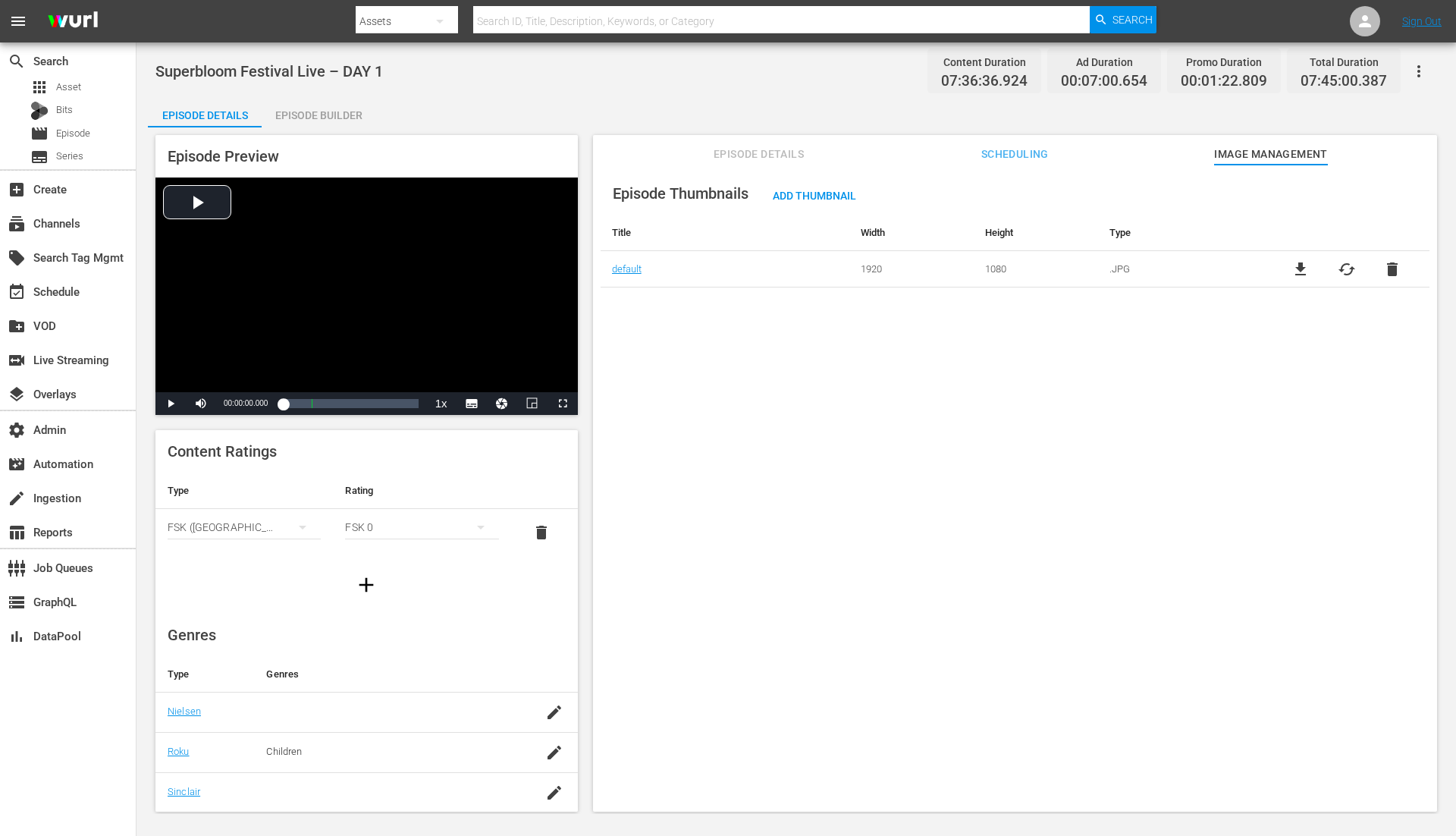
click at [776, 145] on span "Episode Details" at bounding box center [759, 154] width 113 height 19
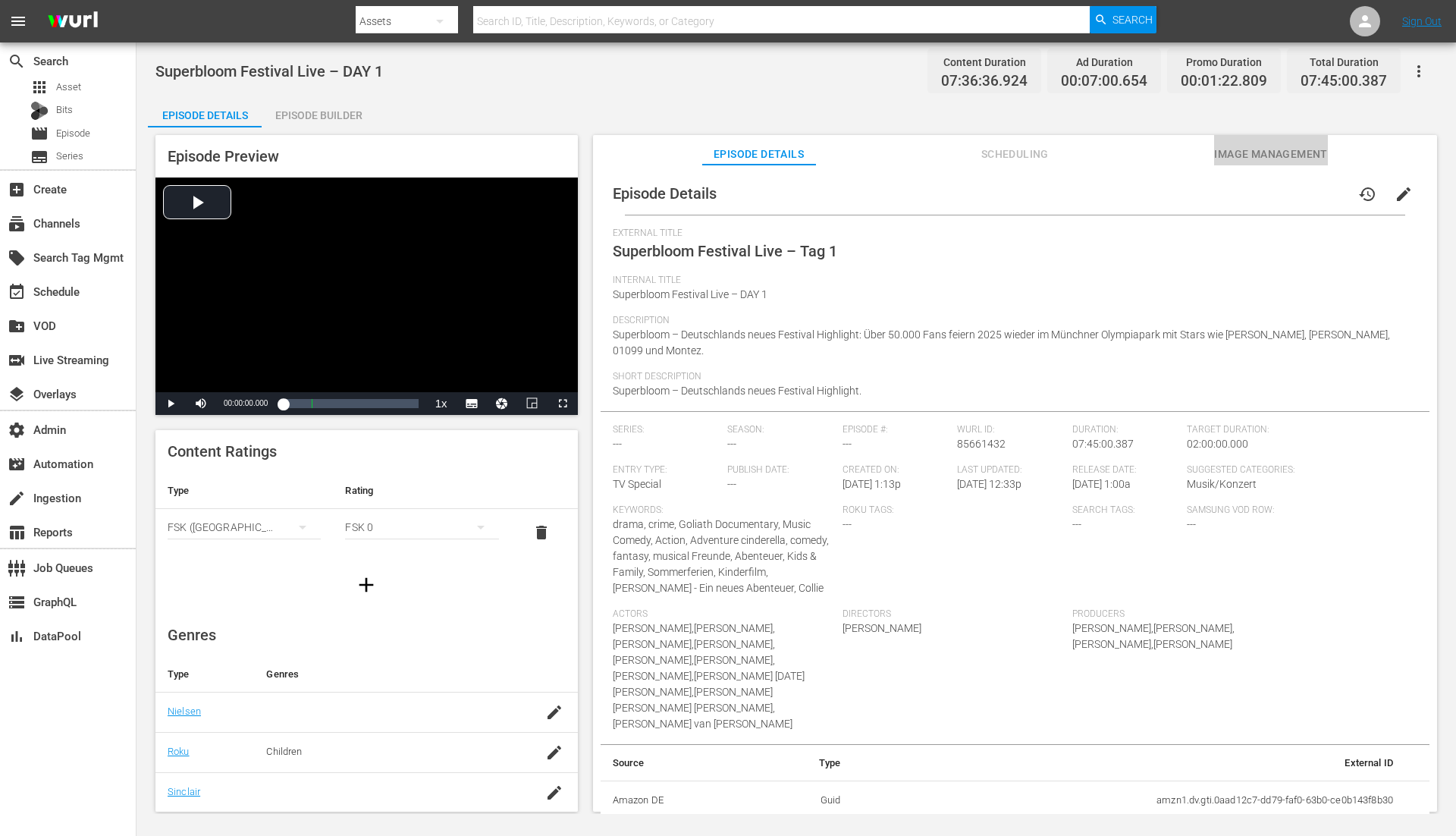
click at [1281, 153] on span "Image Management" at bounding box center [1271, 154] width 113 height 19
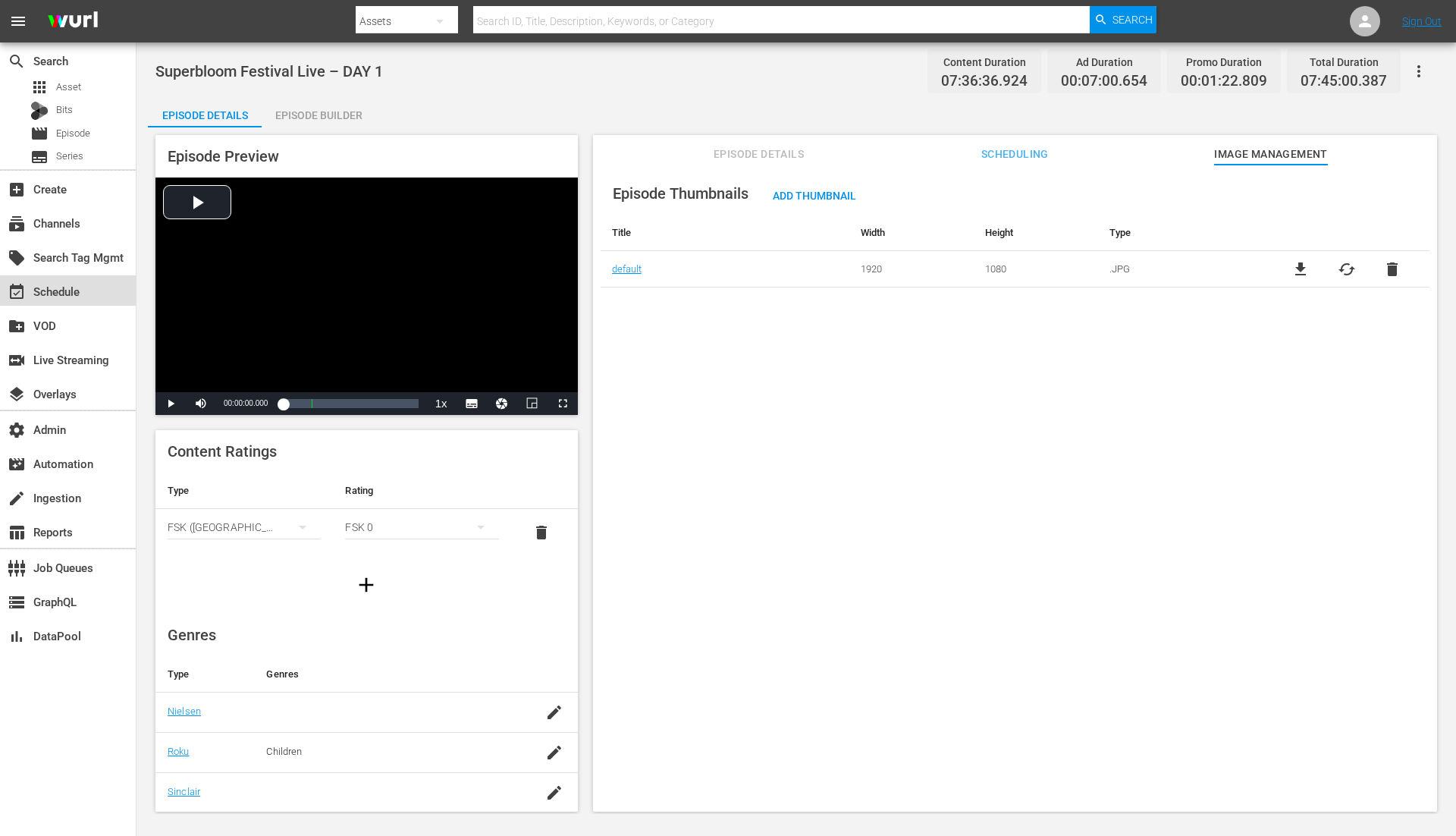
click at [87, 291] on div "event_available Schedule" at bounding box center [68, 290] width 135 height 30
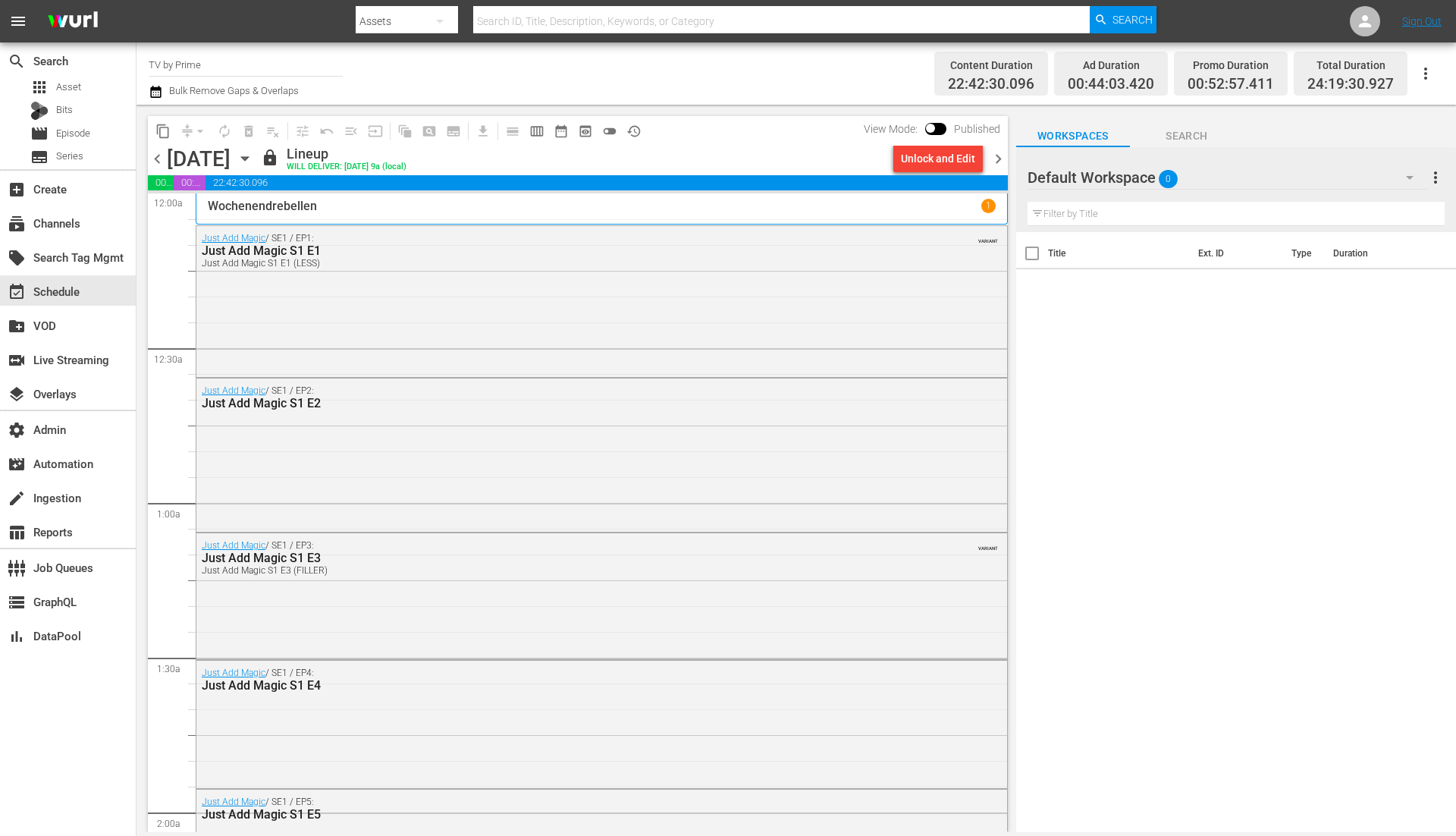
click at [930, 165] on div "Unlock and Edit" at bounding box center [938, 158] width 74 height 27
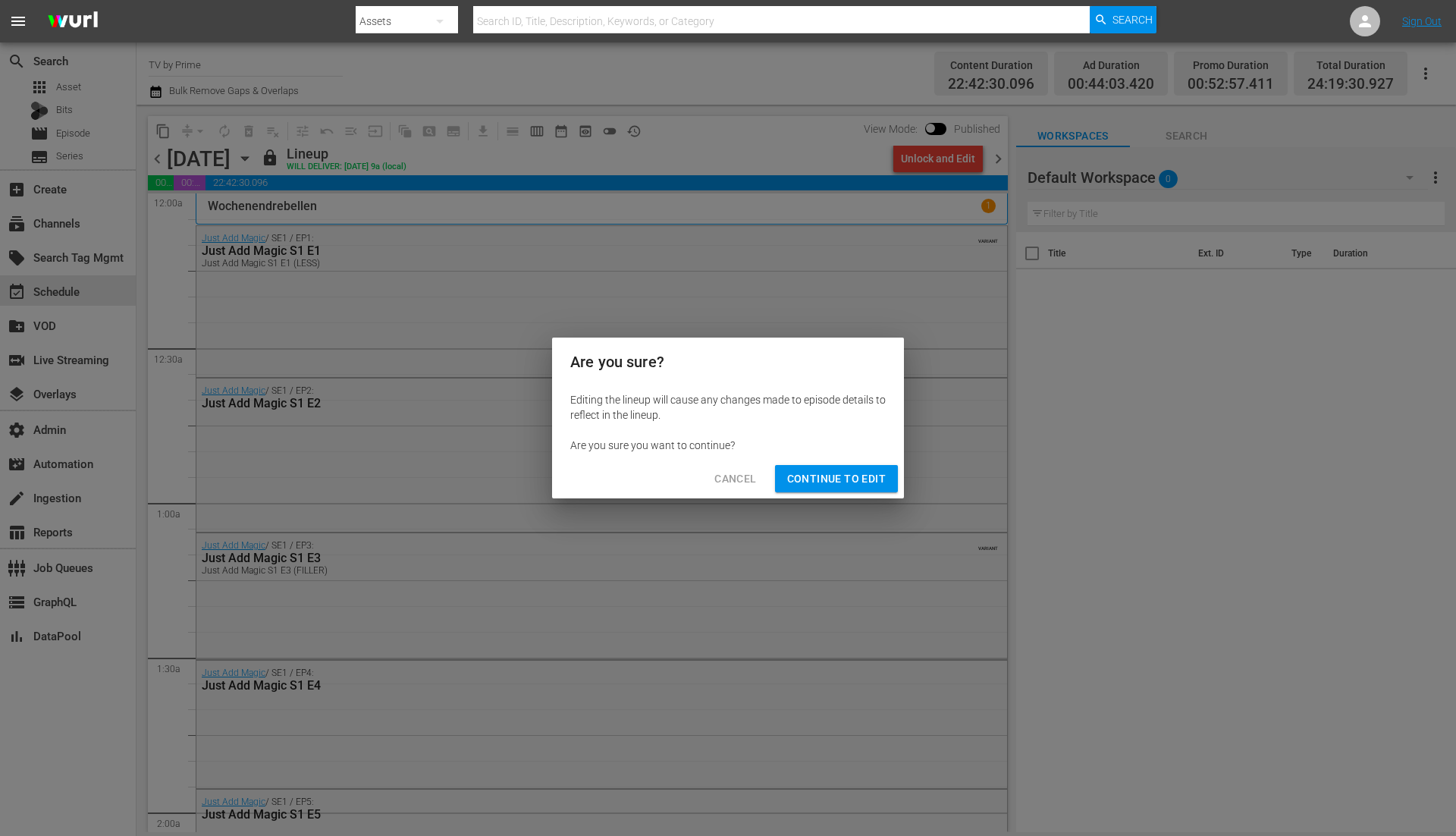
click at [826, 468] on button "Continue to Edit" at bounding box center [837, 479] width 123 height 28
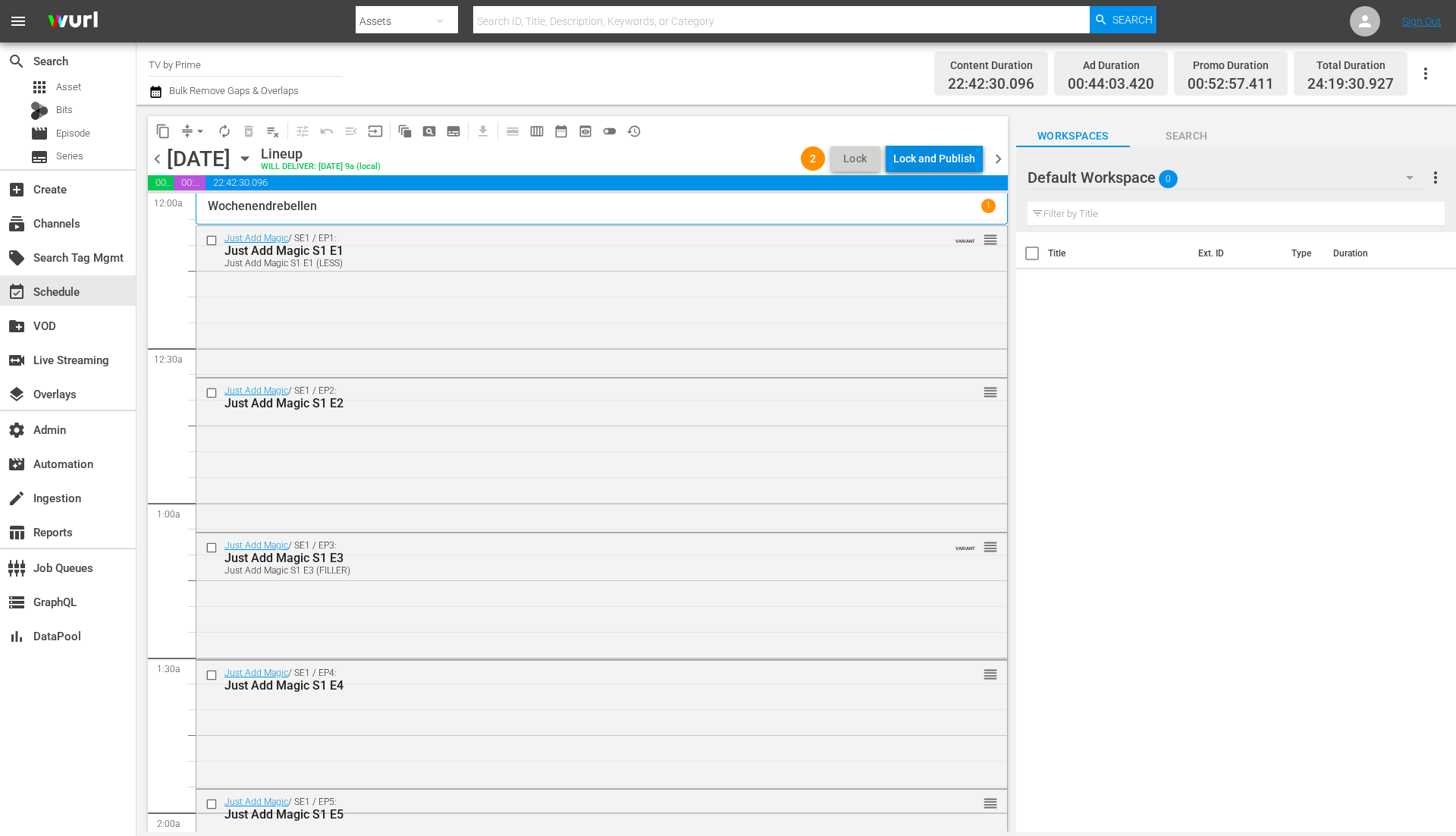
click at [948, 158] on div "Lock and Publish" at bounding box center [934, 158] width 82 height 27
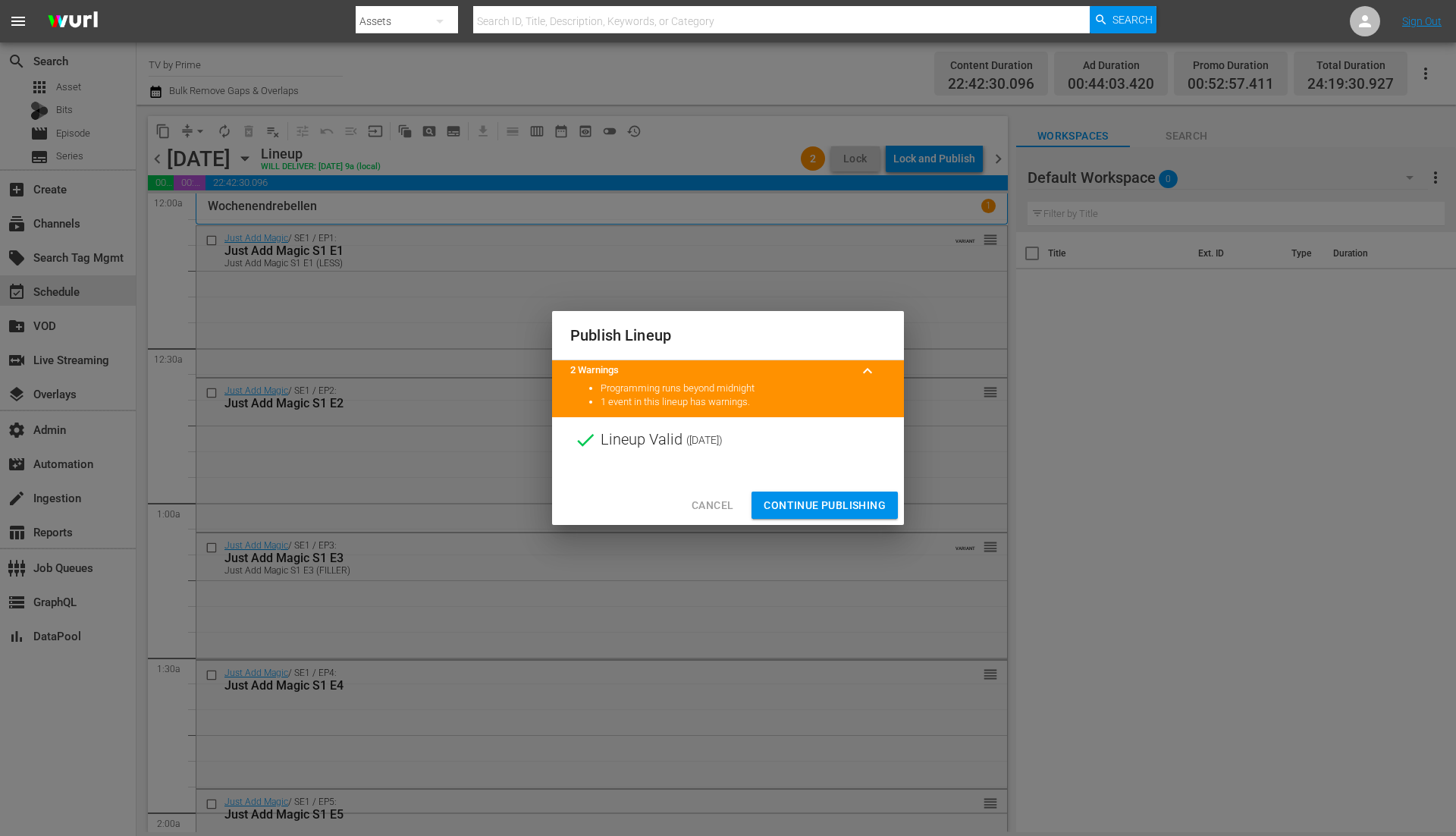
click at [821, 500] on span "Continue Publishing" at bounding box center [825, 505] width 122 height 19
